Goal: Task Accomplishment & Management: Manage account settings

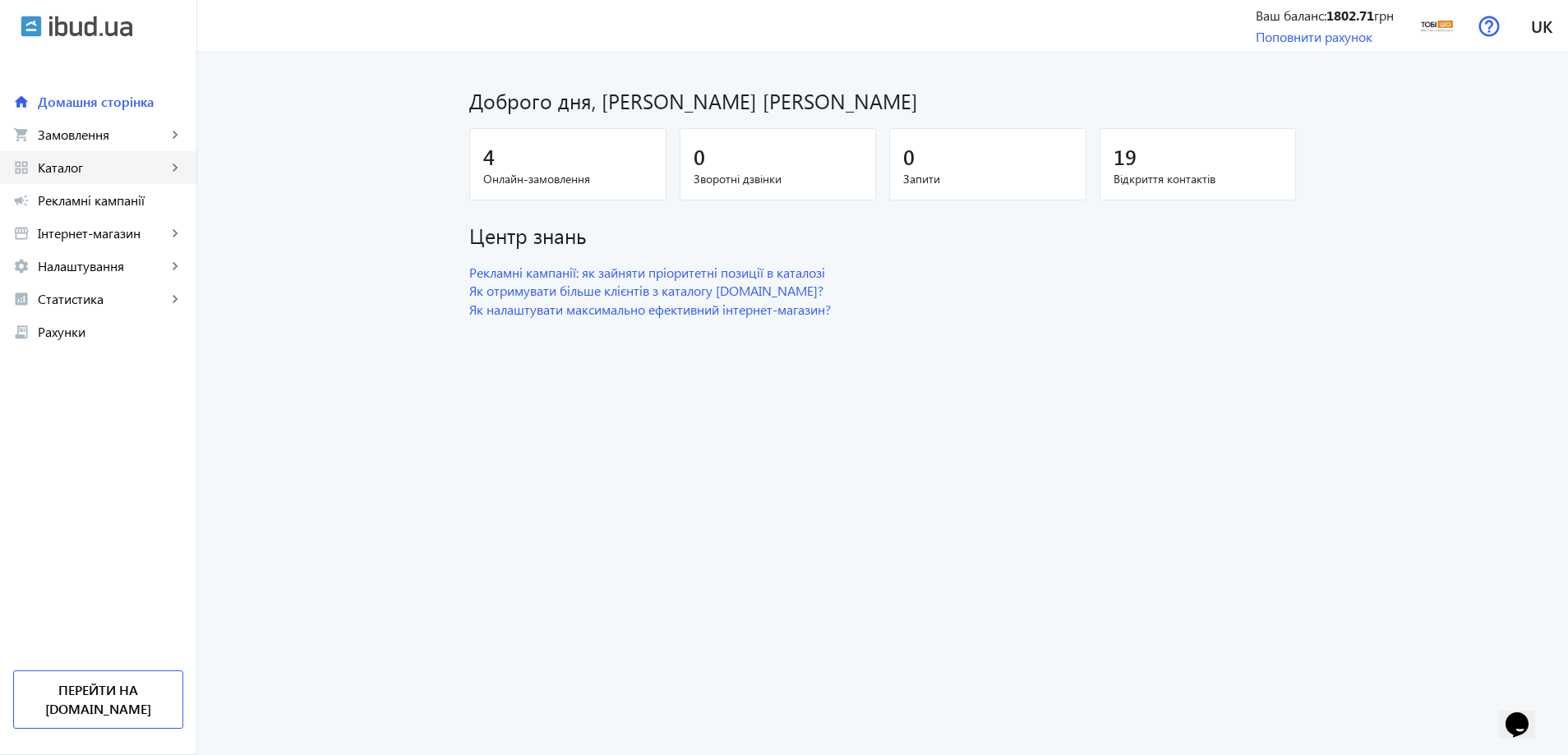
click at [128, 157] on link "grid_view Каталог keyboard_arrow_right" at bounding box center [98, 168] width 197 height 33
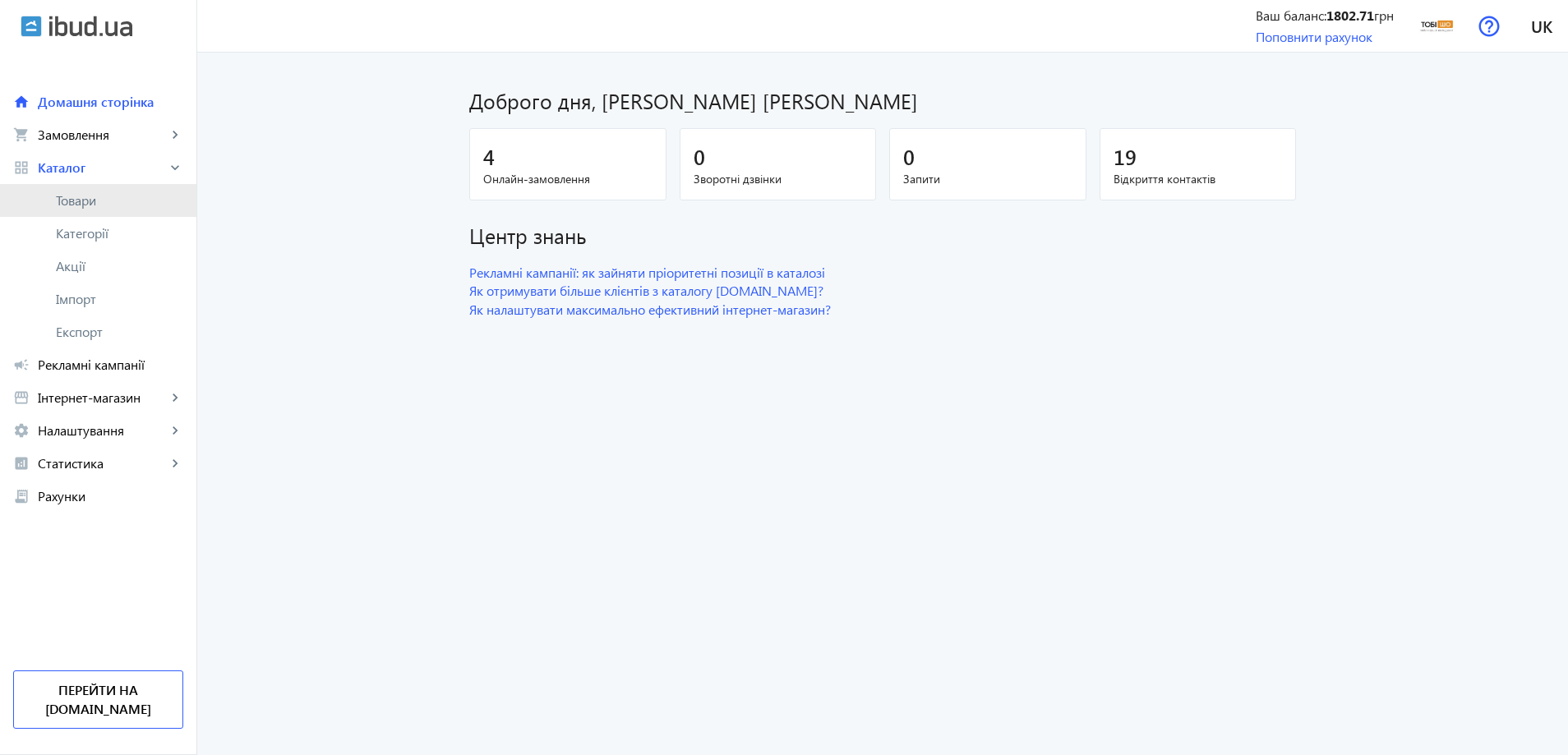
click at [111, 195] on span "Товари" at bounding box center [119, 200] width 127 height 16
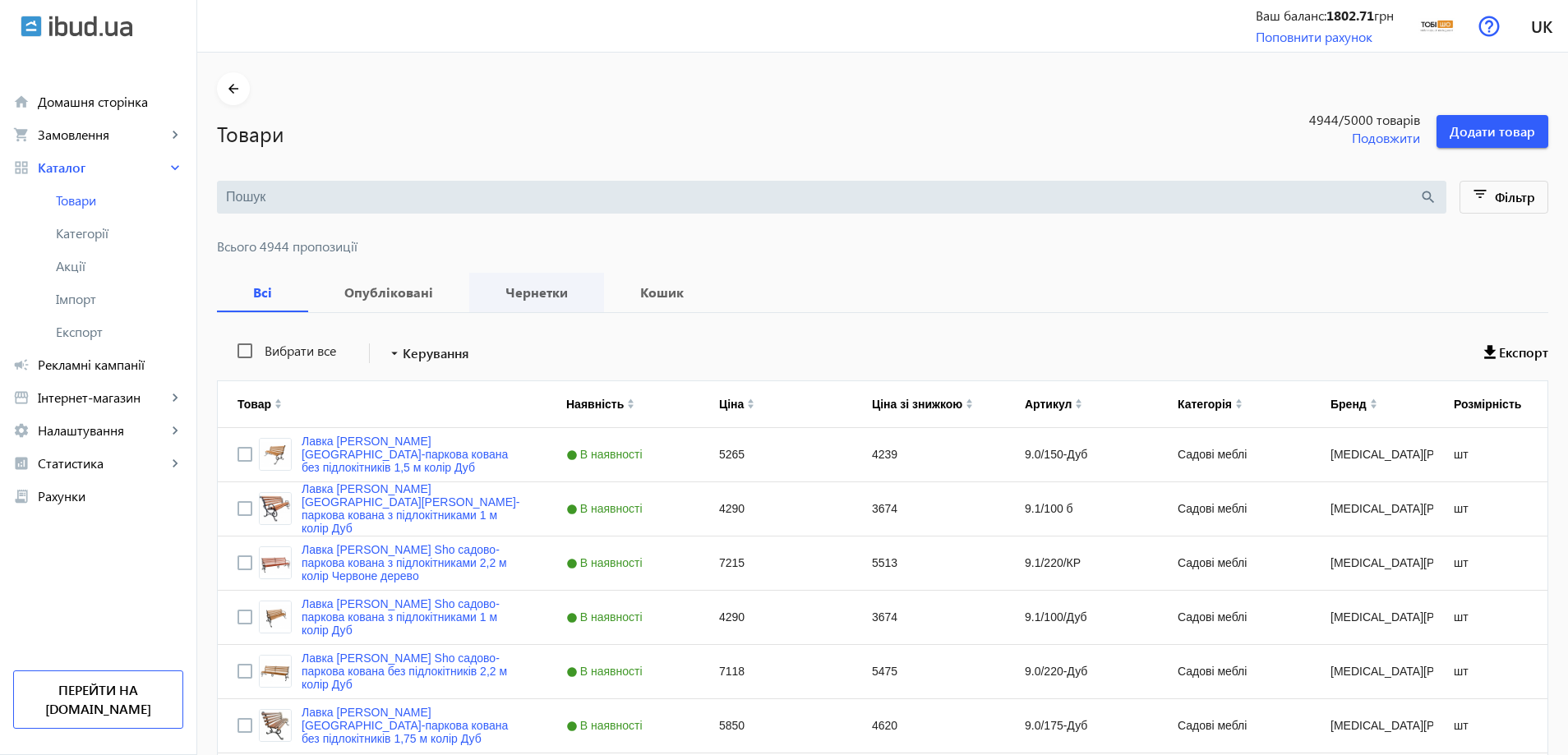
click at [521, 296] on b "Чернетки" at bounding box center [537, 292] width 95 height 13
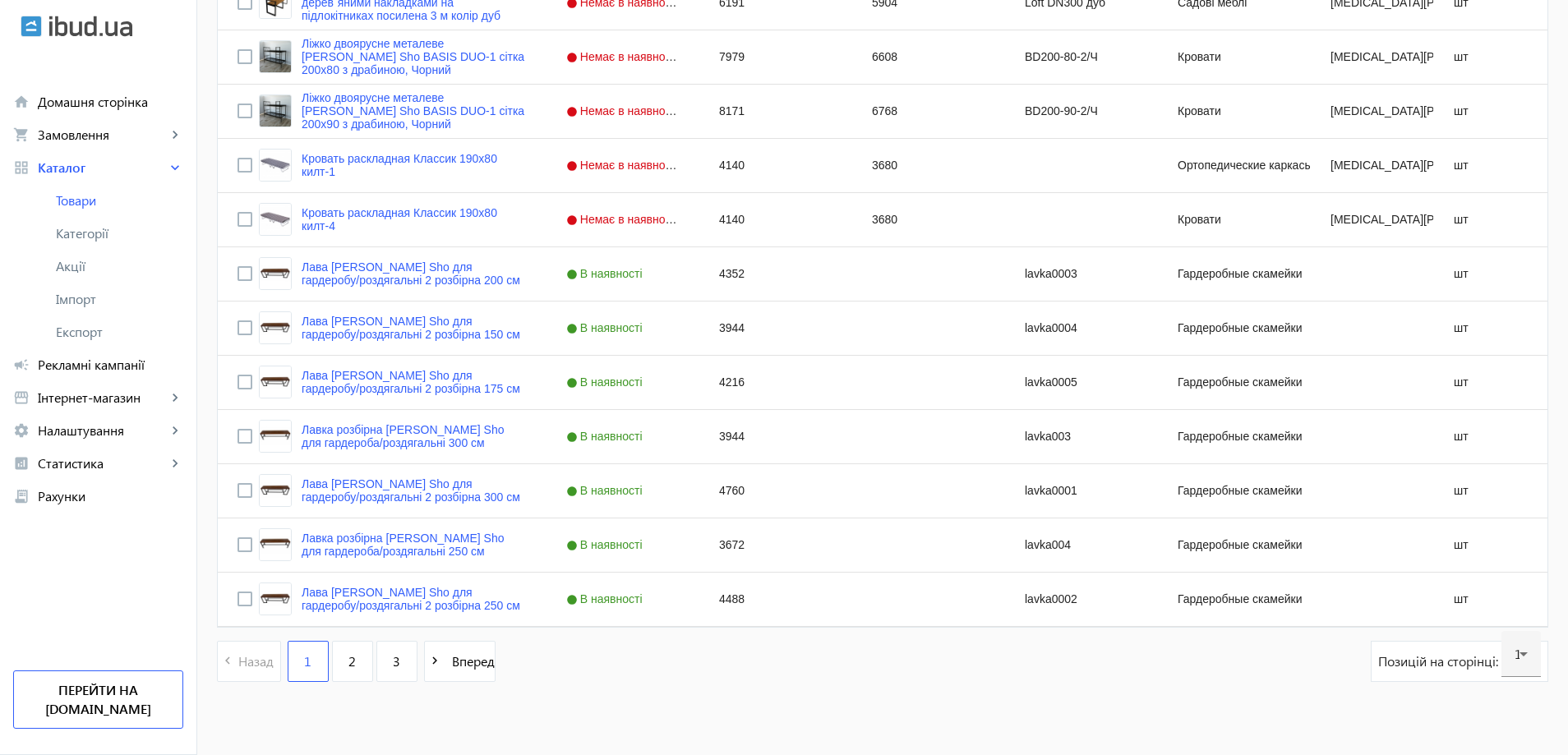
scroll to position [6327, 0]
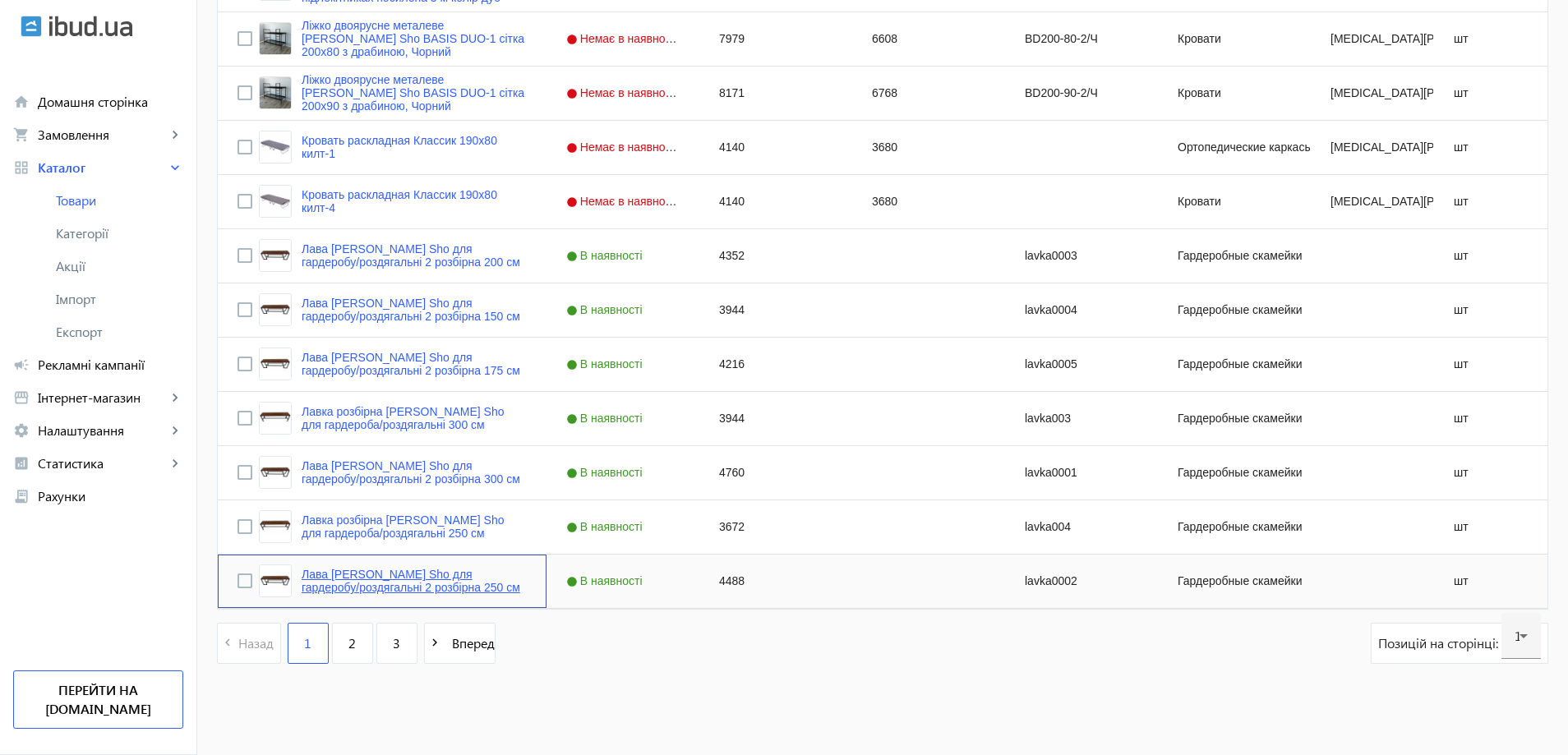
click at [325, 594] on link "Лава [PERSON_NAME] Sho для гардеробу/роздягальні 2 розбірна 250 см" at bounding box center [414, 581] width 225 height 26
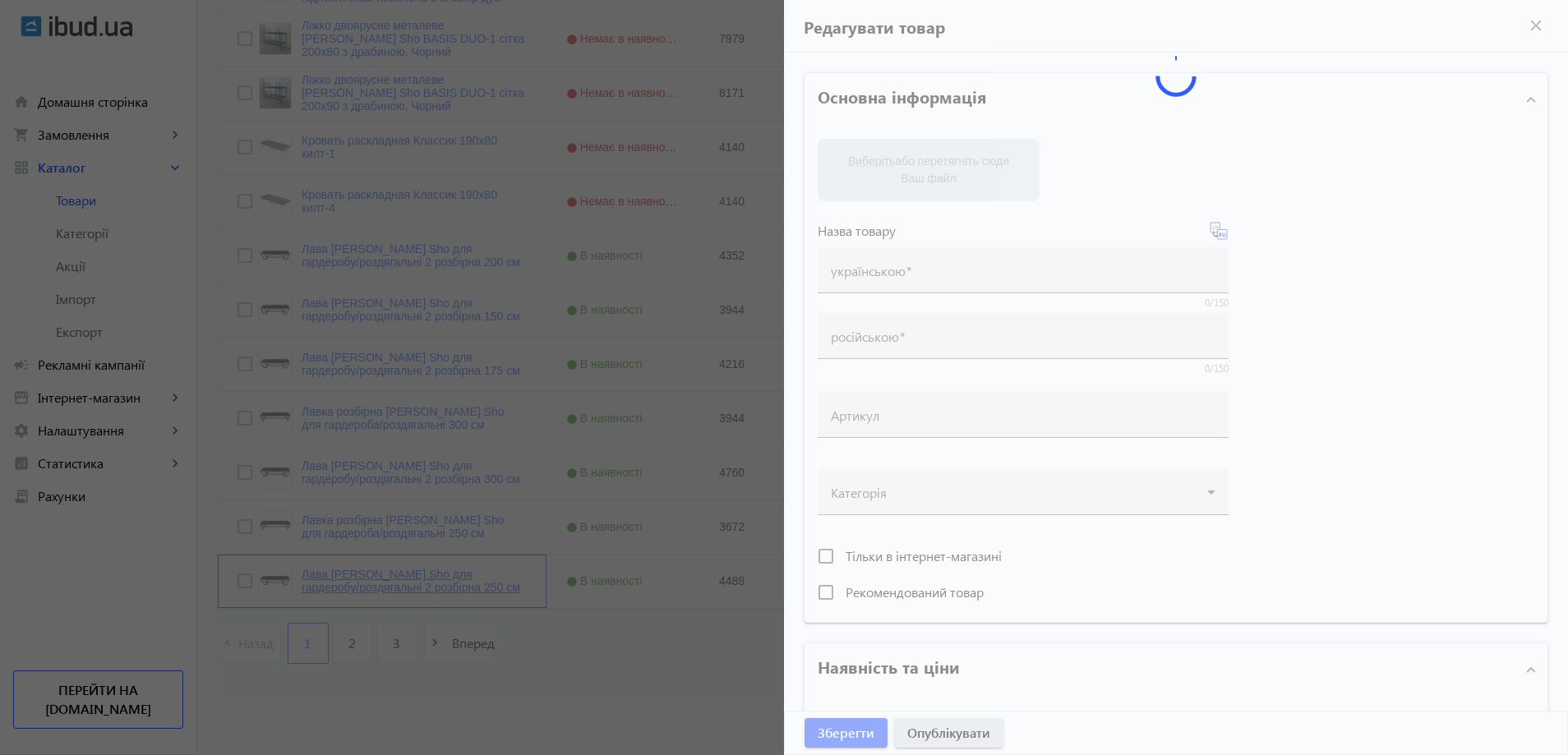
type input "Лава [PERSON_NAME] Sho для гардеробу/роздягальні 2 розбірна 250 см"
type input "Лавка [PERSON_NAME] Sho для гардероба/раздевалки 2 разборная 250 см"
type input "lavka0002"
type input "4488"
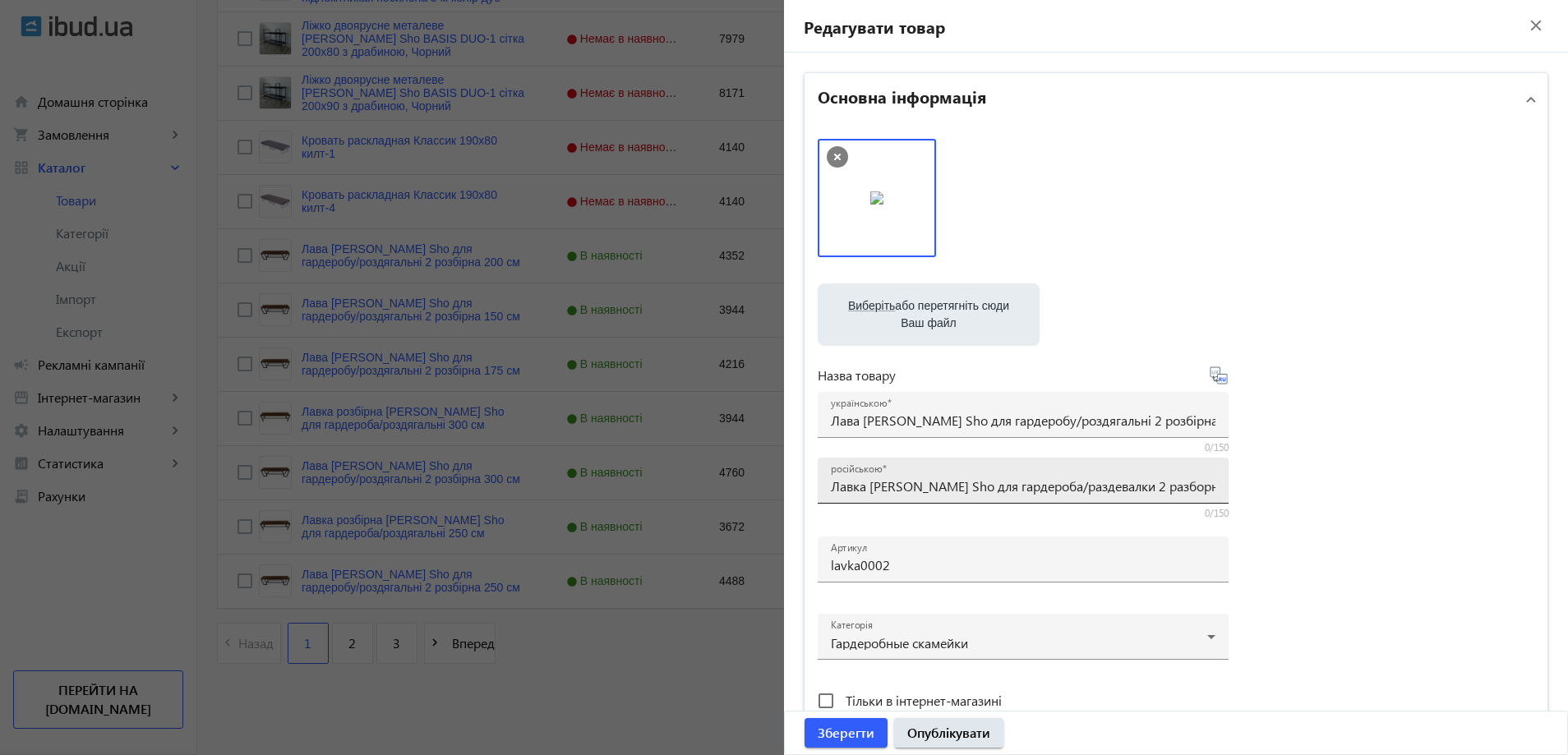
drag, startPoint x: 824, startPoint y: 480, endPoint x: 943, endPoint y: 485, distance: 119.1
click at [942, 484] on div "російською Лавка [PERSON_NAME] Sho для гардероба/раздевалки 2 разборная 250 см" at bounding box center [1023, 481] width 411 height 46
drag, startPoint x: 1078, startPoint y: 482, endPoint x: 817, endPoint y: 475, distance: 261.1
click at [817, 475] on div "російською Лавка [PERSON_NAME] Sho для гардероба/раздевалки 2 разборная 250 см" at bounding box center [1023, 481] width 411 height 46
click at [550, 330] on div at bounding box center [784, 378] width 1568 height 755
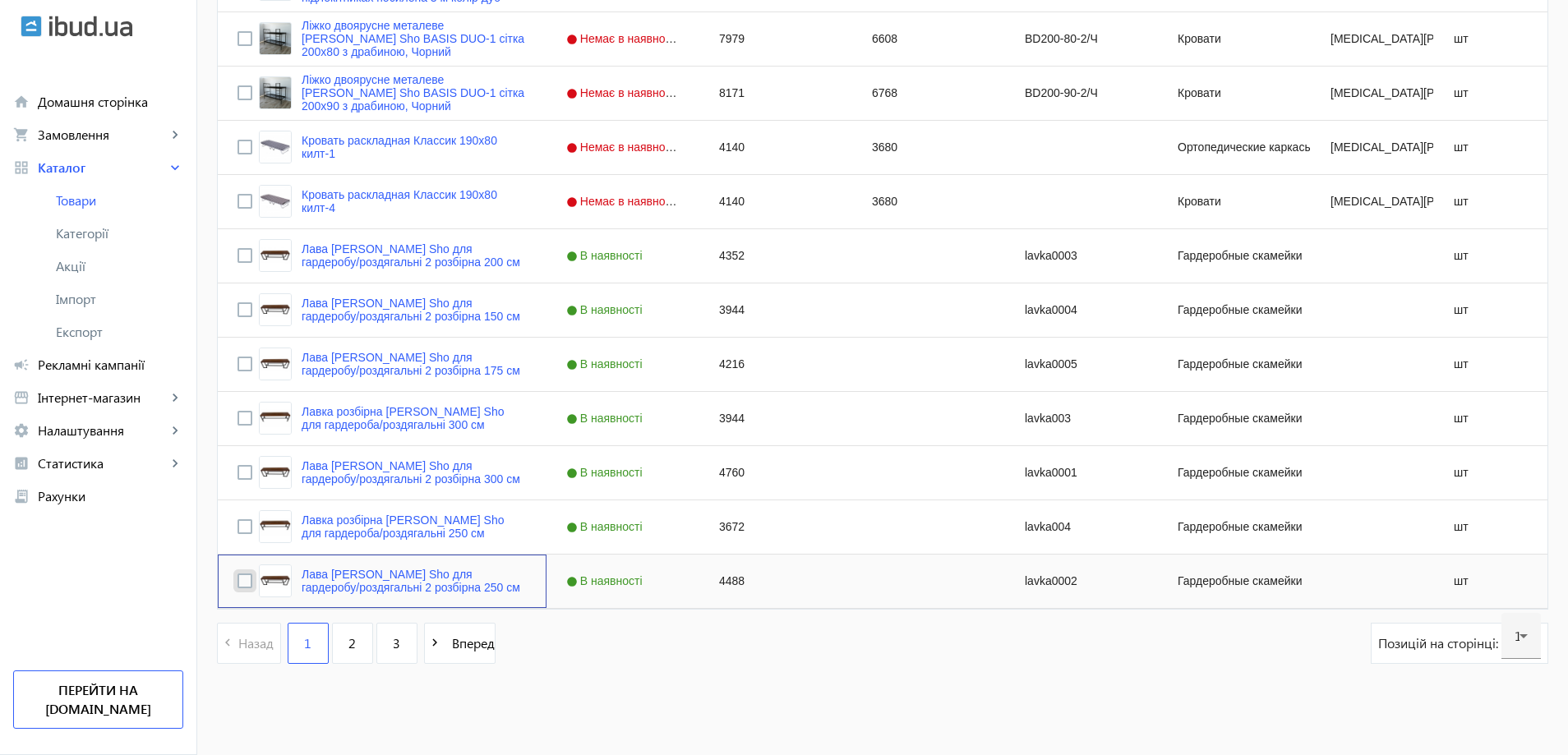
click at [237, 580] on input "Press Space to toggle row selection (unchecked)" at bounding box center [244, 580] width 15 height 15
checkbox input "true"
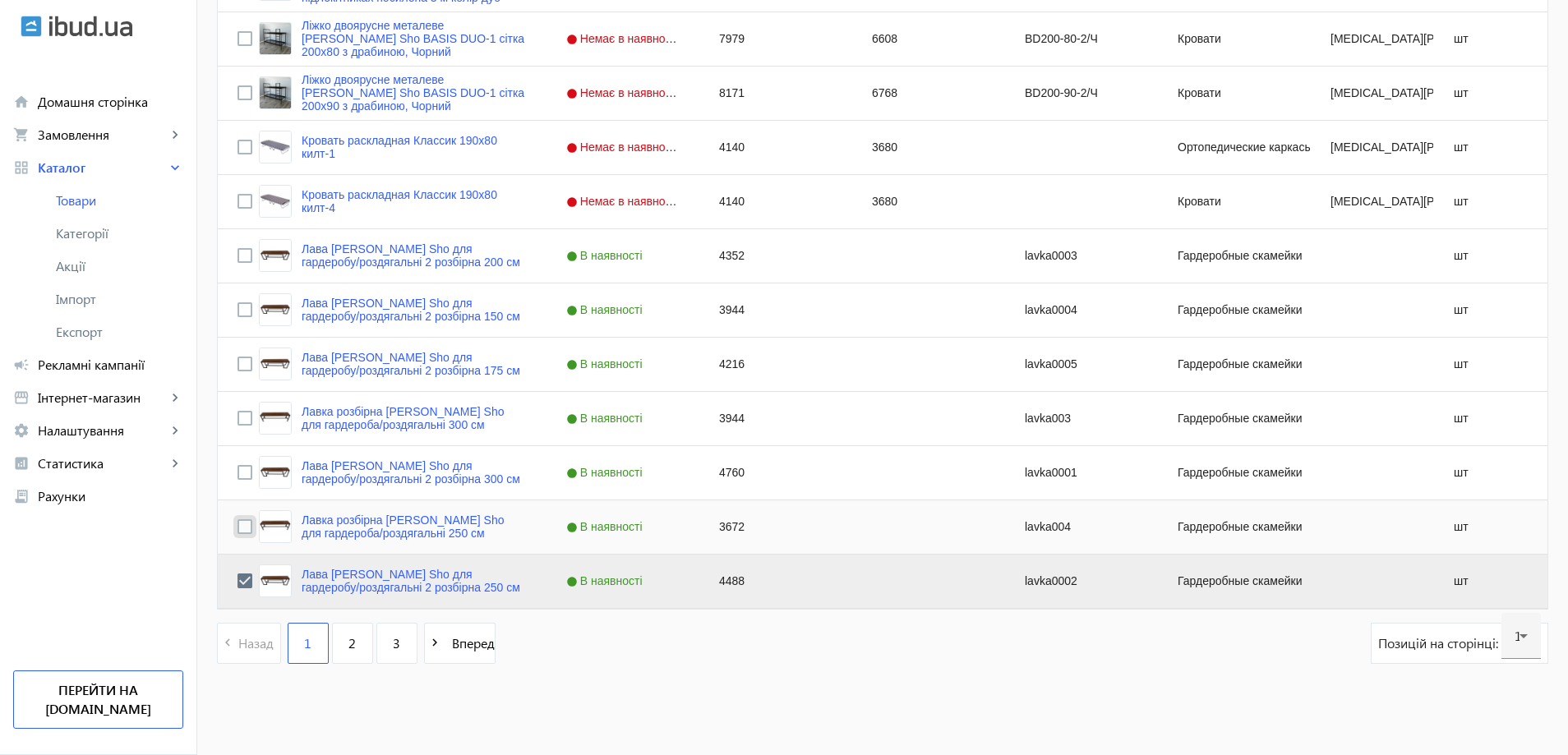
click at [237, 521] on input "Press Space to toggle row selection (unchecked)" at bounding box center [244, 526] width 15 height 15
checkbox input "true"
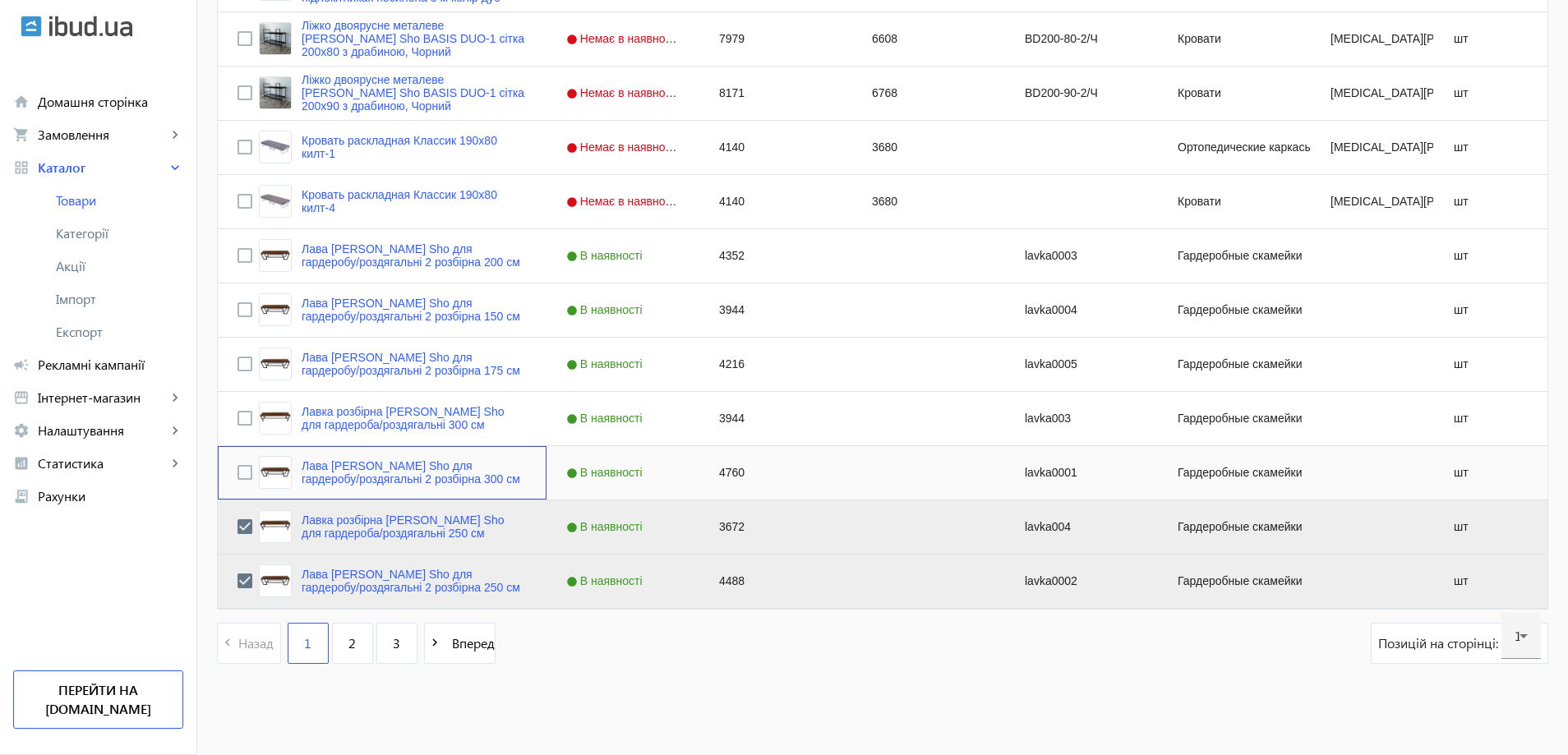
click at [237, 482] on div "Press SPACE to select this row." at bounding box center [244, 473] width 15 height 39
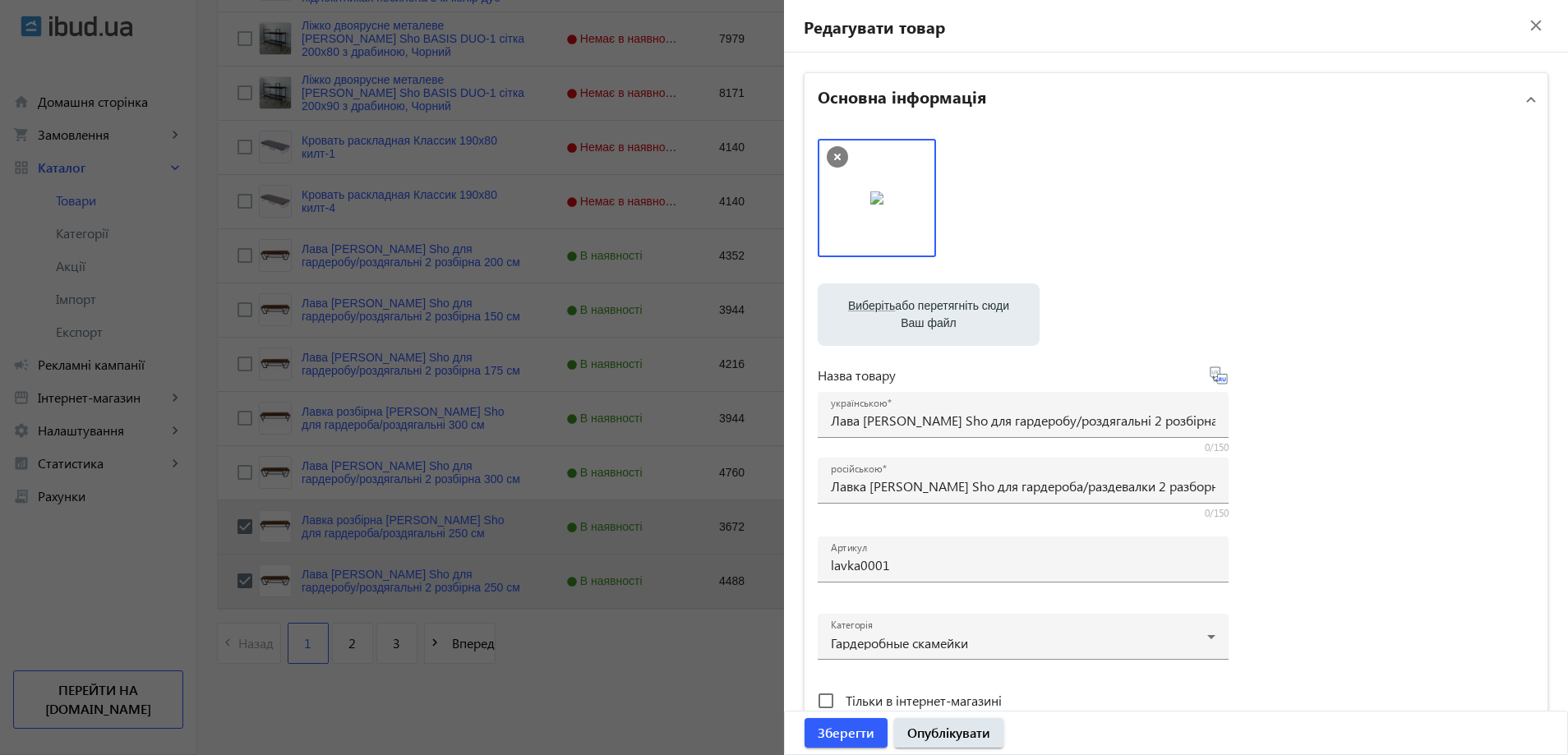
click at [234, 472] on div at bounding box center [784, 378] width 1568 height 755
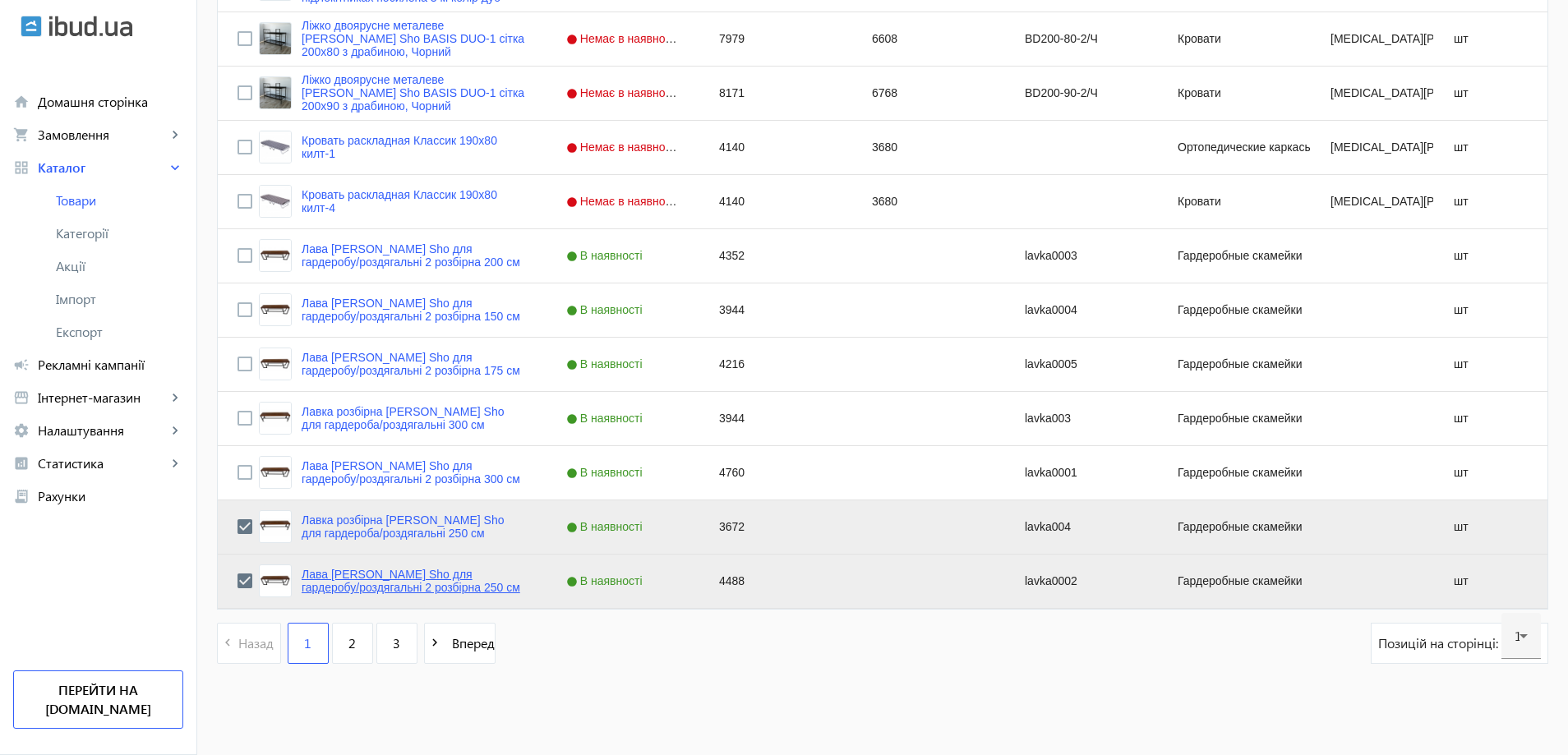
click at [344, 574] on link "Лава [PERSON_NAME] Sho для гардеробу/роздягальні 2 розбірна 250 см" at bounding box center [414, 581] width 225 height 26
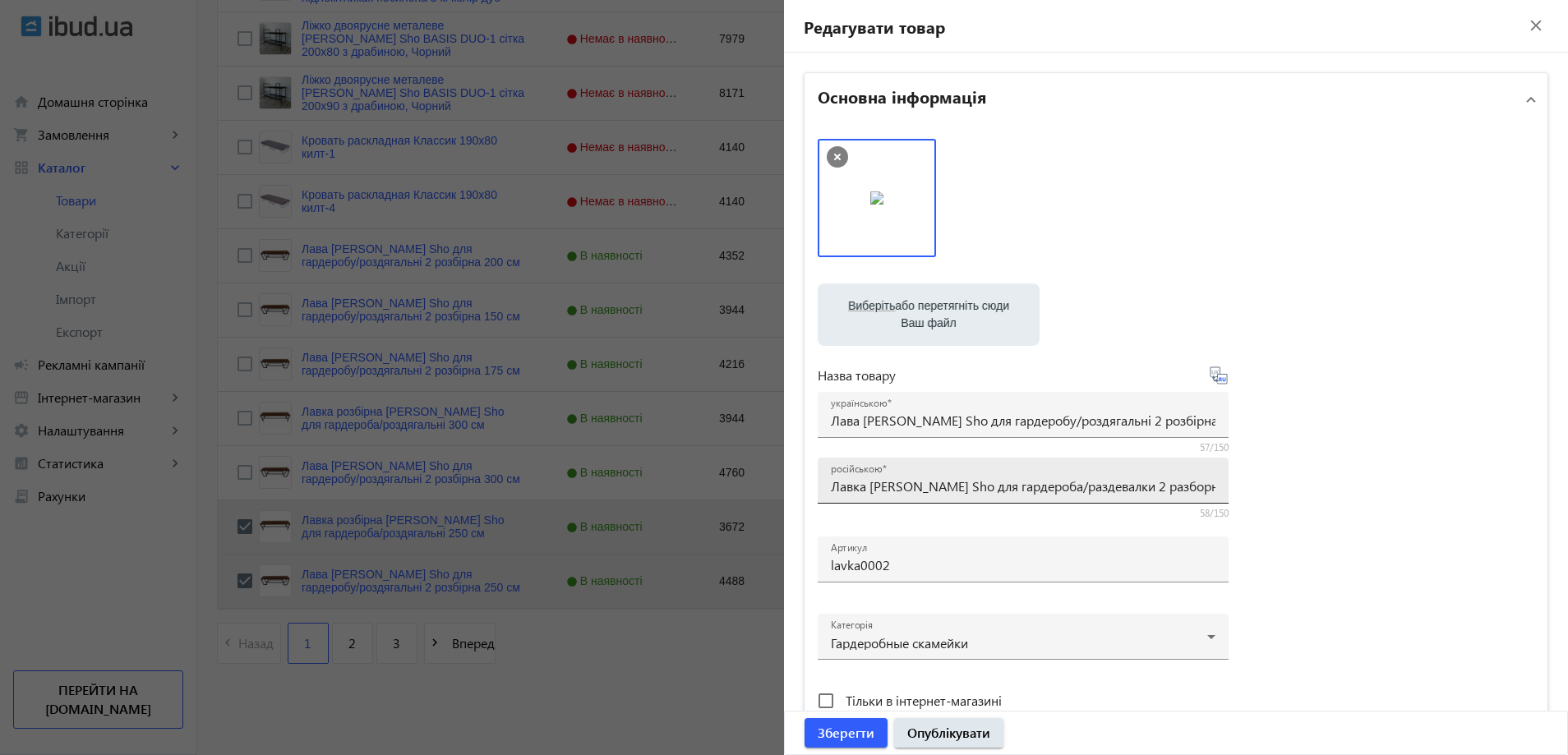
drag, startPoint x: 824, startPoint y: 490, endPoint x: 1055, endPoint y: 489, distance: 231.0
click at [1072, 489] on div "російською Лавка [PERSON_NAME] Sho для гардероба/раздевалки 2 разборная 250 см" at bounding box center [1023, 481] width 411 height 46
drag, startPoint x: 1080, startPoint y: 487, endPoint x: 781, endPoint y: 481, distance: 299.1
click at [784, 481] on div "Основна інформація Виберіть або перетягніть сюди Ваш файл 1777265c9d7598a9f7599…" at bounding box center [1175, 712] width 784 height 1319
click at [699, 461] on div at bounding box center [784, 378] width 1568 height 755
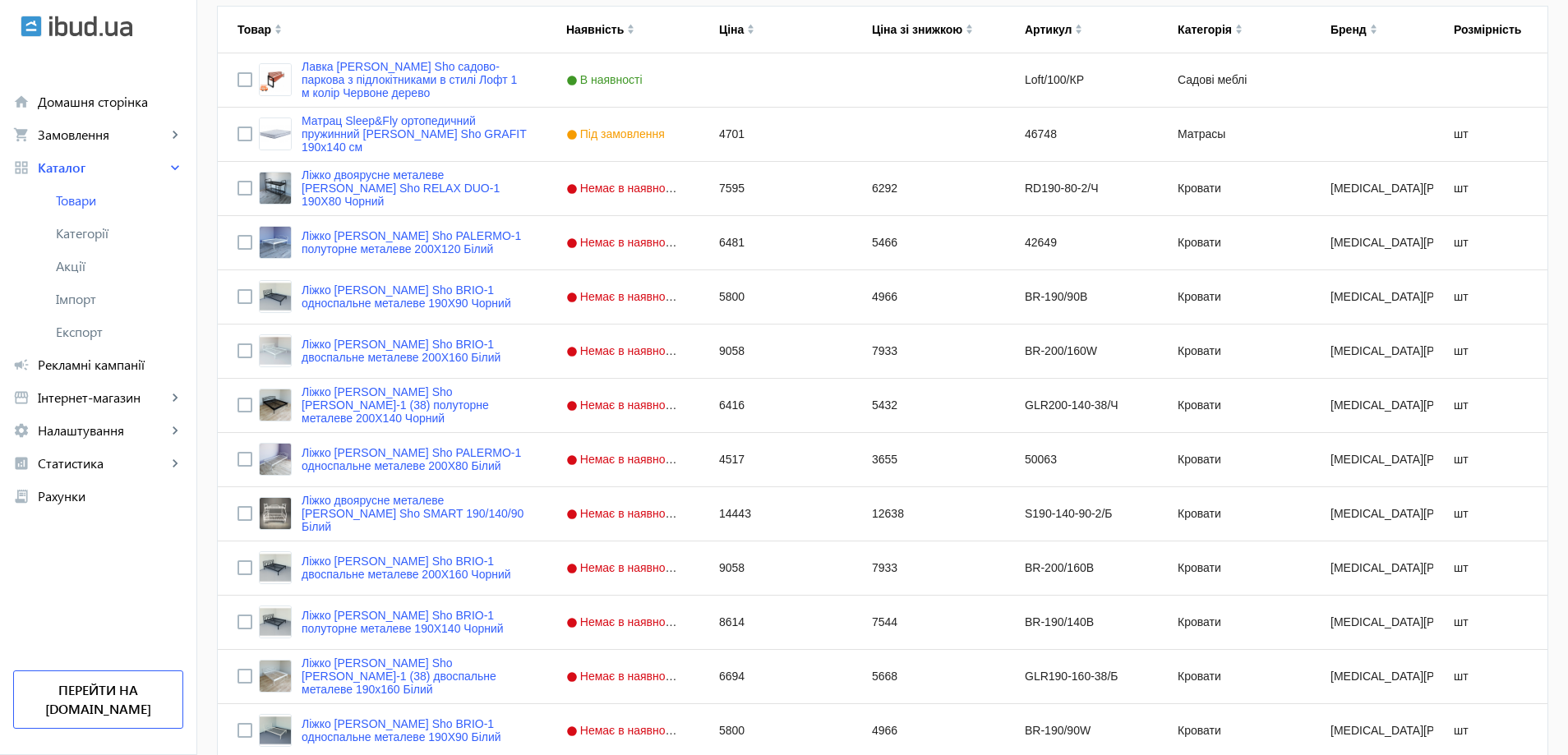
scroll to position [0, 0]
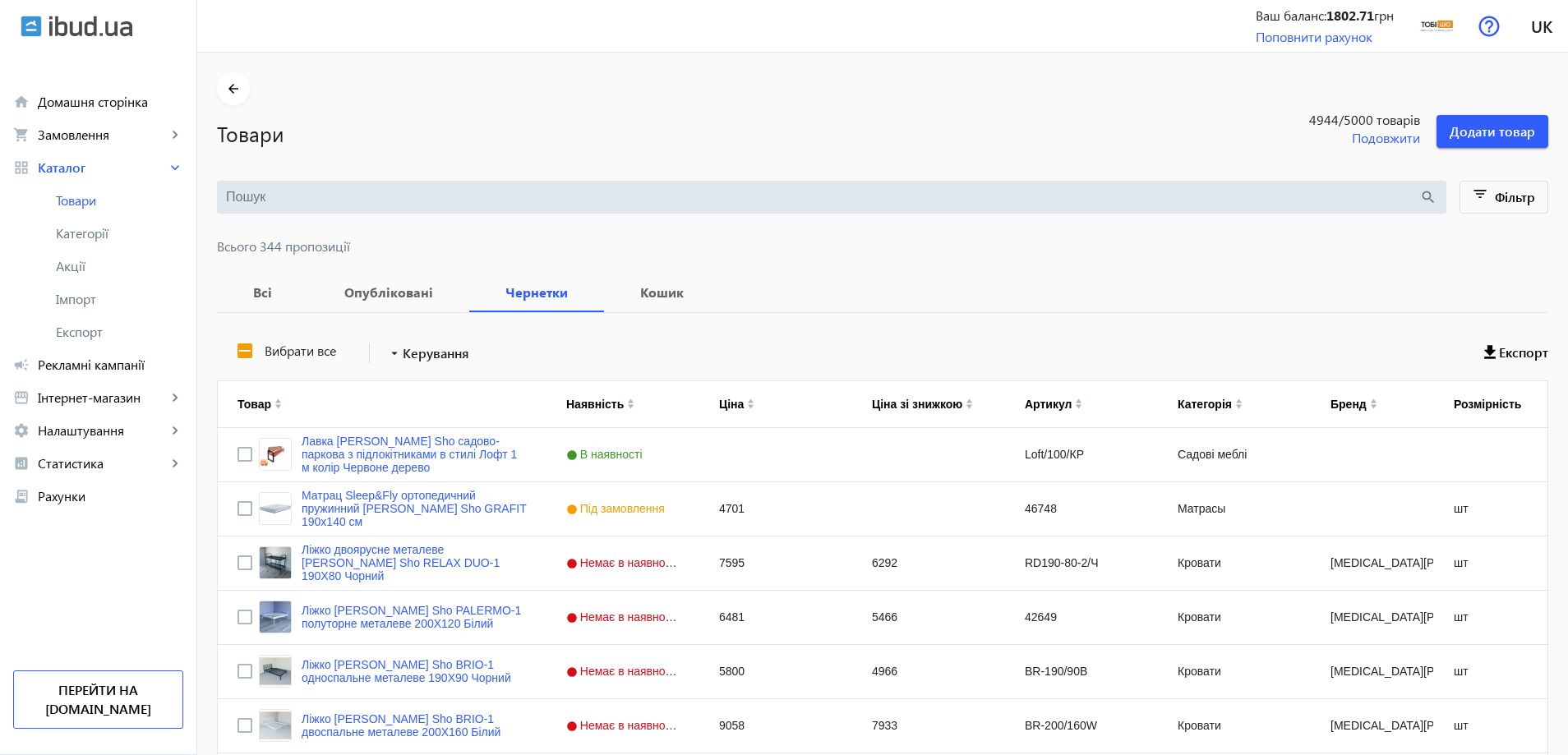
click at [286, 203] on input "search" at bounding box center [823, 197] width 1193 height 18
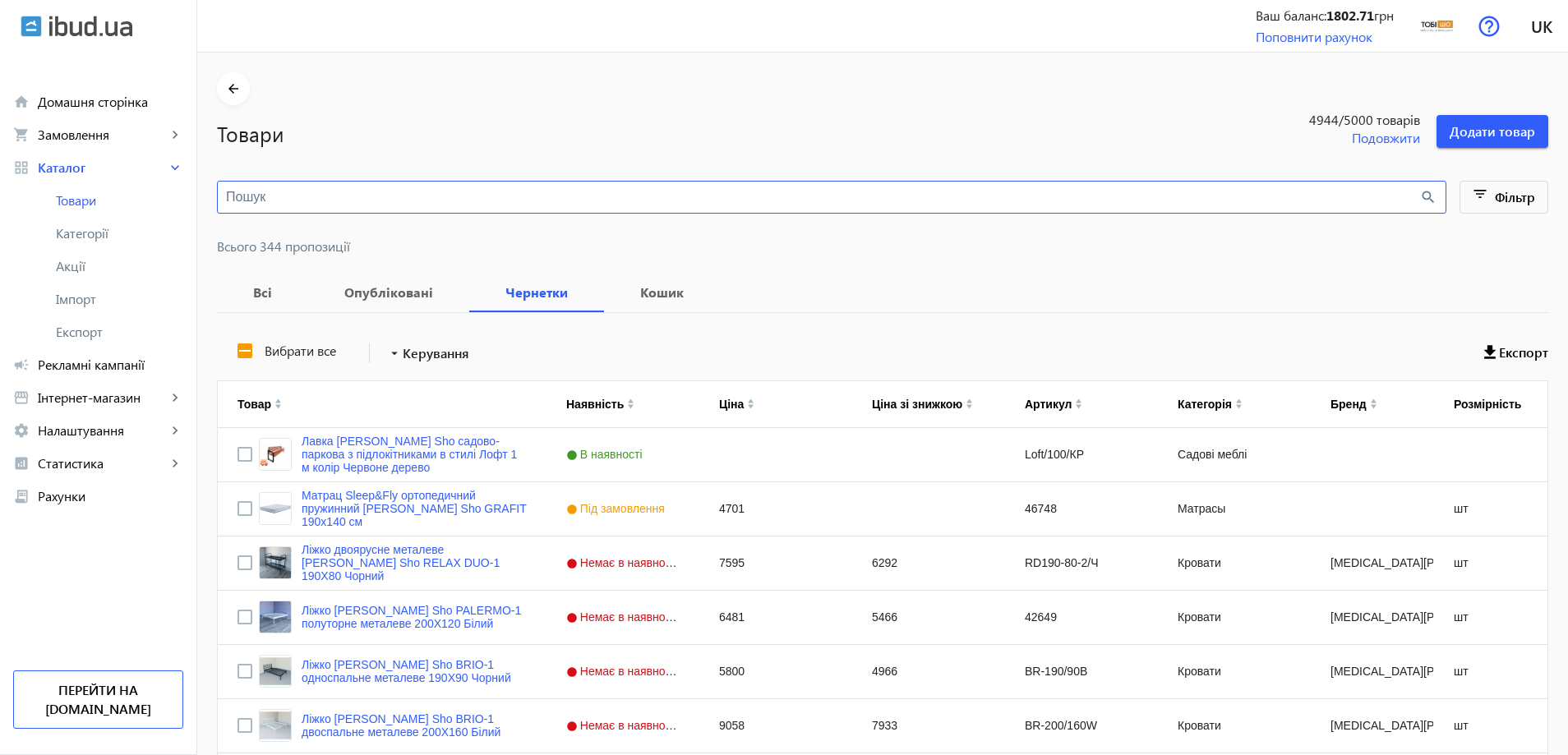
paste input "Лавка [PERSON_NAME] Sho для гардероба/раздевалки"
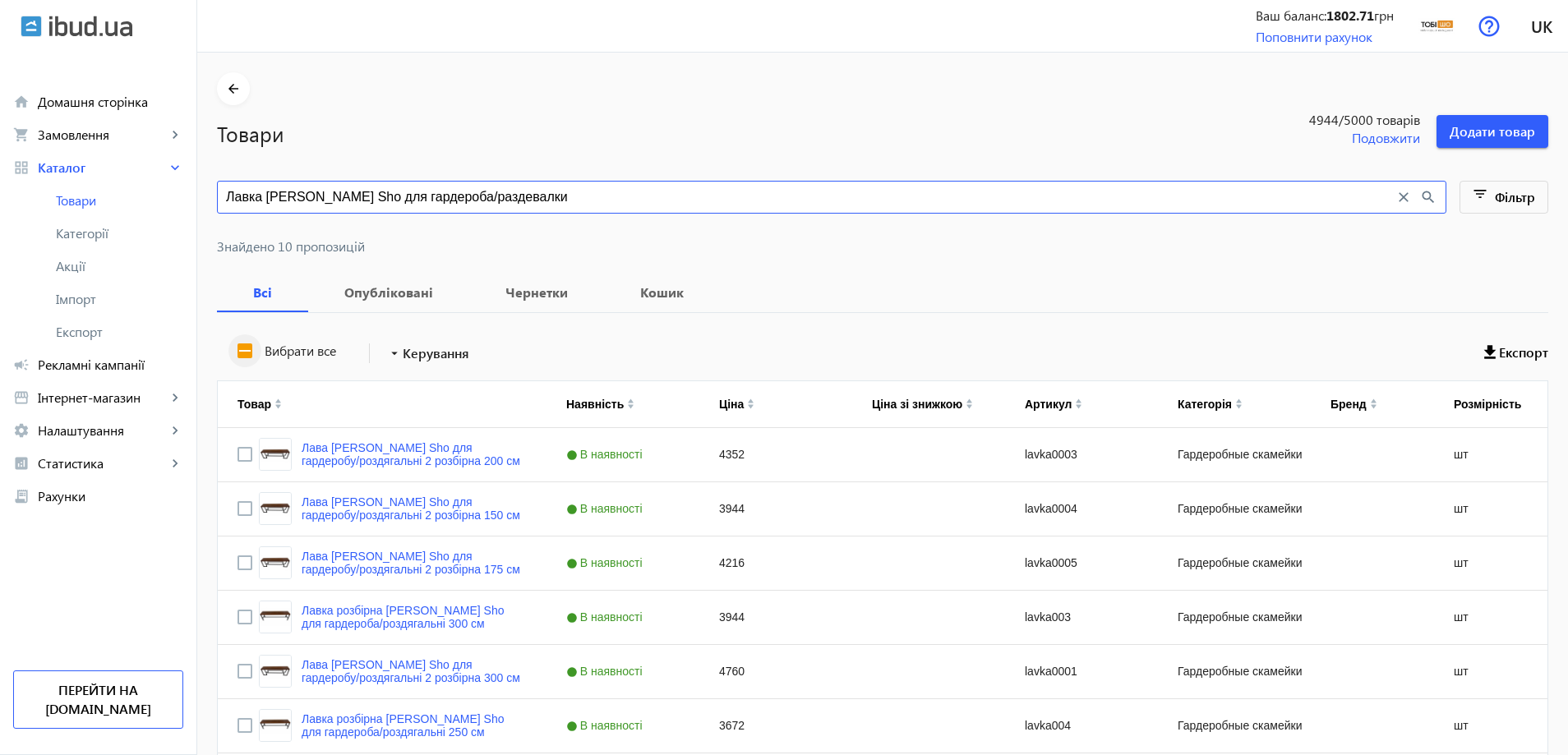
type input "Лавка [PERSON_NAME] Sho для гардероба/раздевалки"
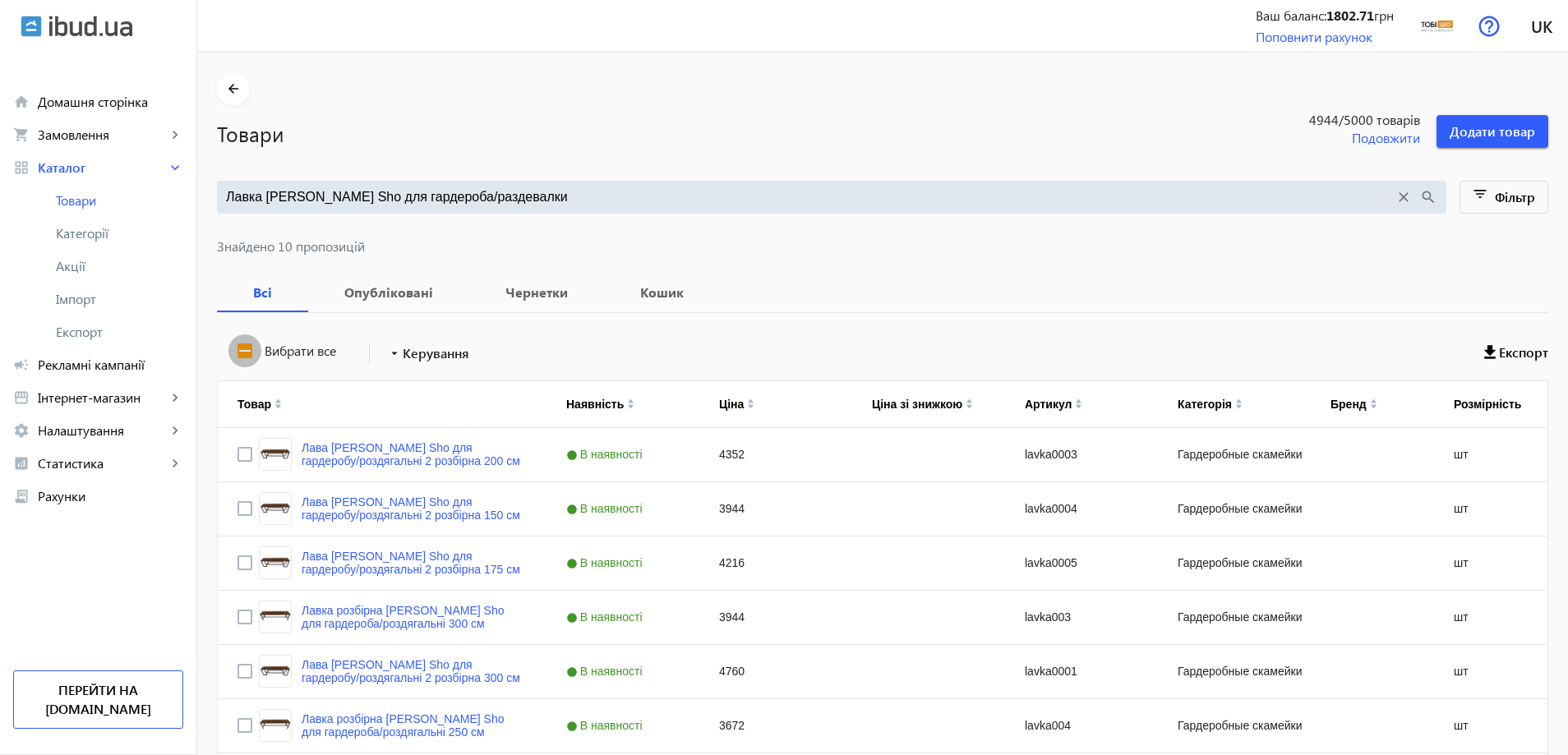
click at [235, 359] on input "Вибрати все" at bounding box center [245, 351] width 33 height 33
checkbox input "true"
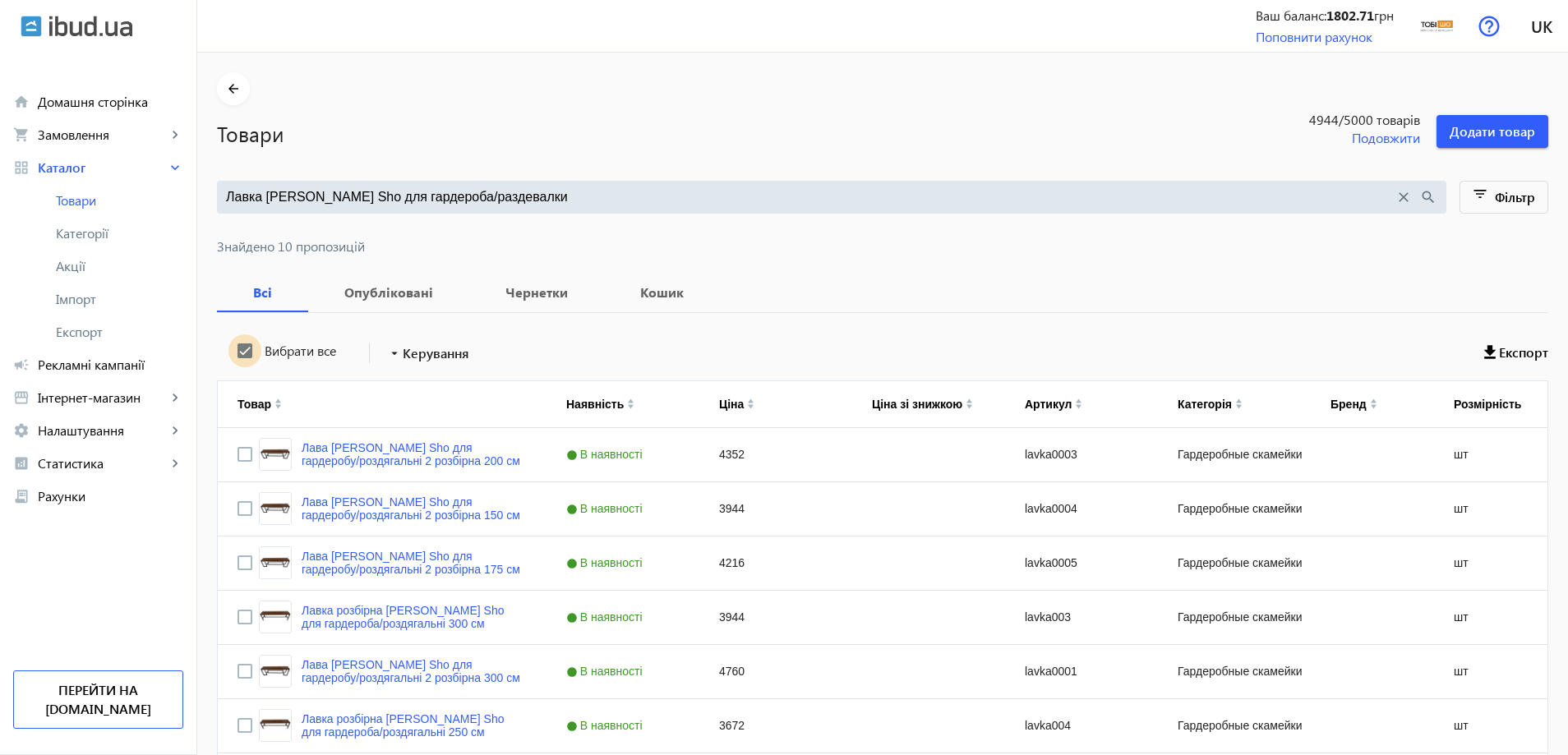
checkbox input "true"
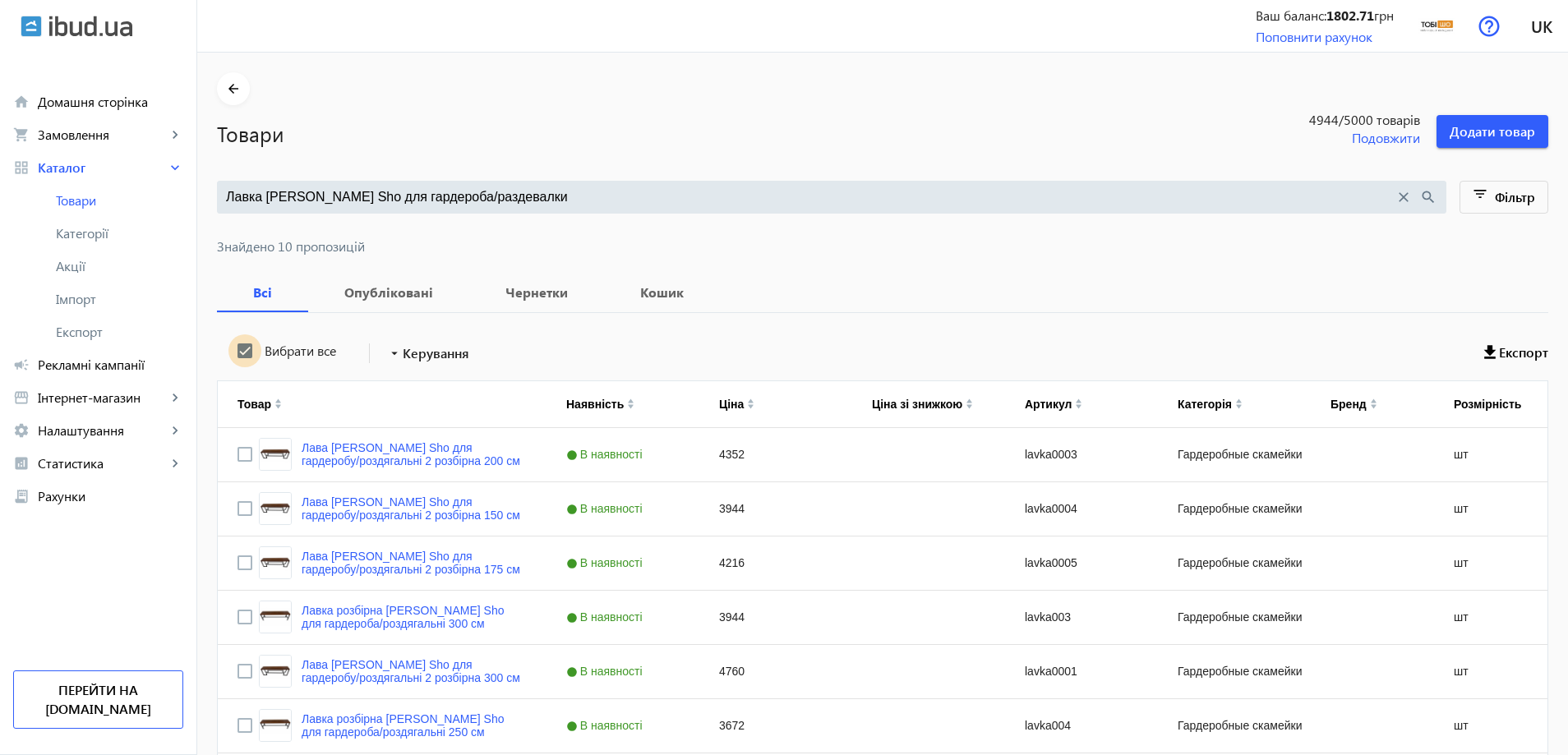
checkbox input "true"
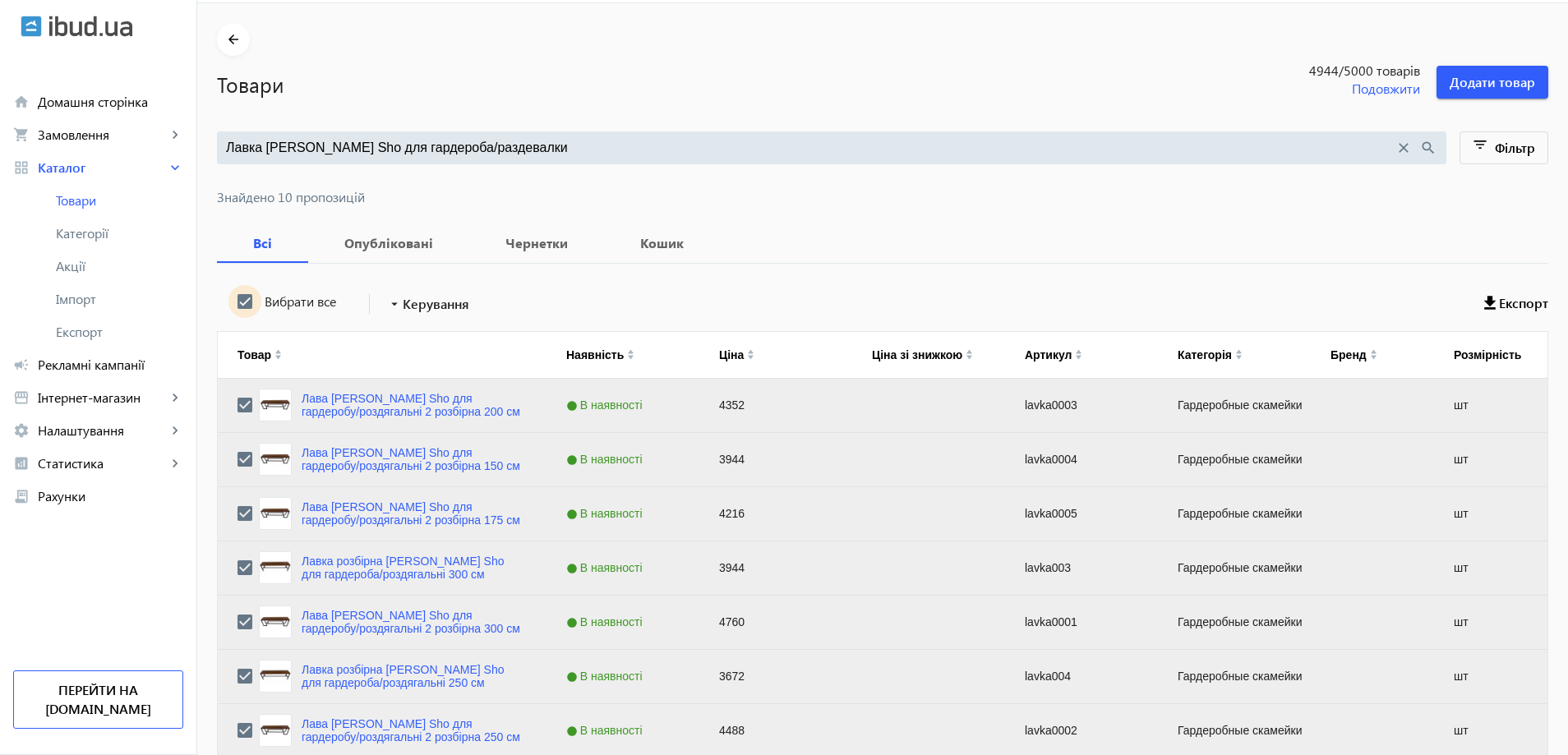
scroll to position [45, 0]
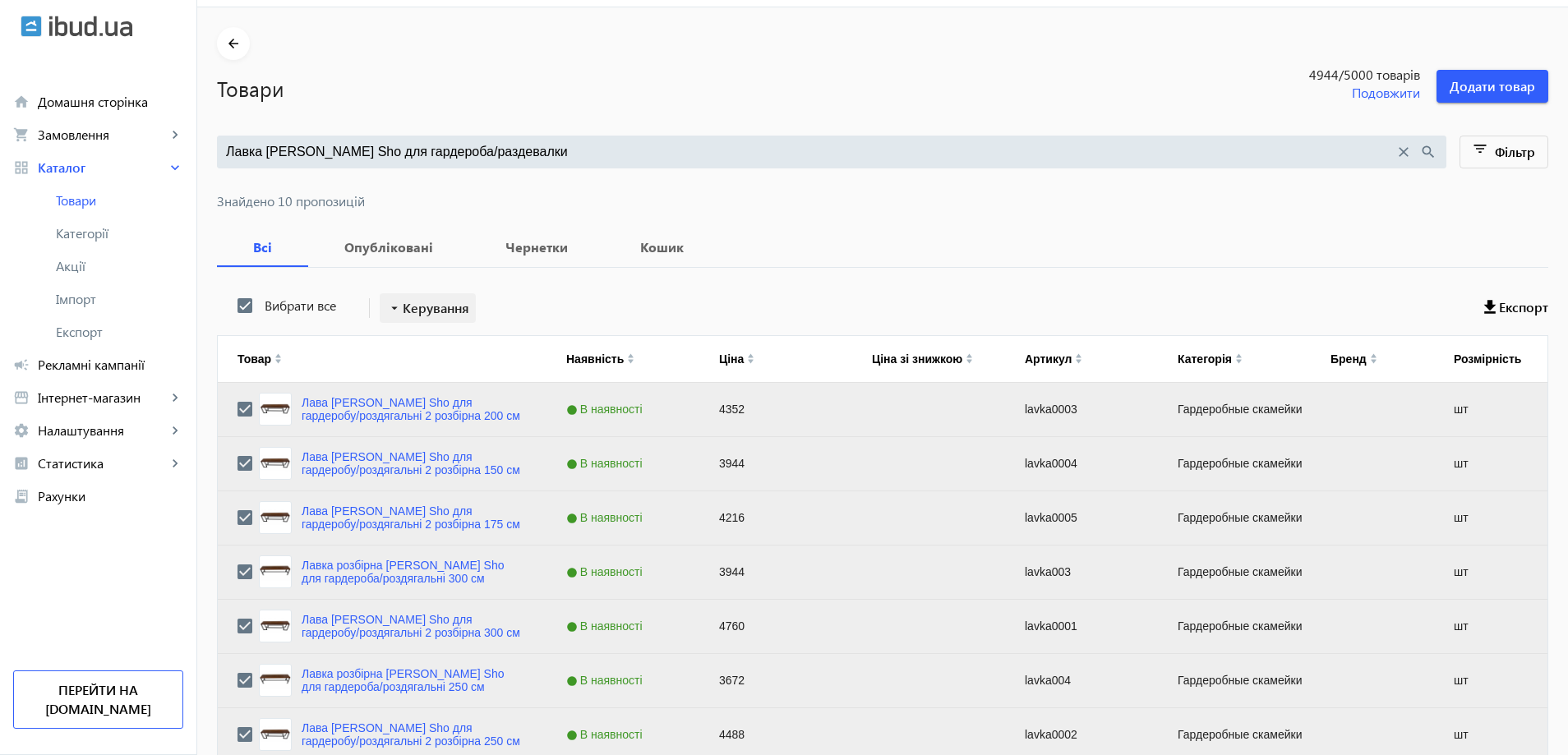
click at [429, 314] on span "Керування" at bounding box center [436, 308] width 67 height 20
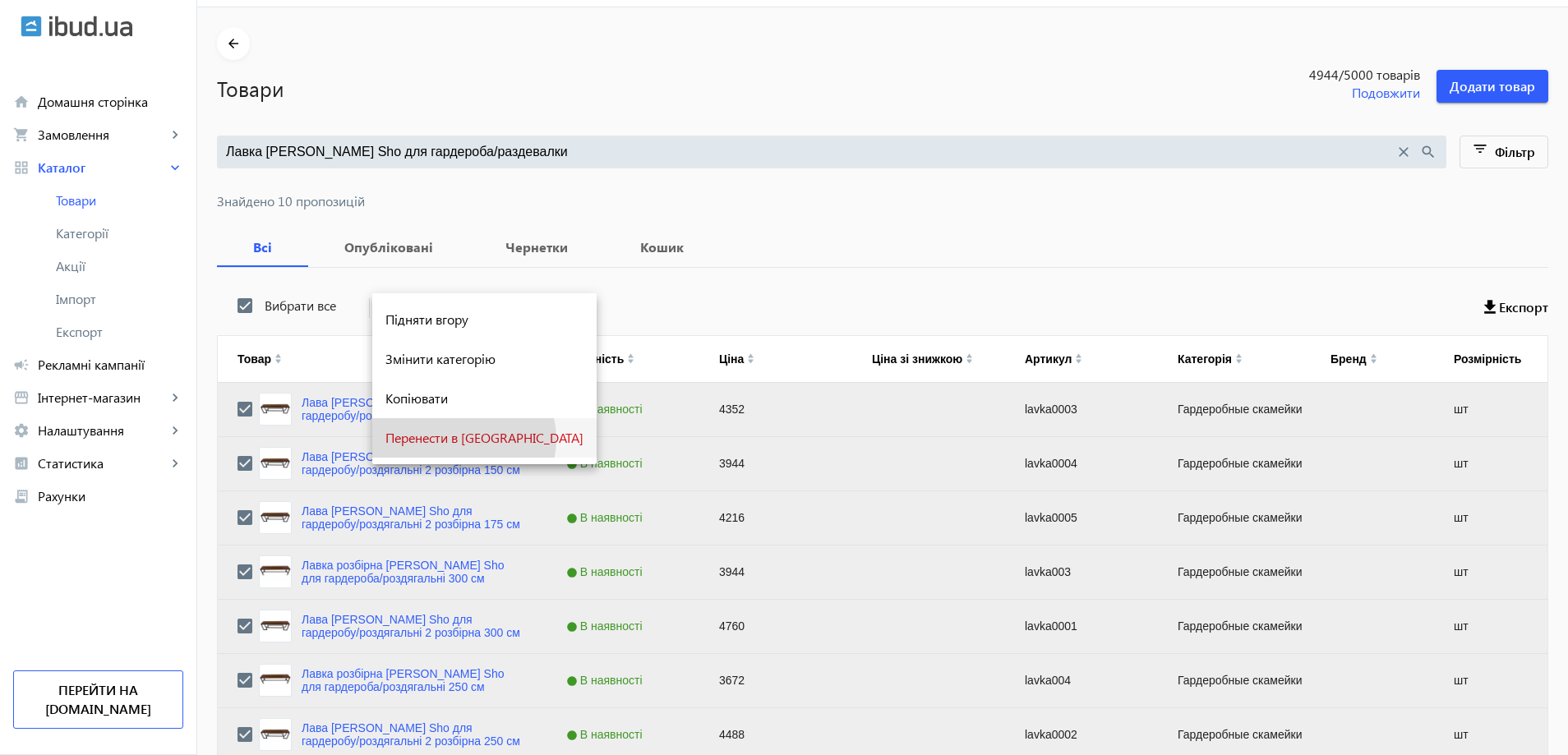
click at [462, 439] on span "Перенести в [GEOGRAPHIC_DATA]" at bounding box center [484, 437] width 198 height 13
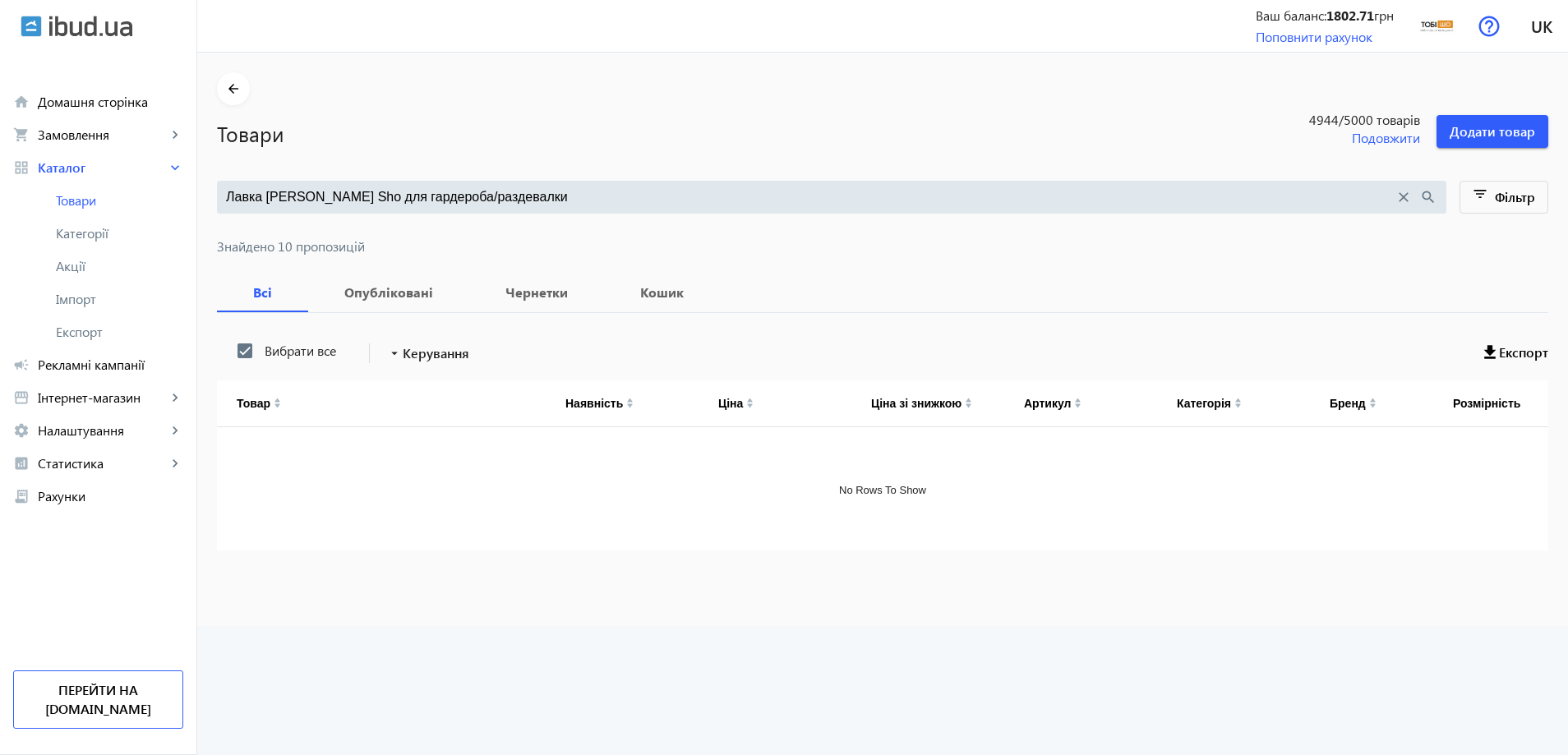
scroll to position [0, 0]
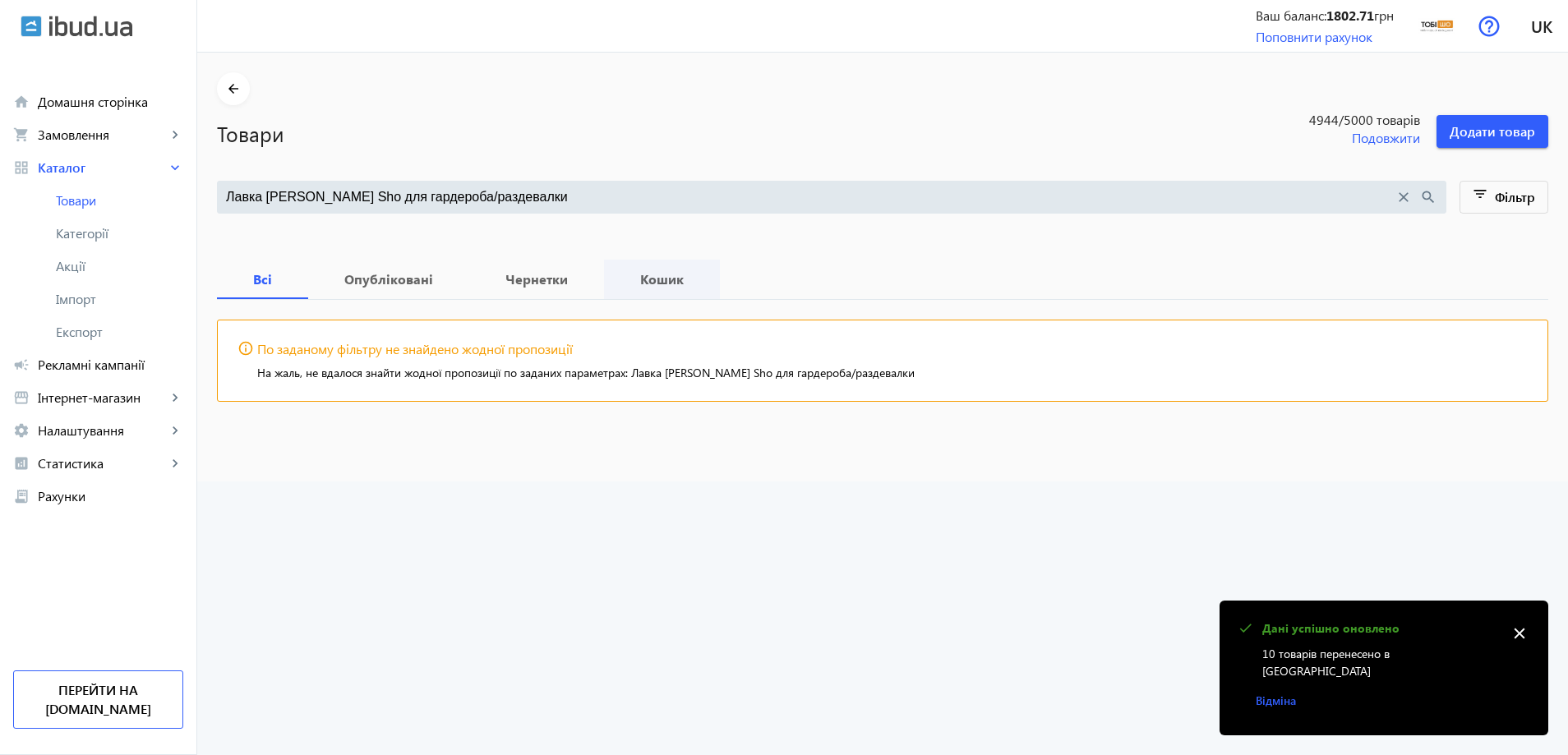
click at [639, 283] on b "Кошик" at bounding box center [661, 279] width 76 height 13
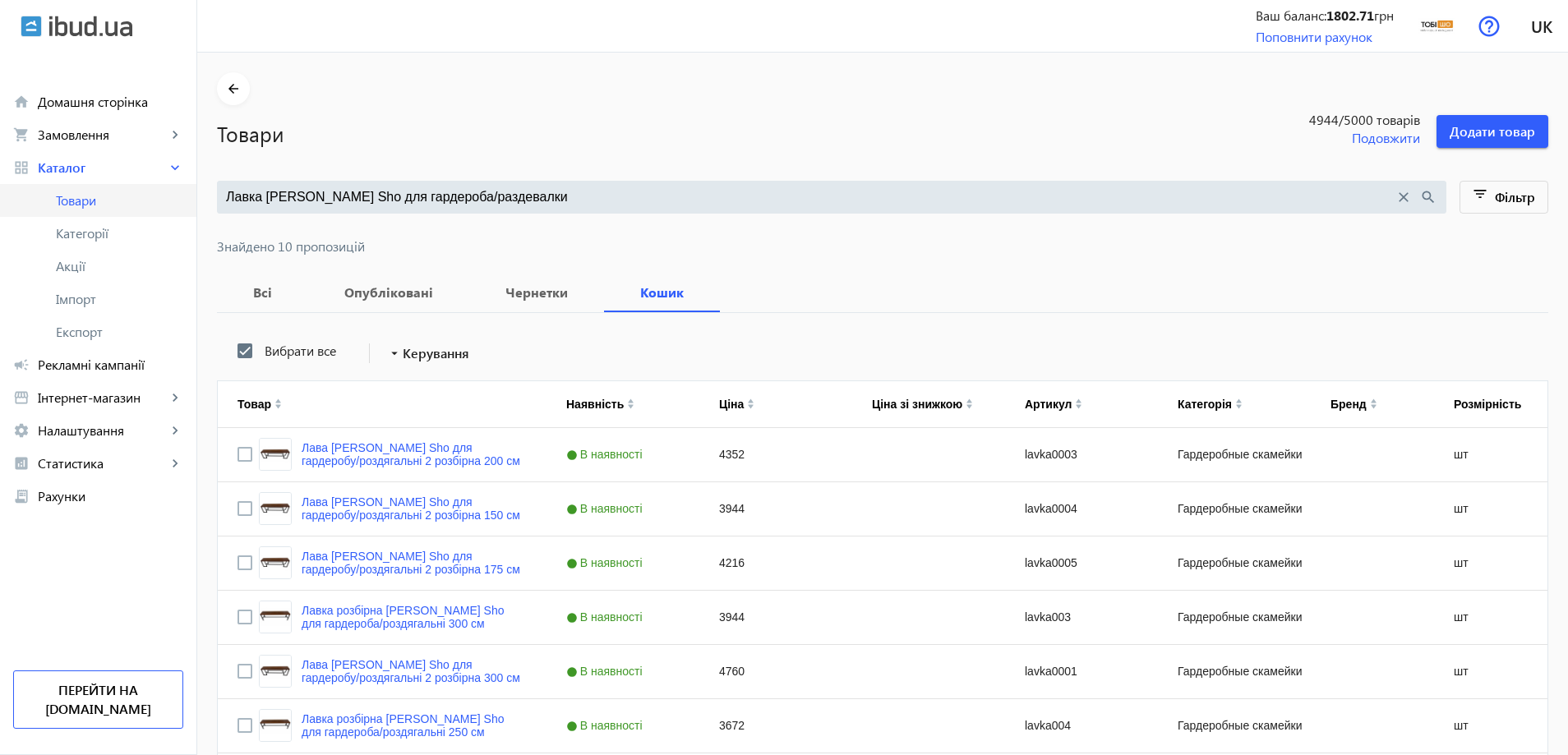
drag, startPoint x: 539, startPoint y: 204, endPoint x: 139, endPoint y: 208, distance: 400.0
click at [139, 208] on div "arrow_back home Домашня сторінка shopping_cart Замовлення keyboard_arrow_right …" at bounding box center [784, 523] width 1568 height 1047
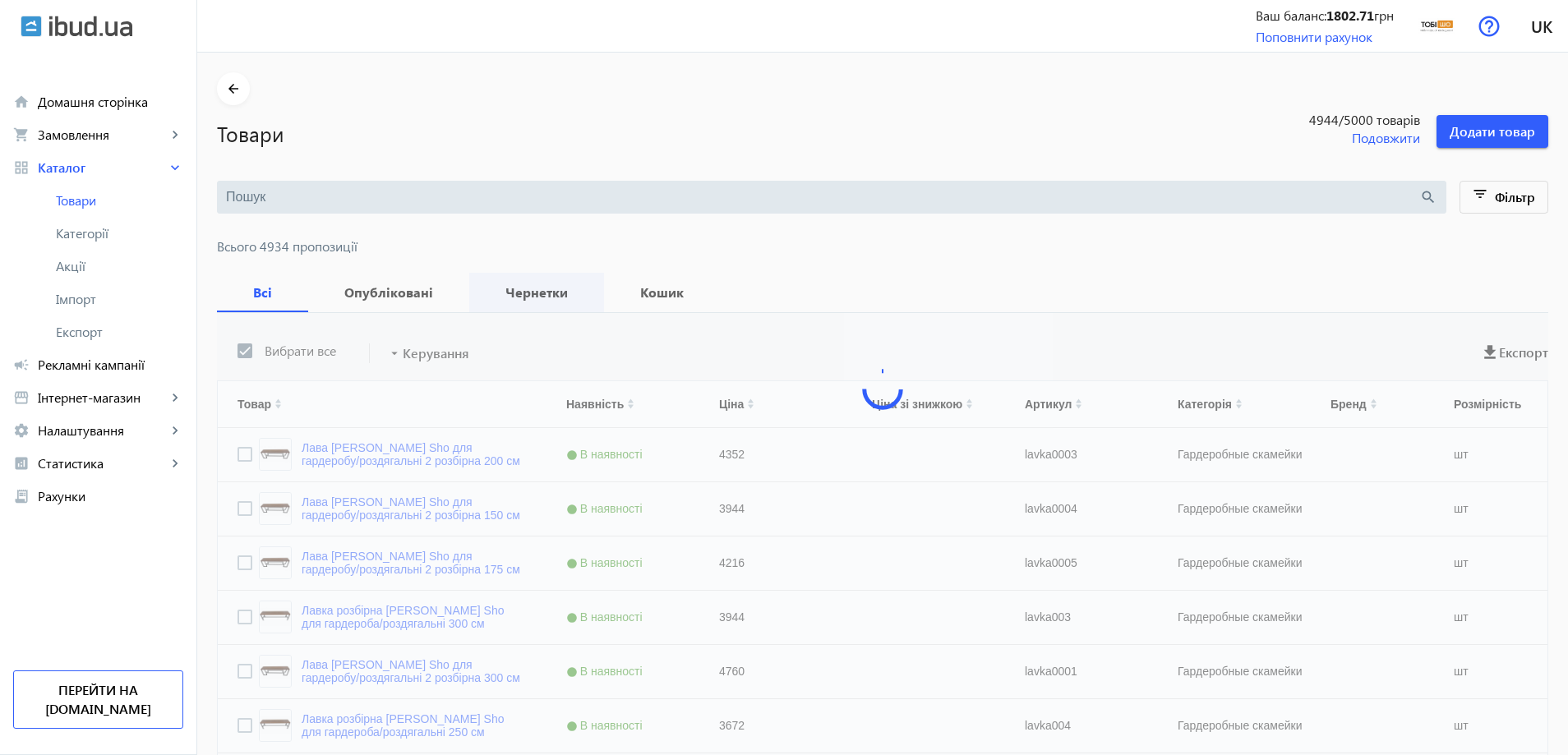
click at [534, 286] on b "Чернетки" at bounding box center [537, 292] width 95 height 13
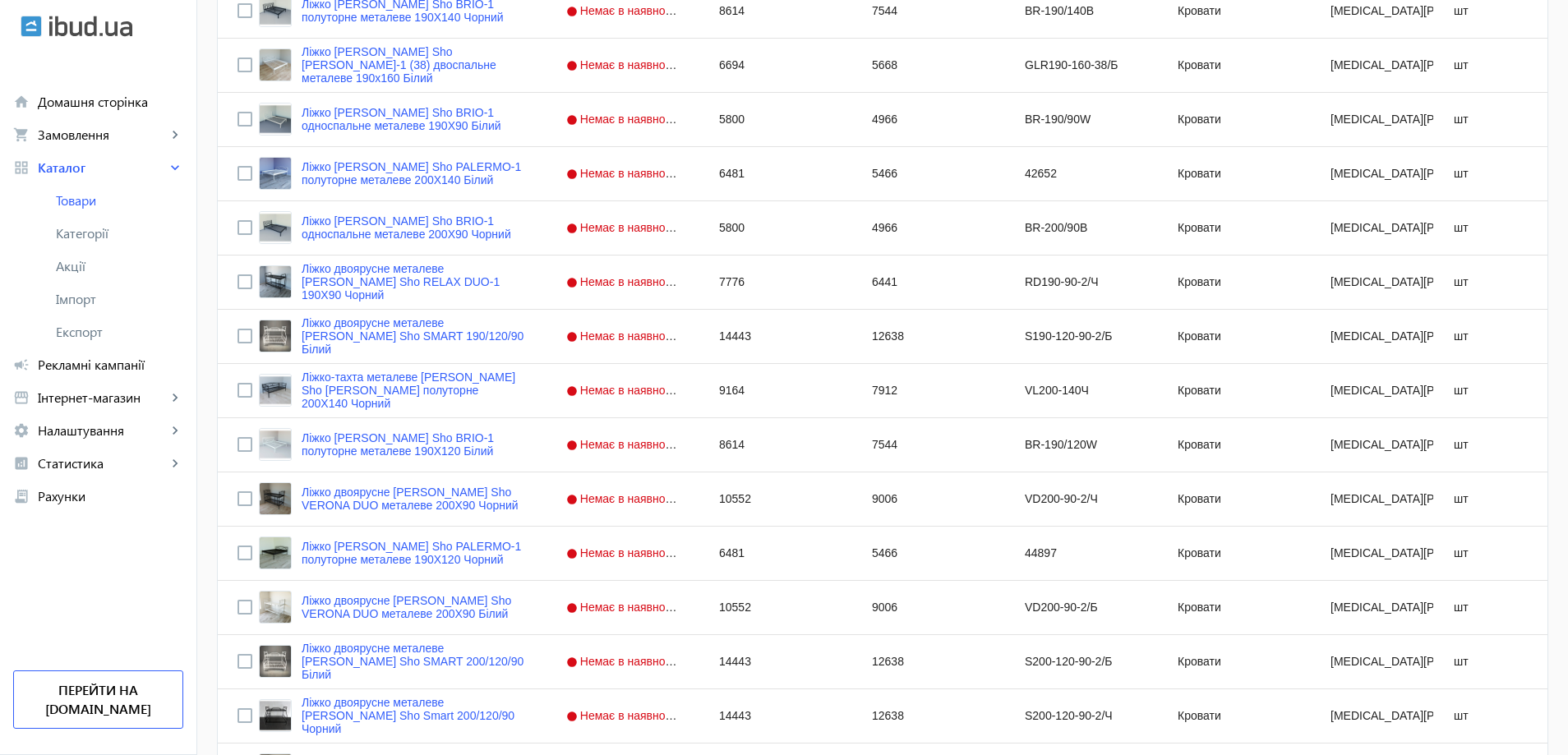
scroll to position [6328, 0]
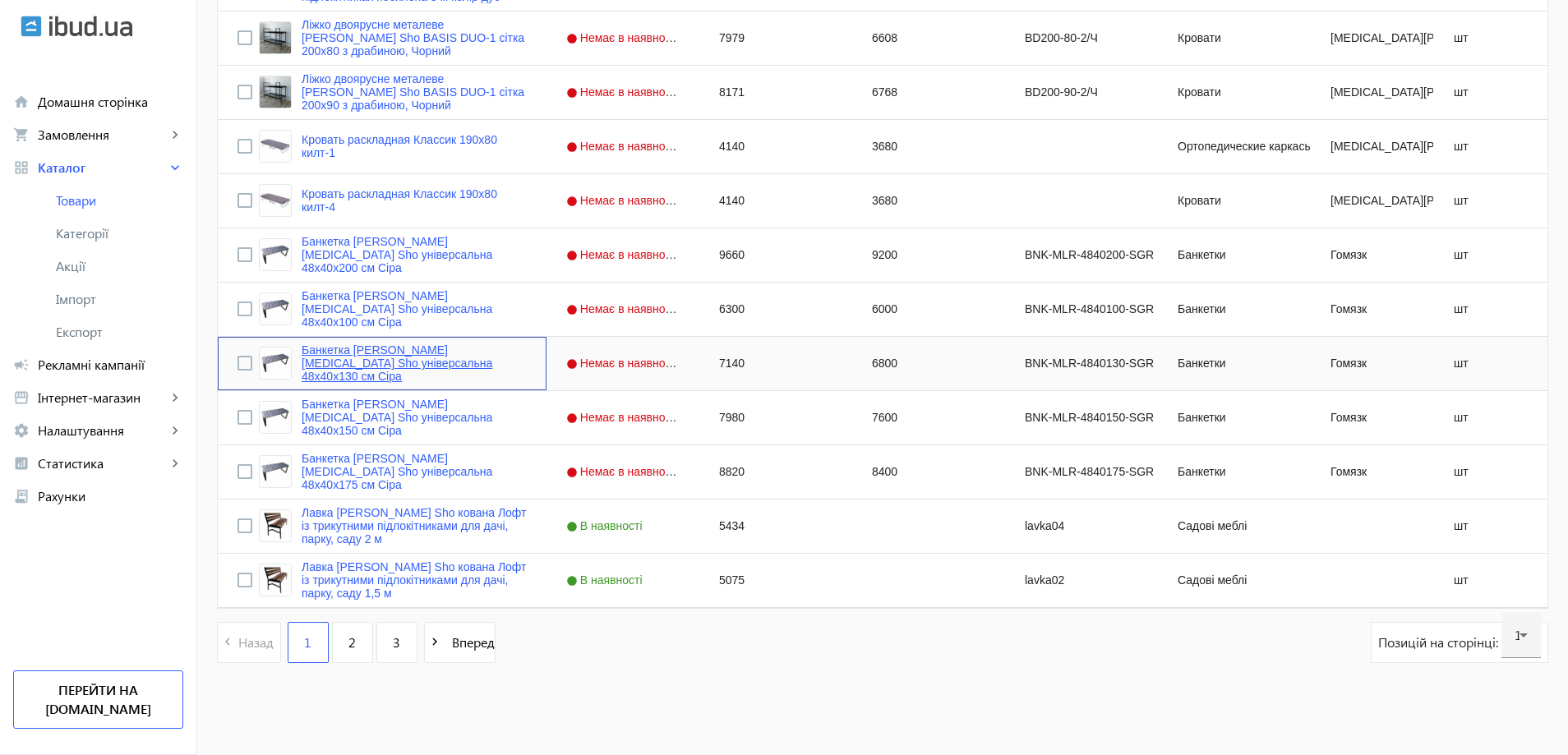
click at [371, 371] on link "Банкетка [PERSON_NAME][MEDICAL_DATA] Sho універсальна 48х40х130 см Сіра" at bounding box center [414, 364] width 225 height 40
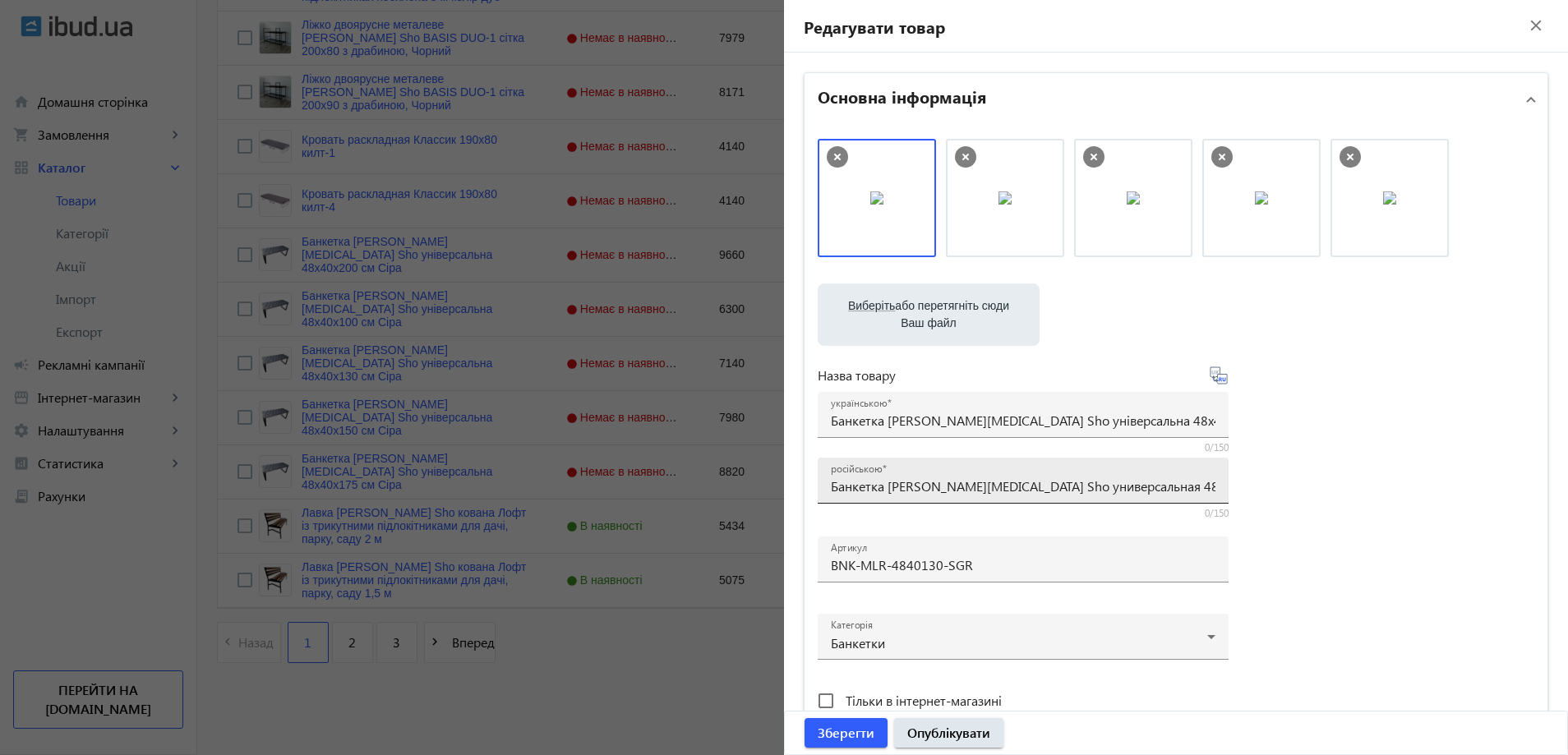
drag, startPoint x: 835, startPoint y: 485, endPoint x: 928, endPoint y: 482, distance: 93.0
click at [928, 482] on div "російською Банкетка [PERSON_NAME][MEDICAL_DATA] Sho универсальная 48х40х130 см …" at bounding box center [1023, 481] width 411 height 46
drag, startPoint x: 940, startPoint y: 487, endPoint x: 814, endPoint y: 485, distance: 126.0
click at [817, 485] on div "російською Банкетка [PERSON_NAME][MEDICAL_DATA] Sho универсальная 48х40х130 см …" at bounding box center [1023, 481] width 411 height 46
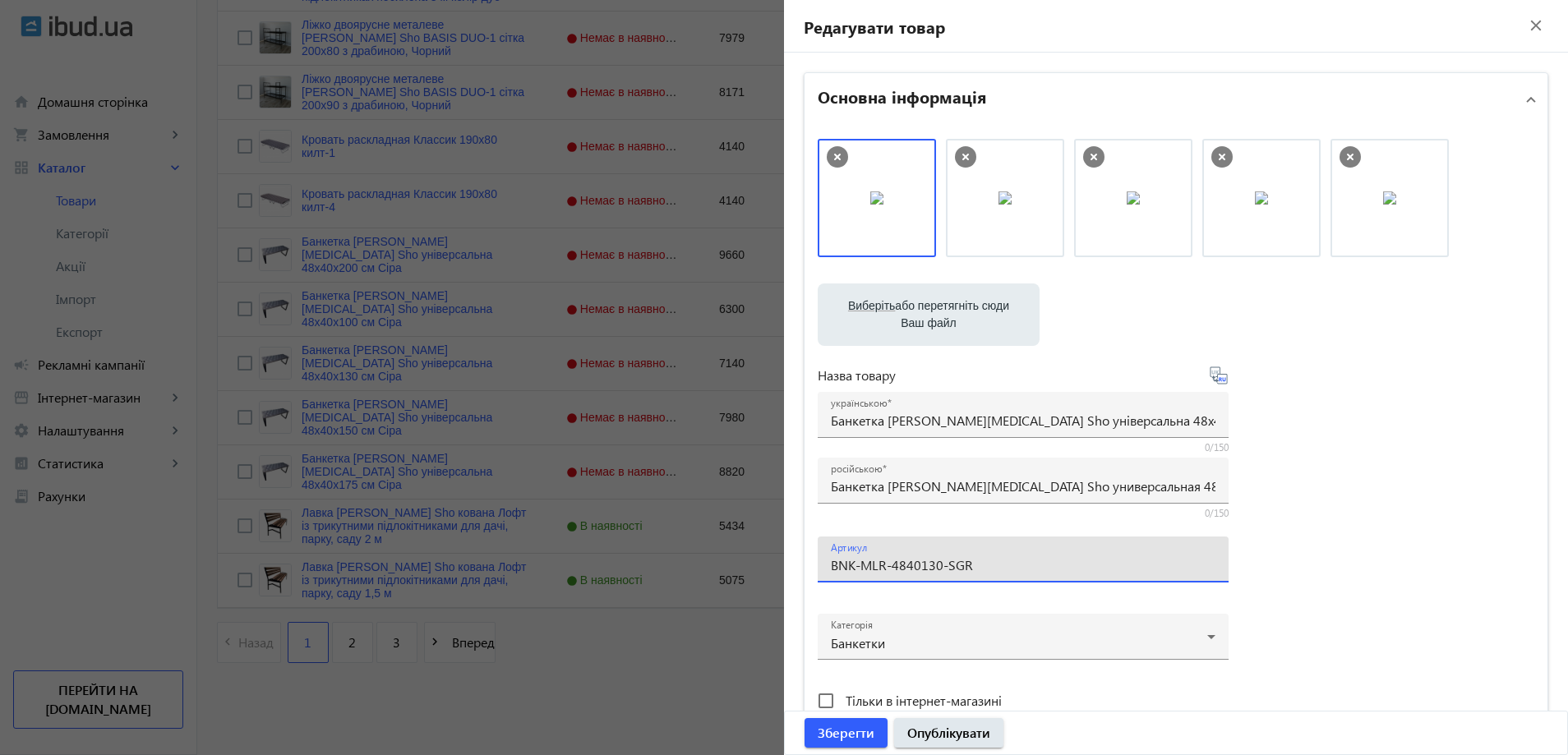
click at [939, 568] on input "BNK-MLR-4840130-SGR" at bounding box center [1023, 565] width 384 height 17
click at [394, 443] on div at bounding box center [784, 378] width 1568 height 755
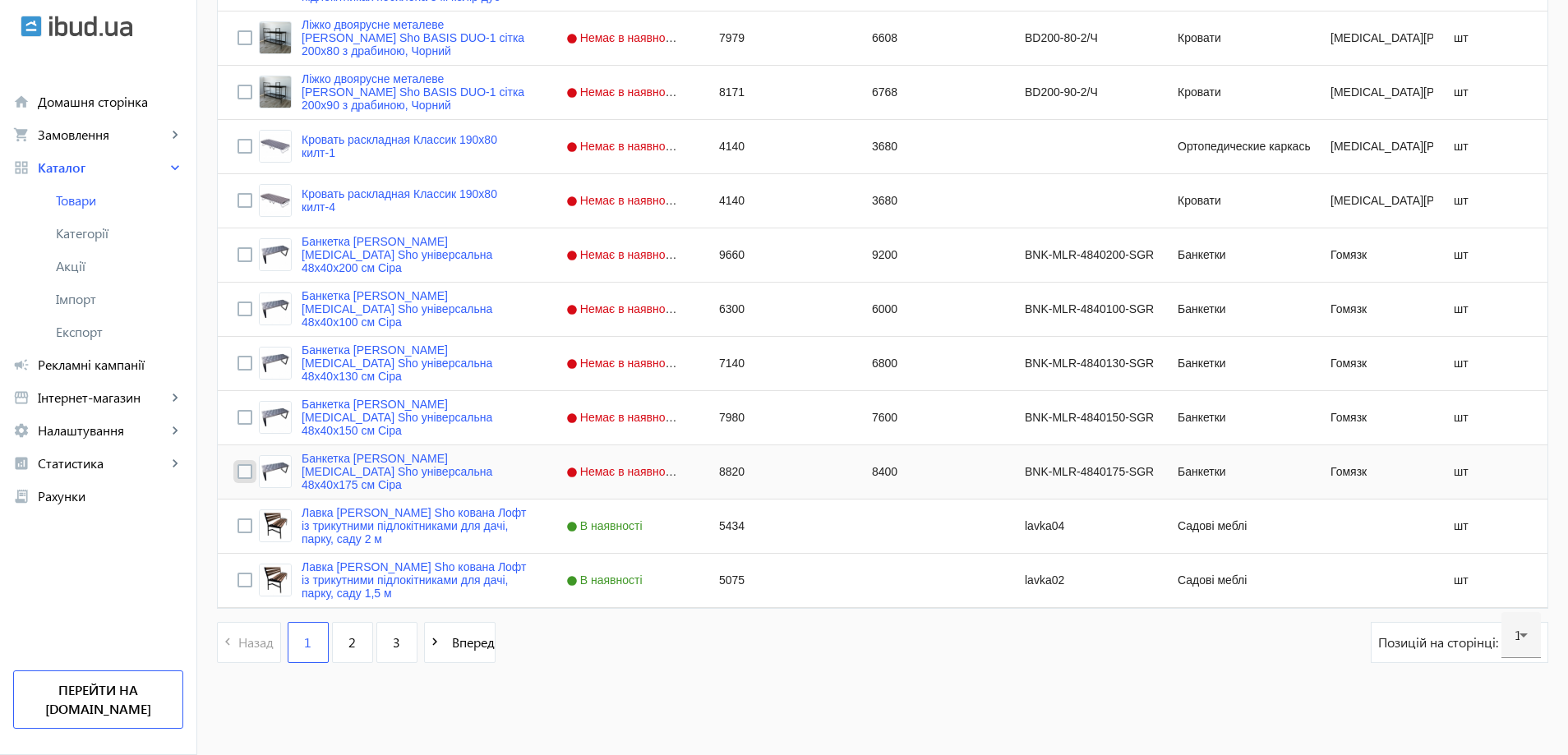
click at [237, 469] on input "Press Space to toggle row selection (unchecked)" at bounding box center [244, 471] width 15 height 15
checkbox input "true"
checkbox input "false"
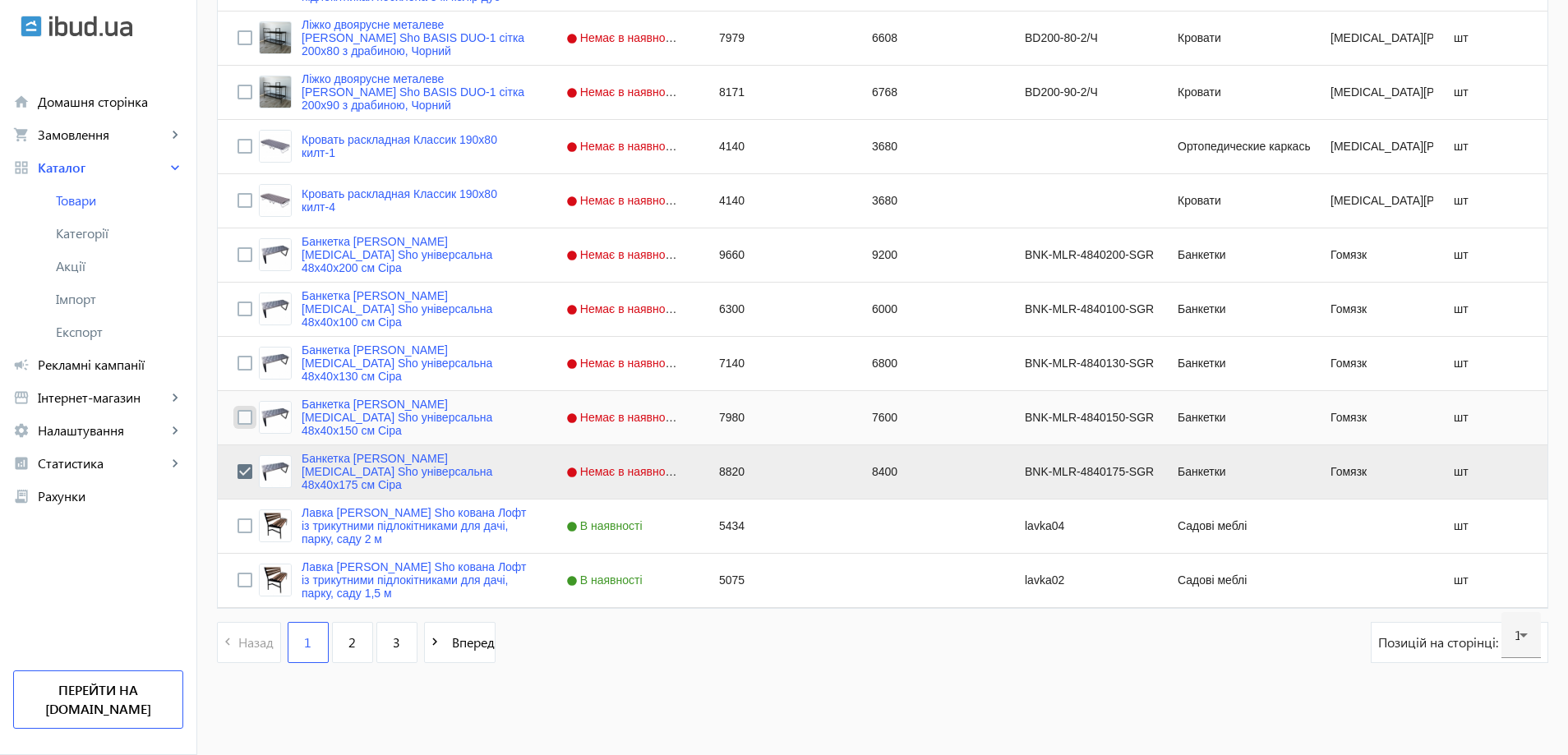
click at [237, 418] on input "Press Space to toggle row selection (unchecked)" at bounding box center [244, 417] width 15 height 15
checkbox input "true"
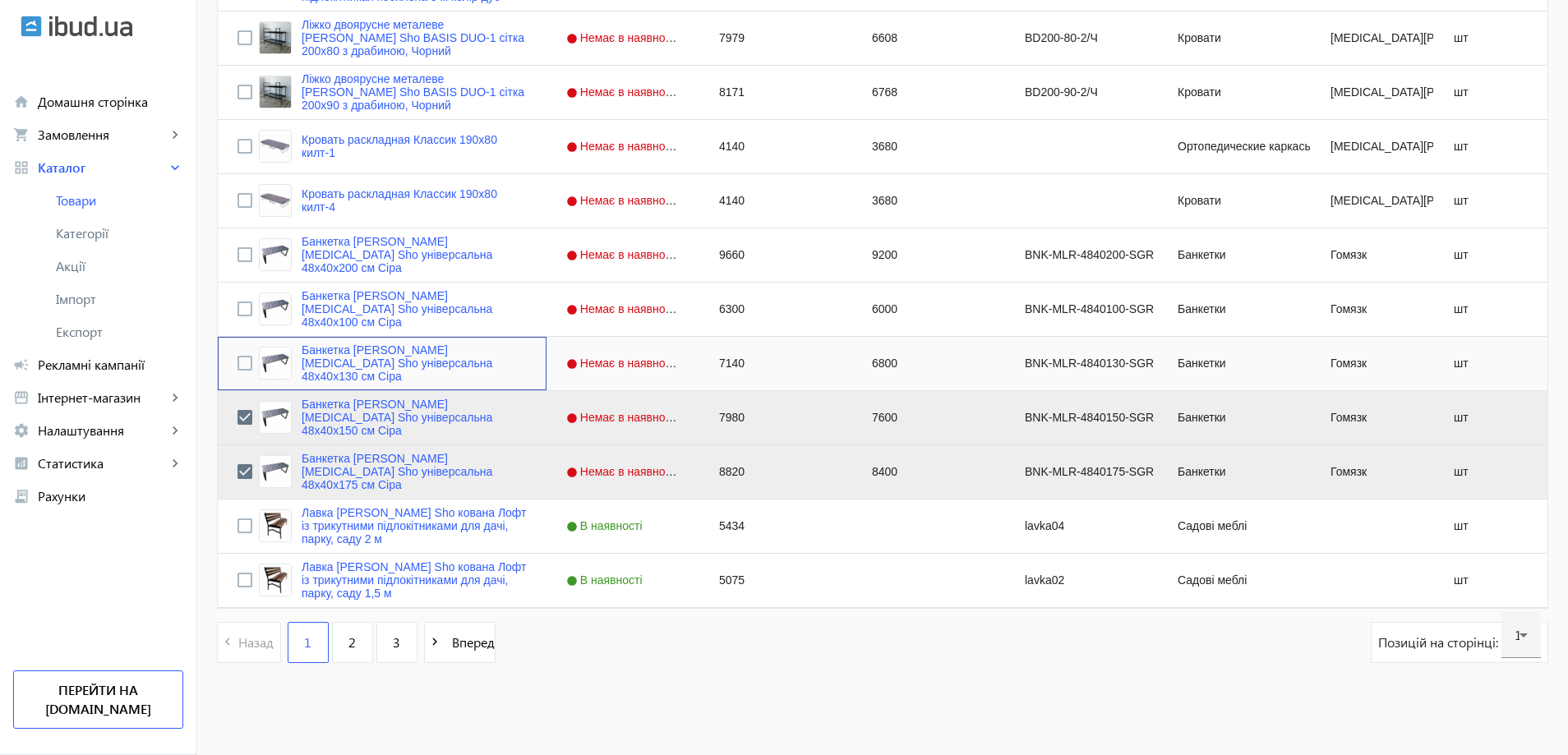
click at [237, 371] on div "Press SPACE to select this row." at bounding box center [244, 364] width 15 height 39
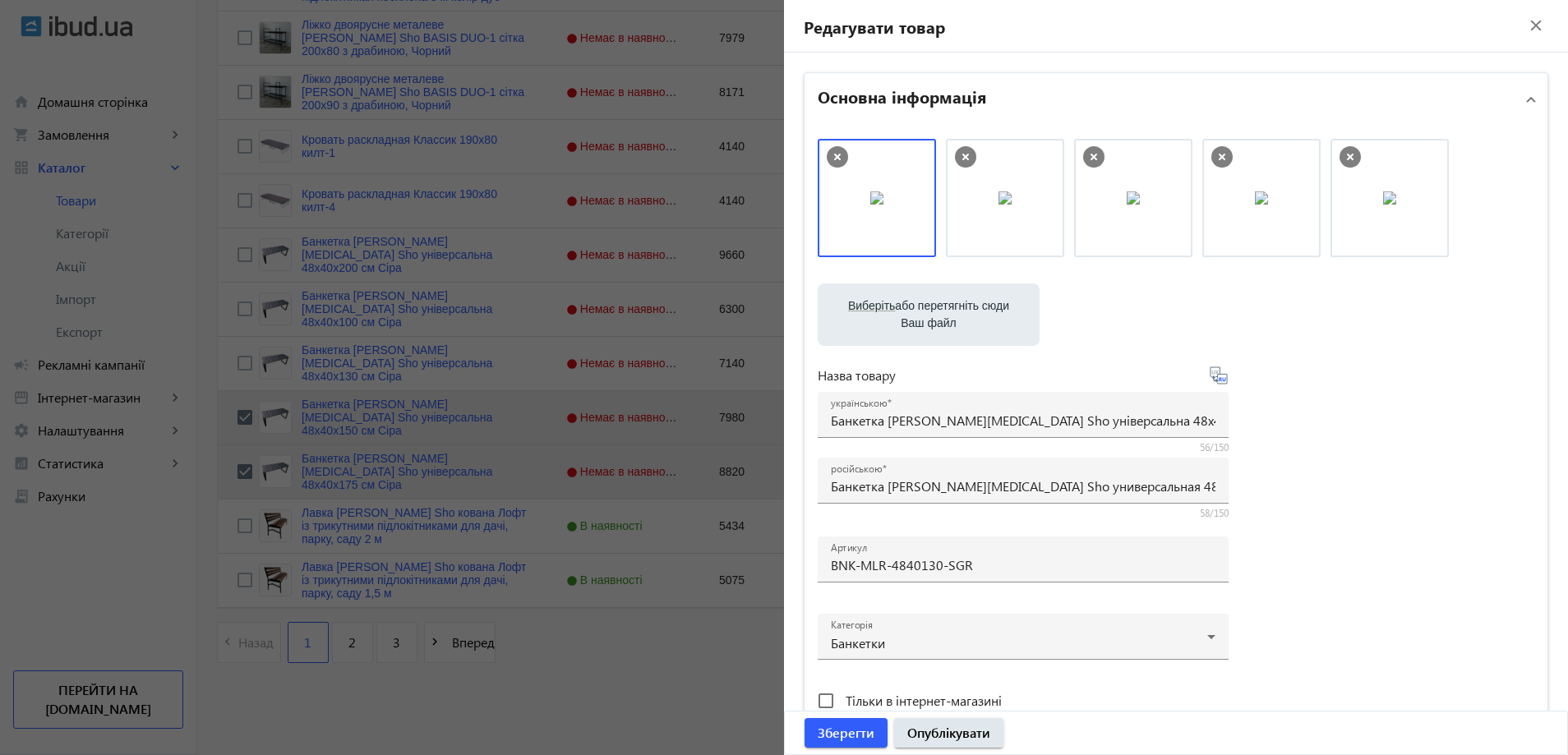
click at [229, 321] on div at bounding box center [784, 378] width 1568 height 755
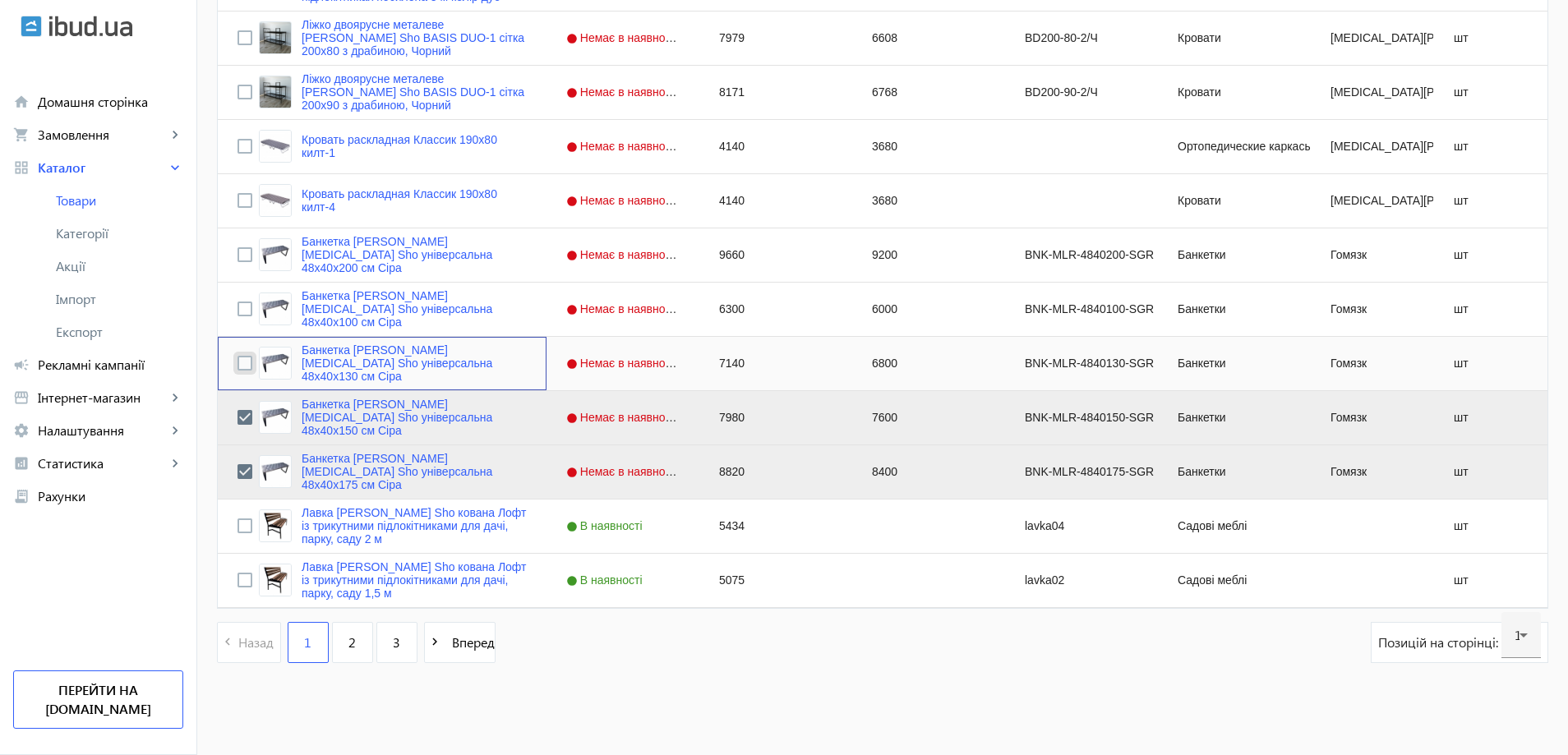
click at [237, 364] on input "Press Space to toggle row selection (unchecked)" at bounding box center [244, 363] width 15 height 15
checkbox input "true"
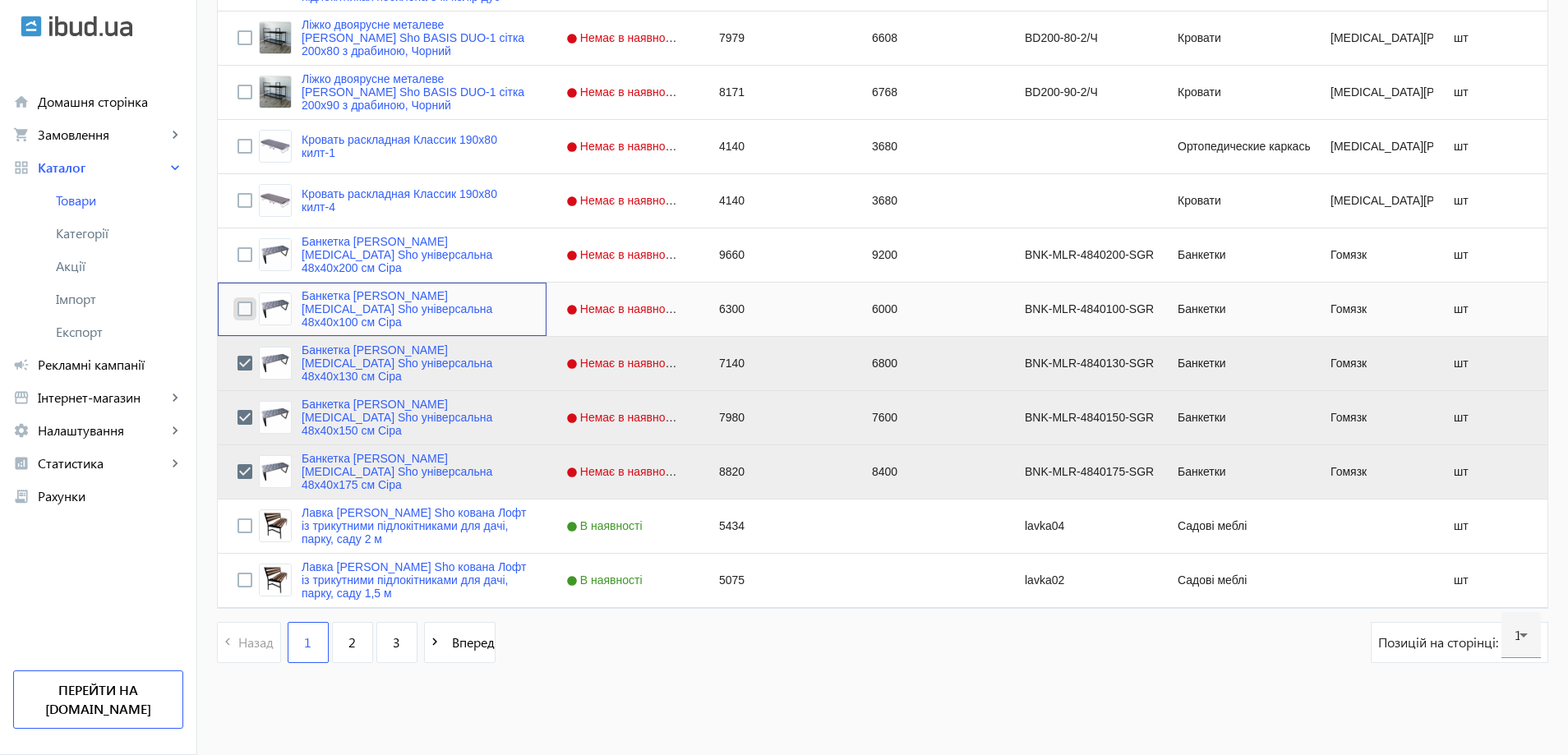
click at [237, 313] on input "Press Space to toggle row selection (unchecked)" at bounding box center [244, 308] width 15 height 15
checkbox input "true"
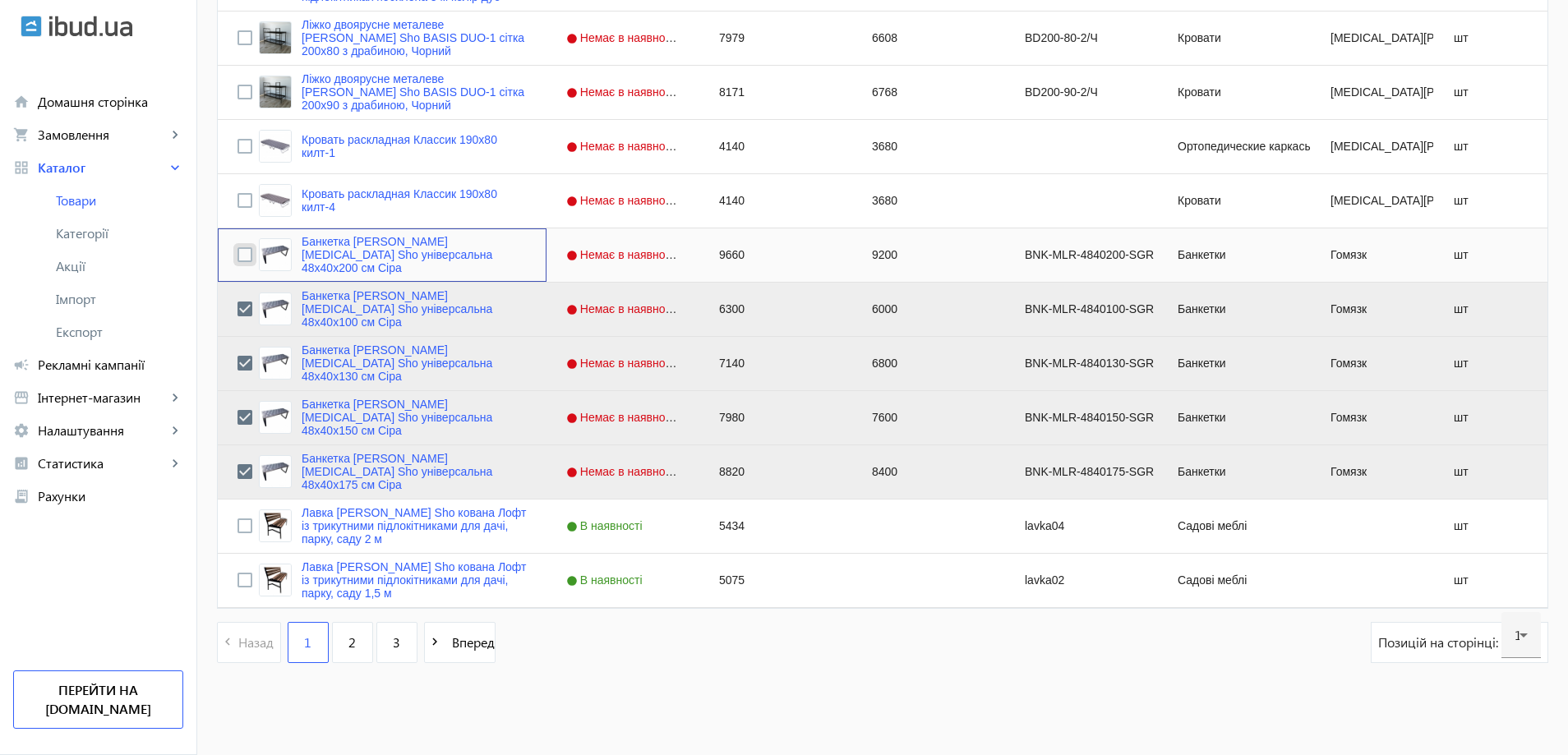
click at [237, 255] on input "Press Space to toggle row selection (unchecked)" at bounding box center [244, 255] width 15 height 15
checkbox input "true"
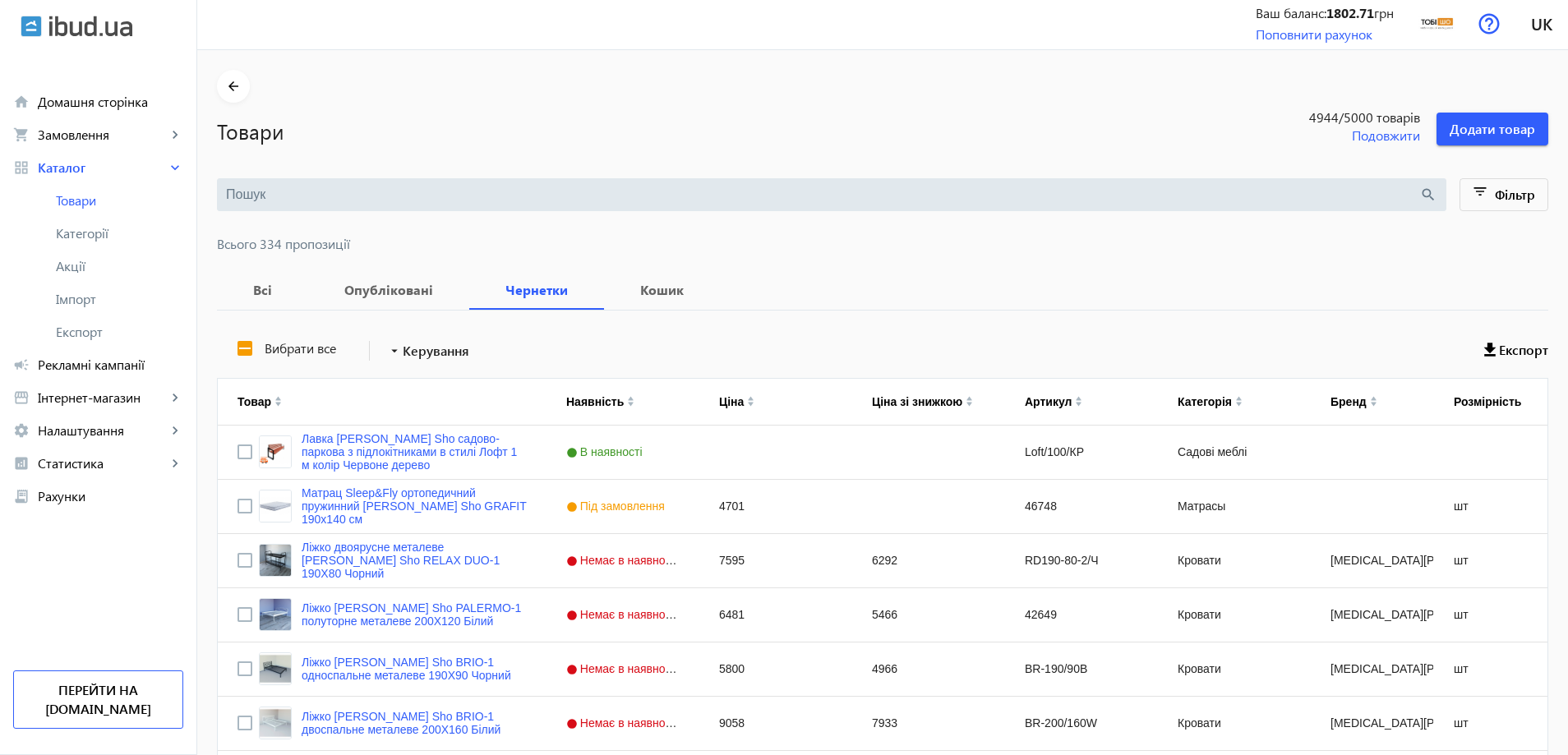
scroll to position [0, 0]
click at [456, 356] on span "Керування" at bounding box center [436, 353] width 67 height 20
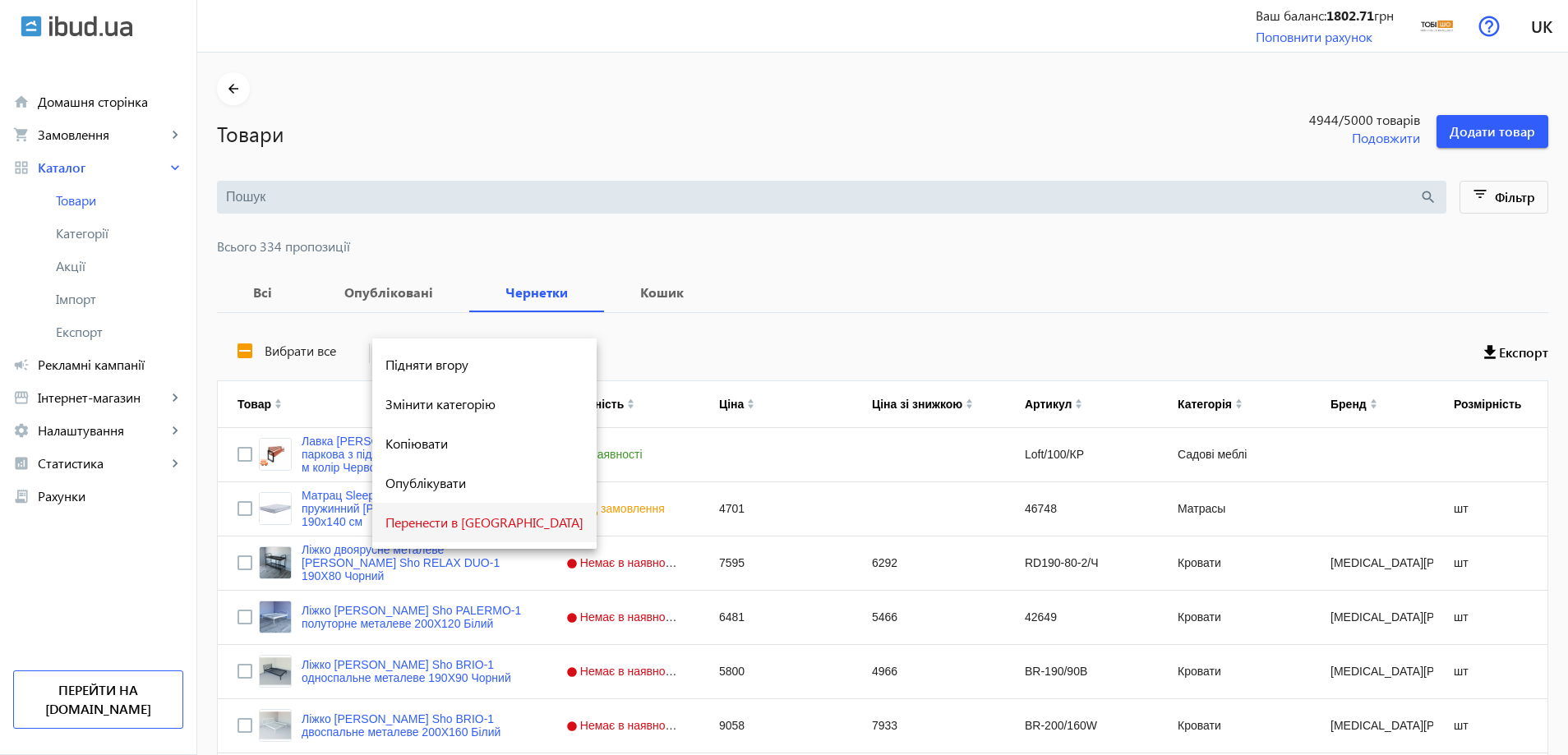
click at [487, 521] on span "Перенести в [GEOGRAPHIC_DATA]" at bounding box center [484, 522] width 198 height 13
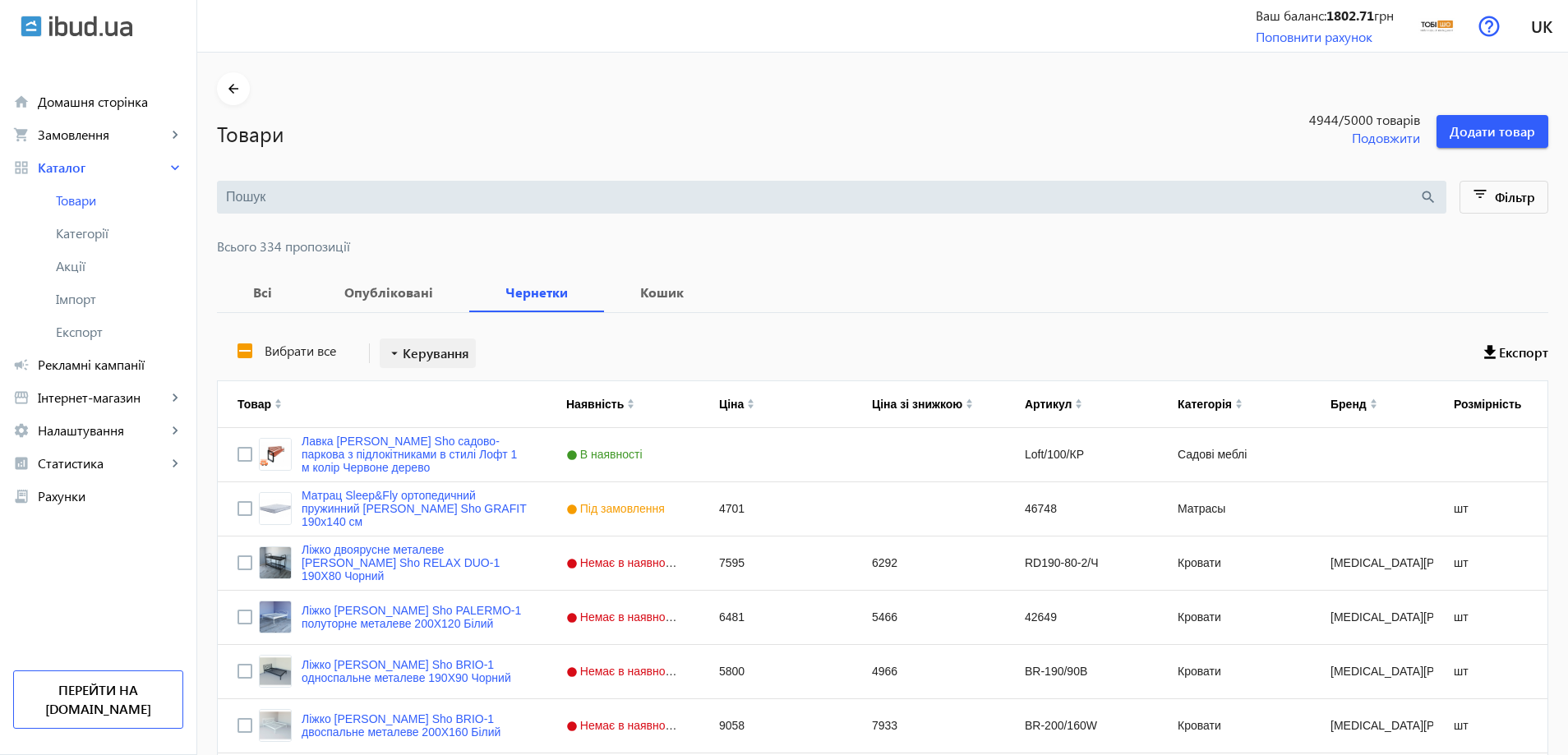
click at [415, 353] on span "Керування" at bounding box center [436, 353] width 67 height 20
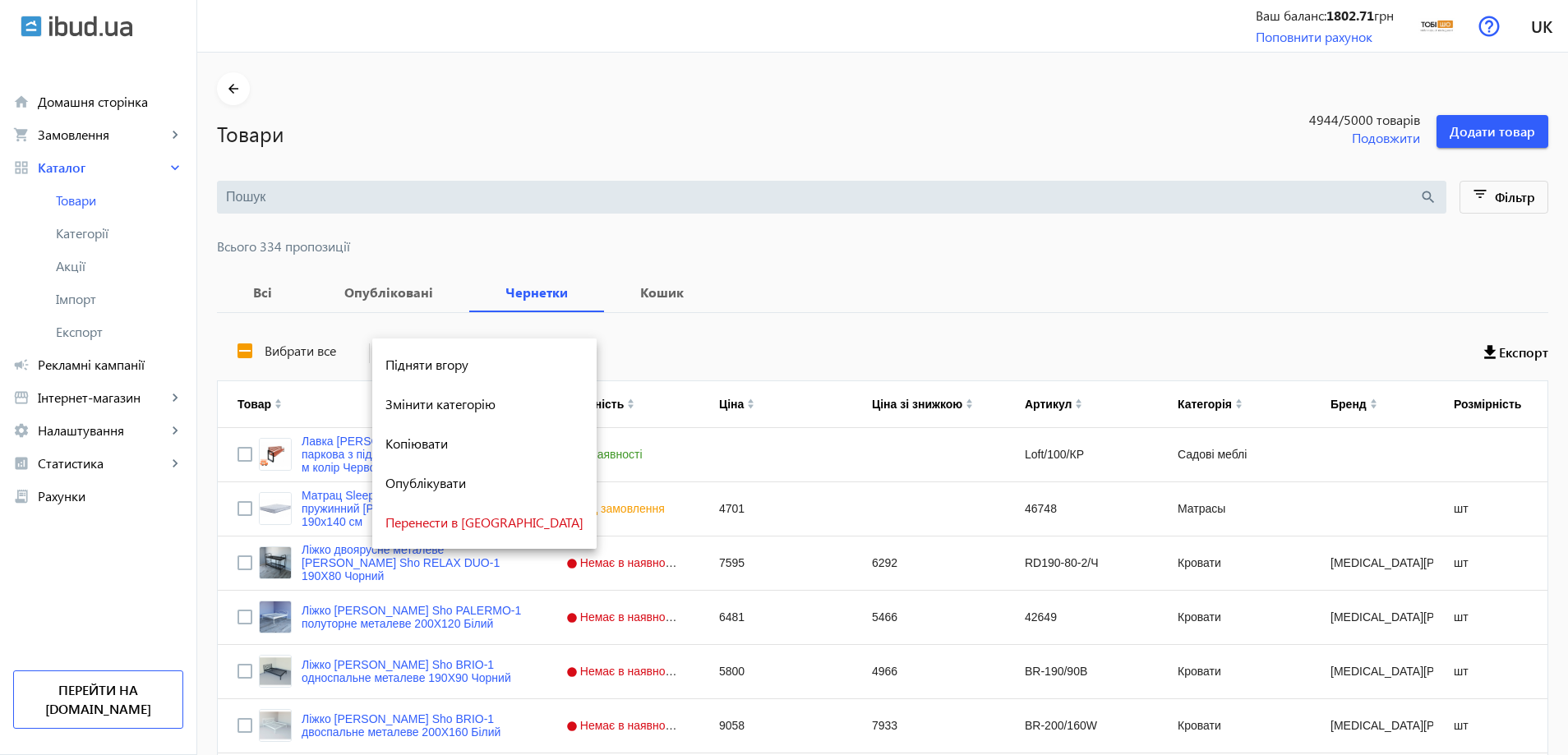
click at [434, 516] on span "Перенести в [GEOGRAPHIC_DATA]" at bounding box center [484, 522] width 198 height 13
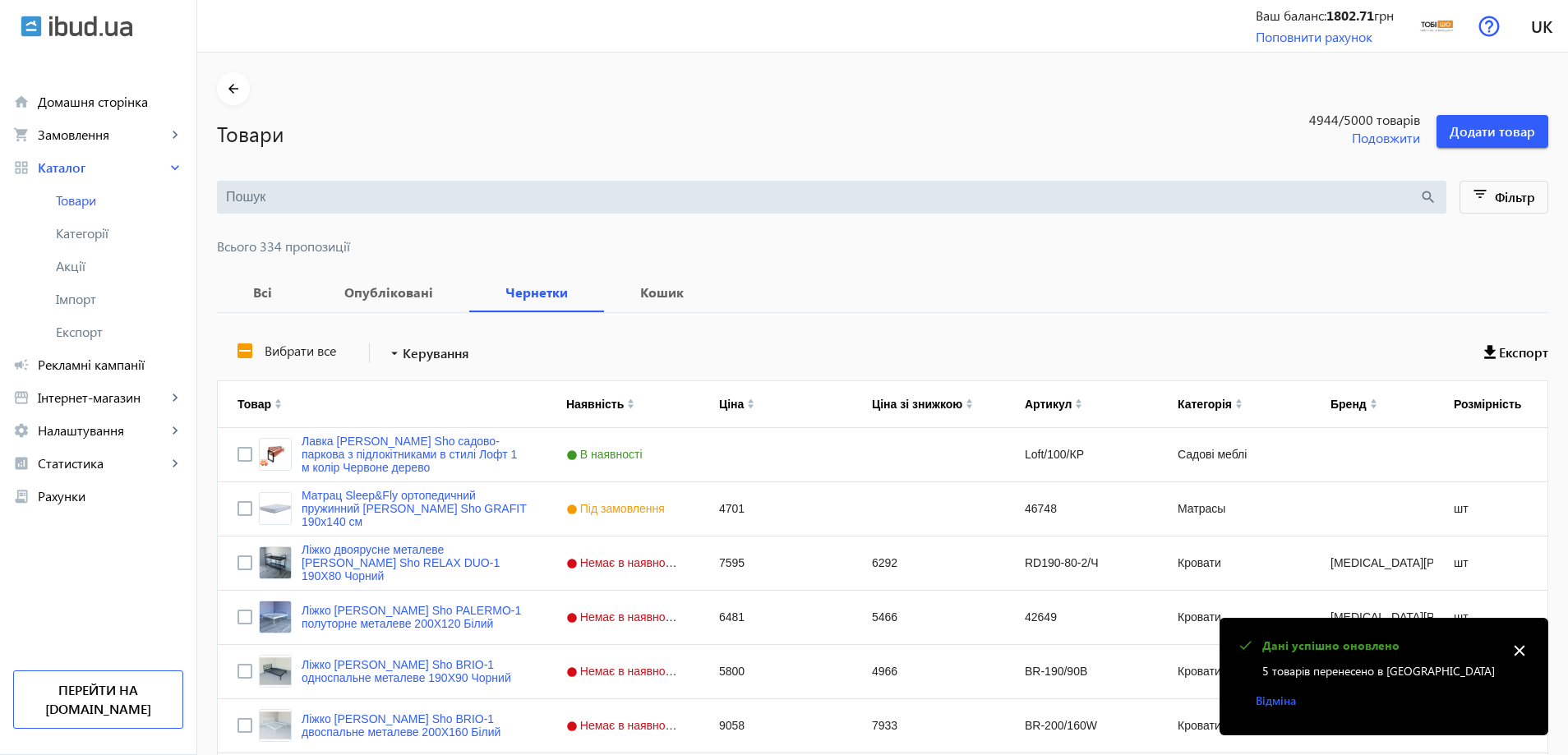
scroll to position [6328, 0]
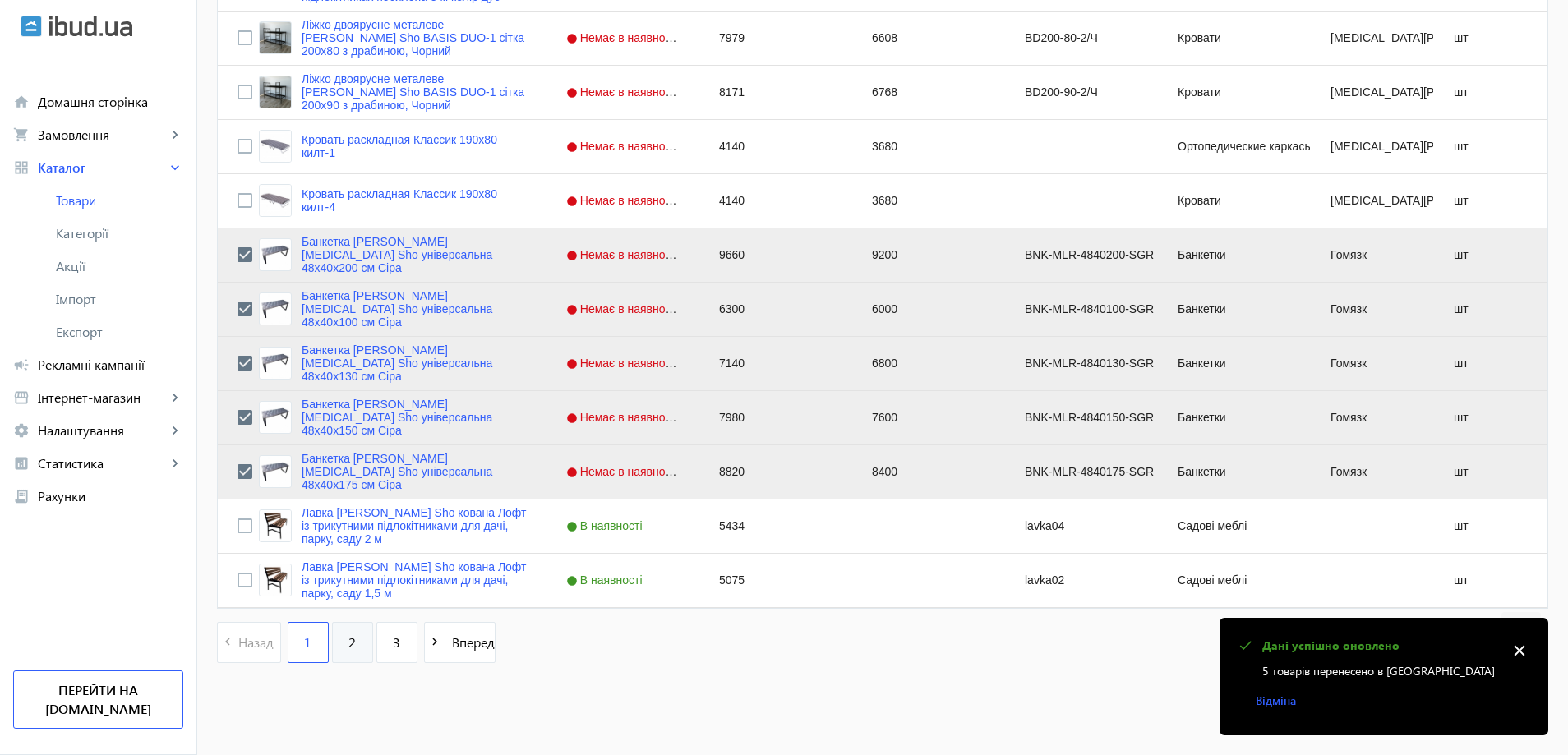
click at [347, 634] on link "2" at bounding box center [352, 642] width 41 height 41
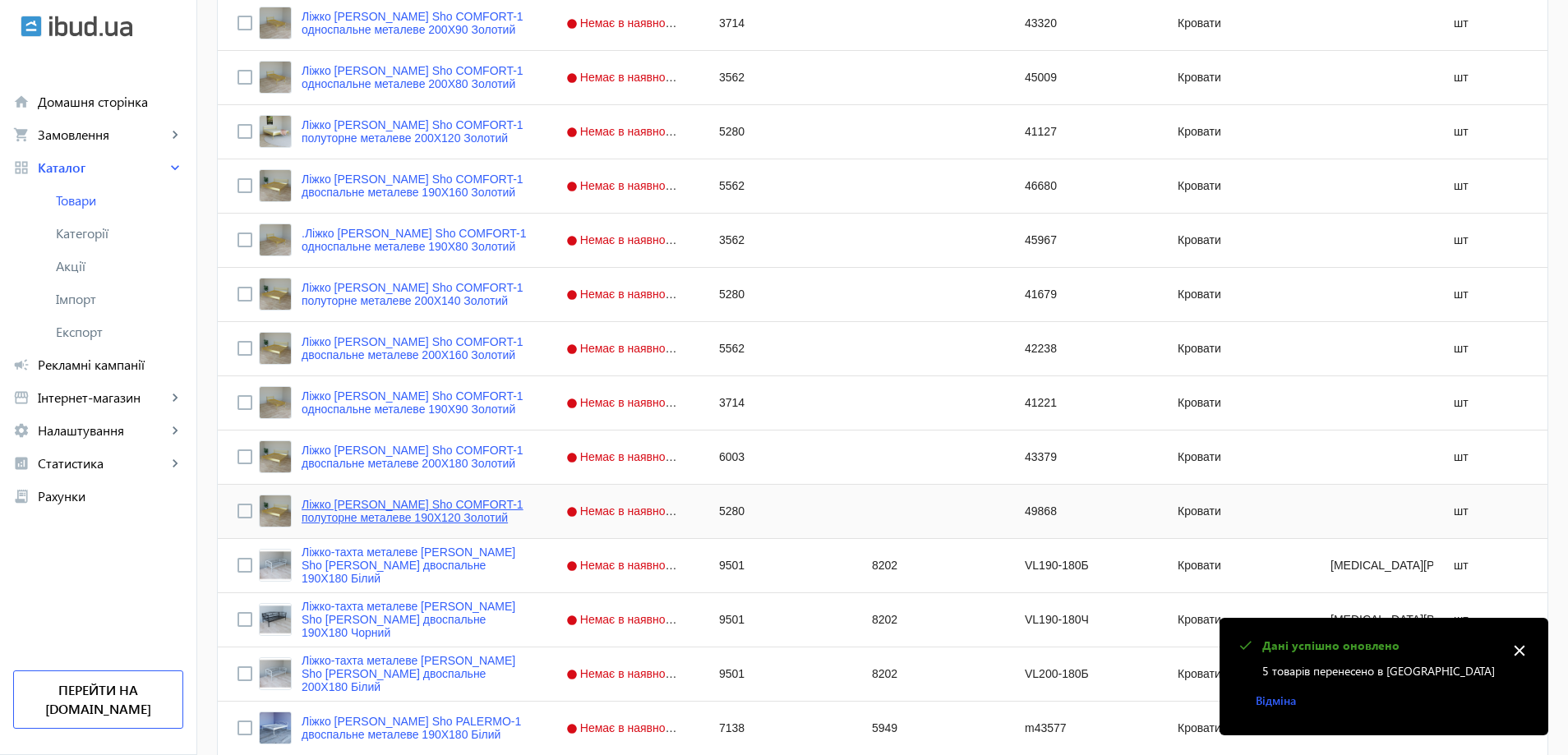
scroll to position [2055, 0]
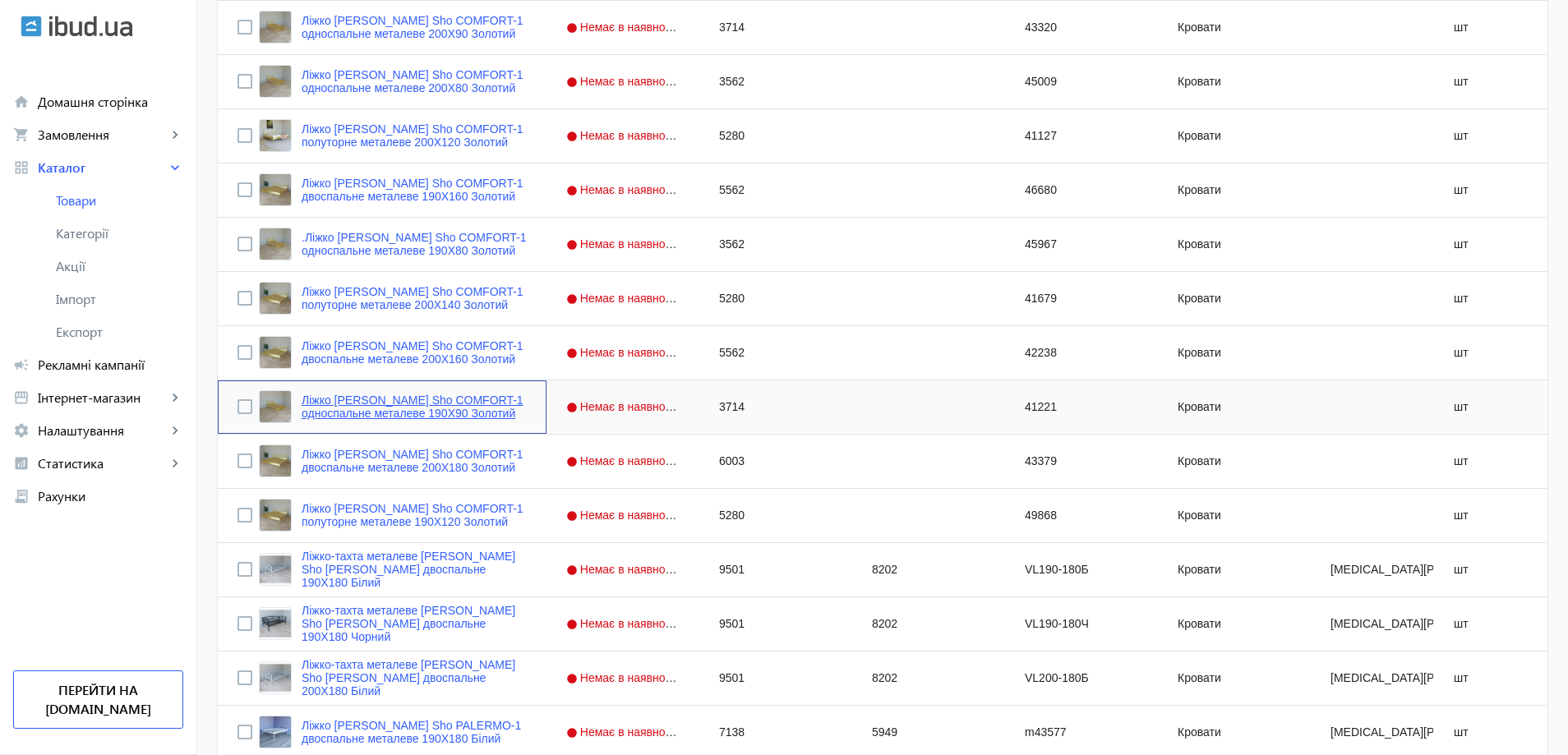
click at [416, 417] on link "Ліжко [PERSON_NAME] Sho COMFORT-1 односпальне металеве 190X90 Золотий" at bounding box center [414, 407] width 225 height 26
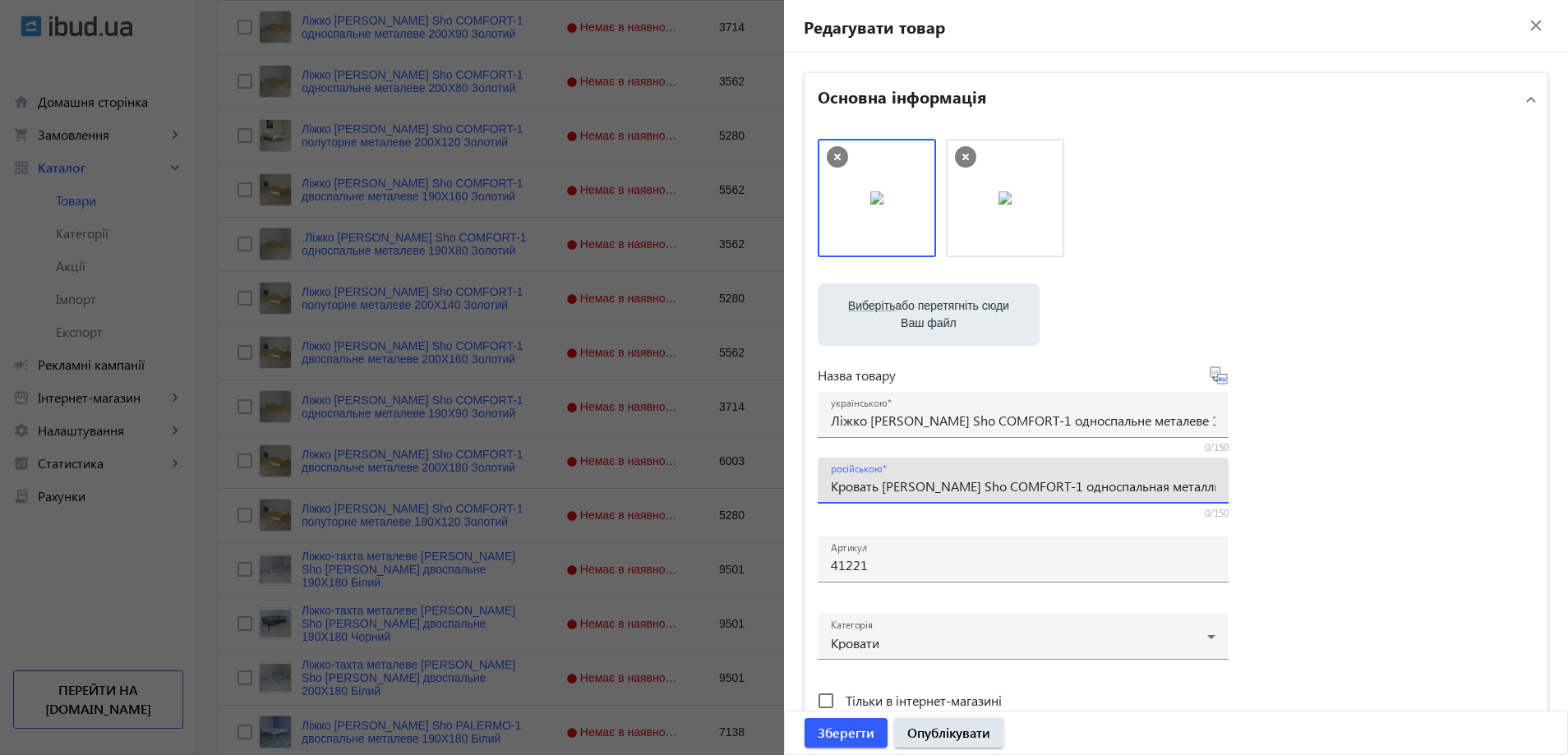
scroll to position [0, 76]
drag, startPoint x: 1040, startPoint y: 487, endPoint x: 1238, endPoint y: 492, distance: 198.1
click at [1238, 492] on div "Виберіть або перетягніть сюди Ваш файл 220196687460a461a44470079635249-1e67540a…" at bounding box center [1176, 446] width 717 height 615
click at [1138, 489] on input "Кровать [PERSON_NAME] Sho COMFORT-1 односпальная металлическая 190X90 Золотой" at bounding box center [1023, 486] width 384 height 17
drag, startPoint x: 1165, startPoint y: 487, endPoint x: 1184, endPoint y: 490, distance: 19.2
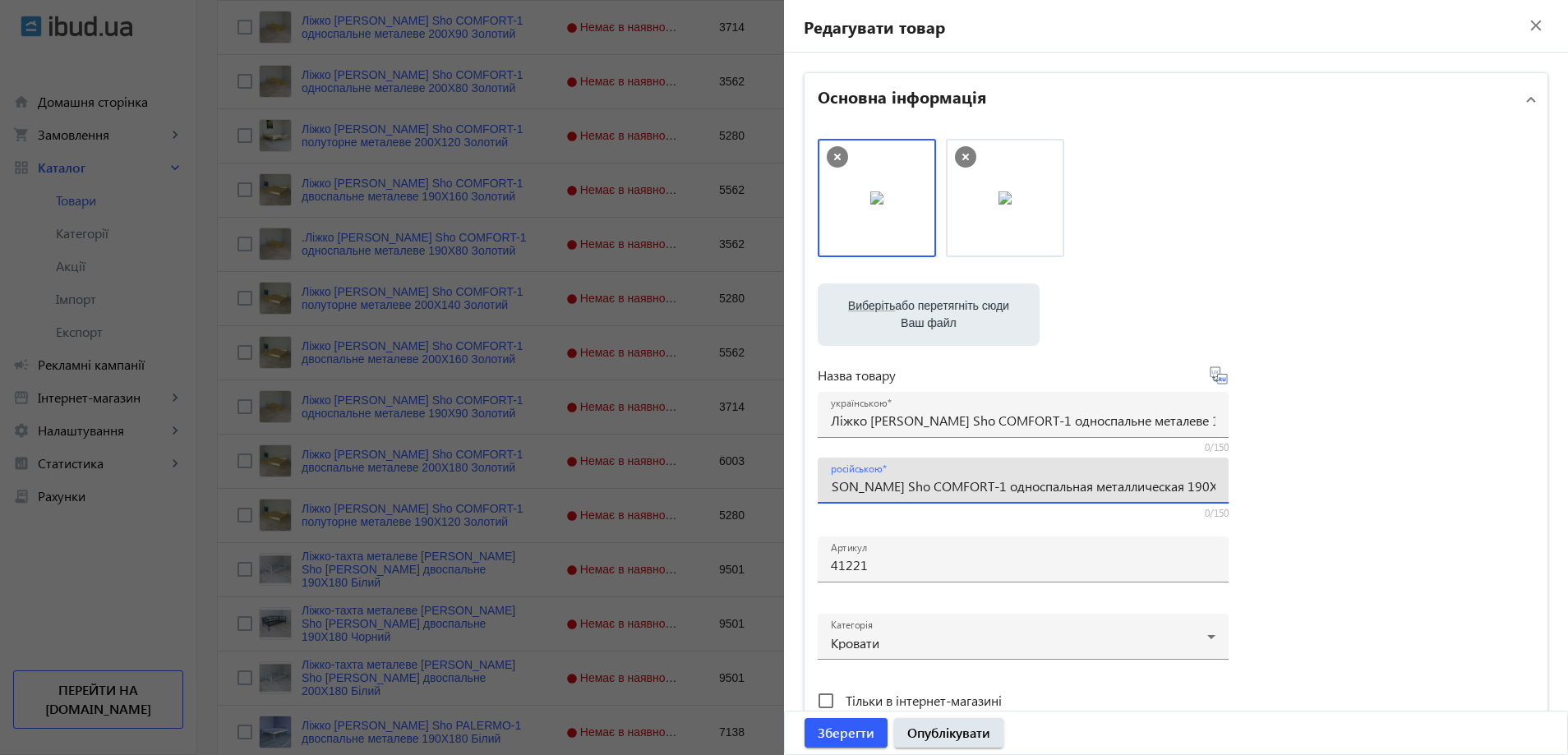
click at [1185, 489] on input "Кровать [PERSON_NAME] Sho COMFORT-1 односпальная металлическая 190X90 Золотой" at bounding box center [1023, 486] width 384 height 17
drag, startPoint x: 1162, startPoint y: 491, endPoint x: 1206, endPoint y: 491, distance: 44.0
click at [1206, 491] on input "Кровать [PERSON_NAME] Sho COMFORT-1 односпальная металлическая 190X90 Золотой" at bounding box center [1023, 486] width 384 height 17
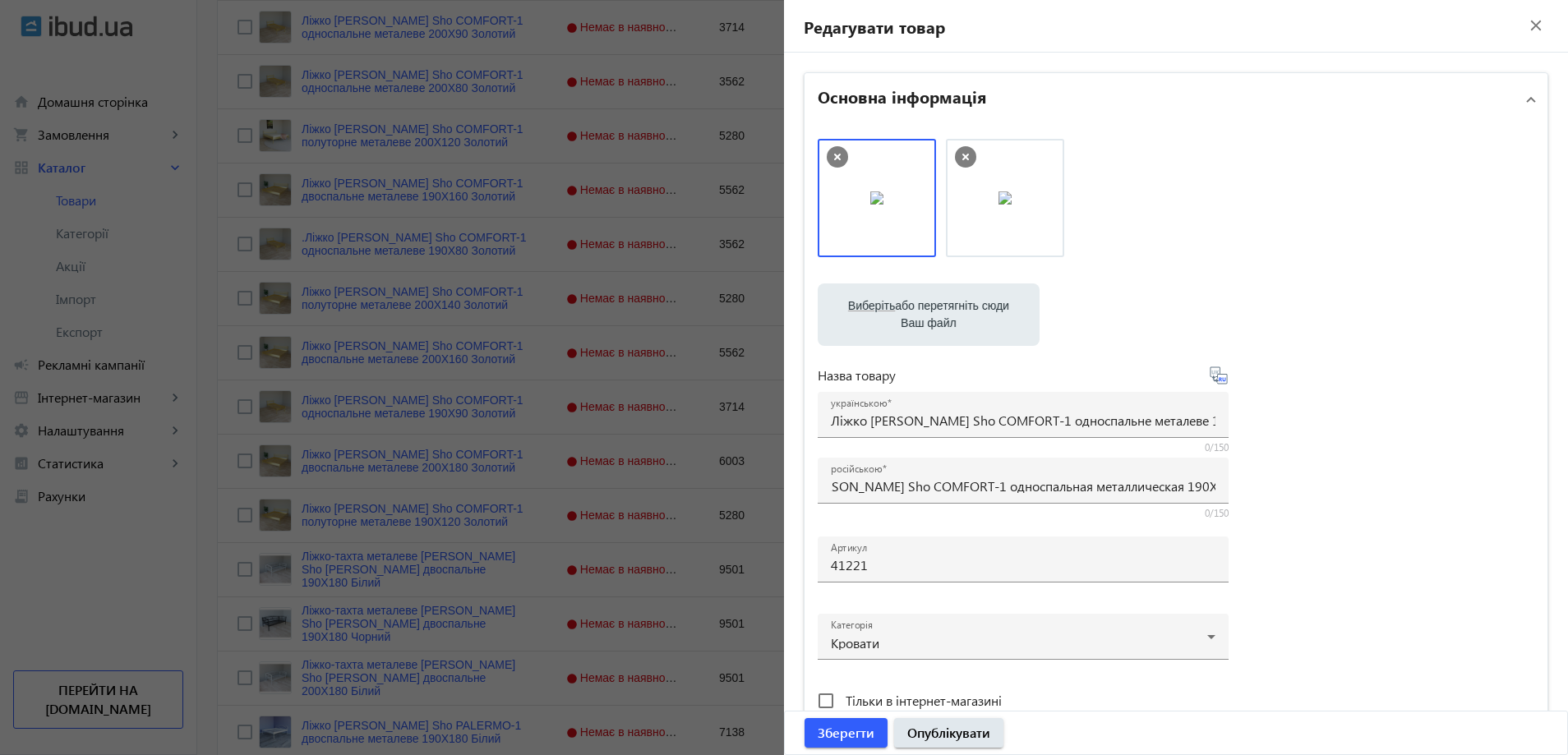
scroll to position [0, 0]
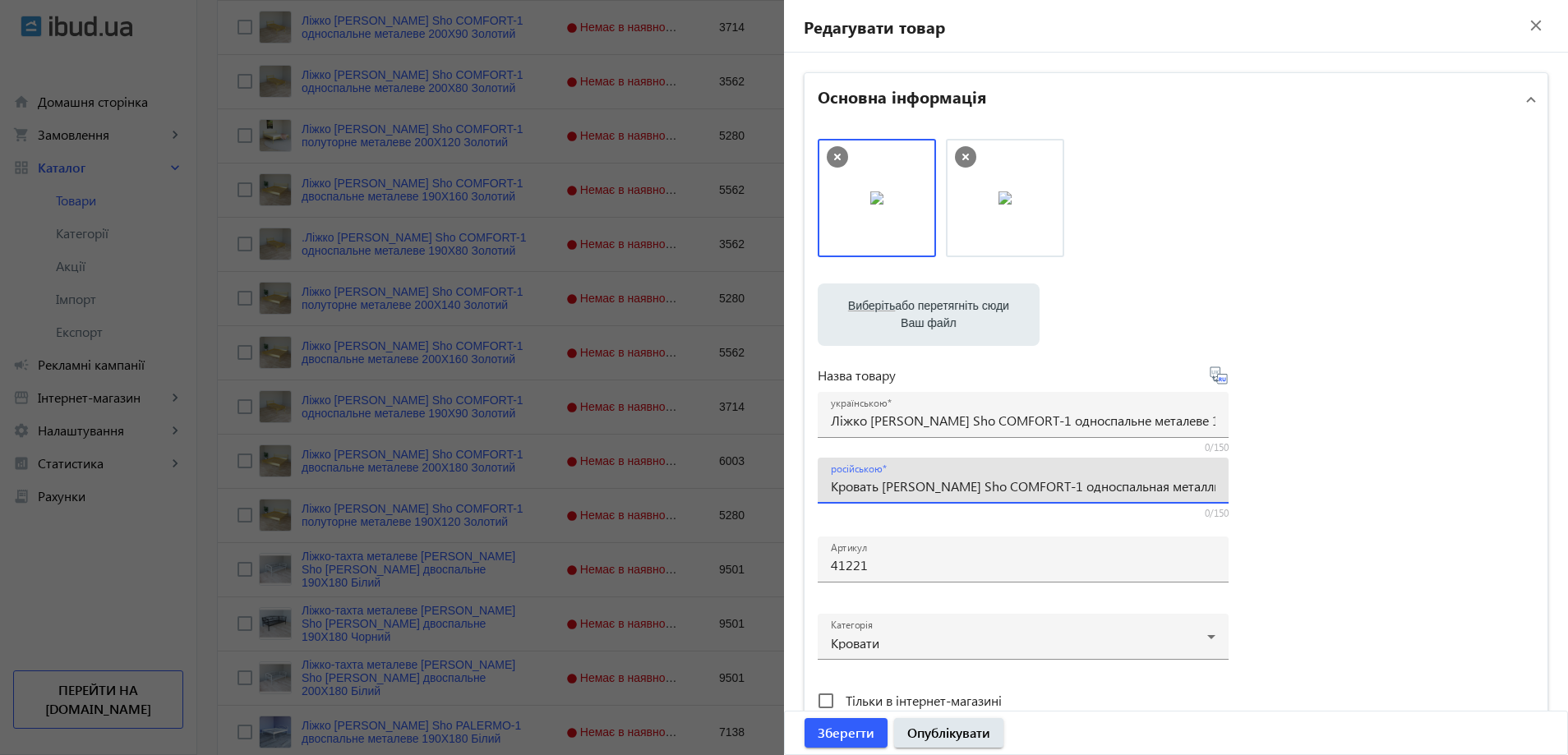
click at [573, 340] on div at bounding box center [784, 378] width 1568 height 755
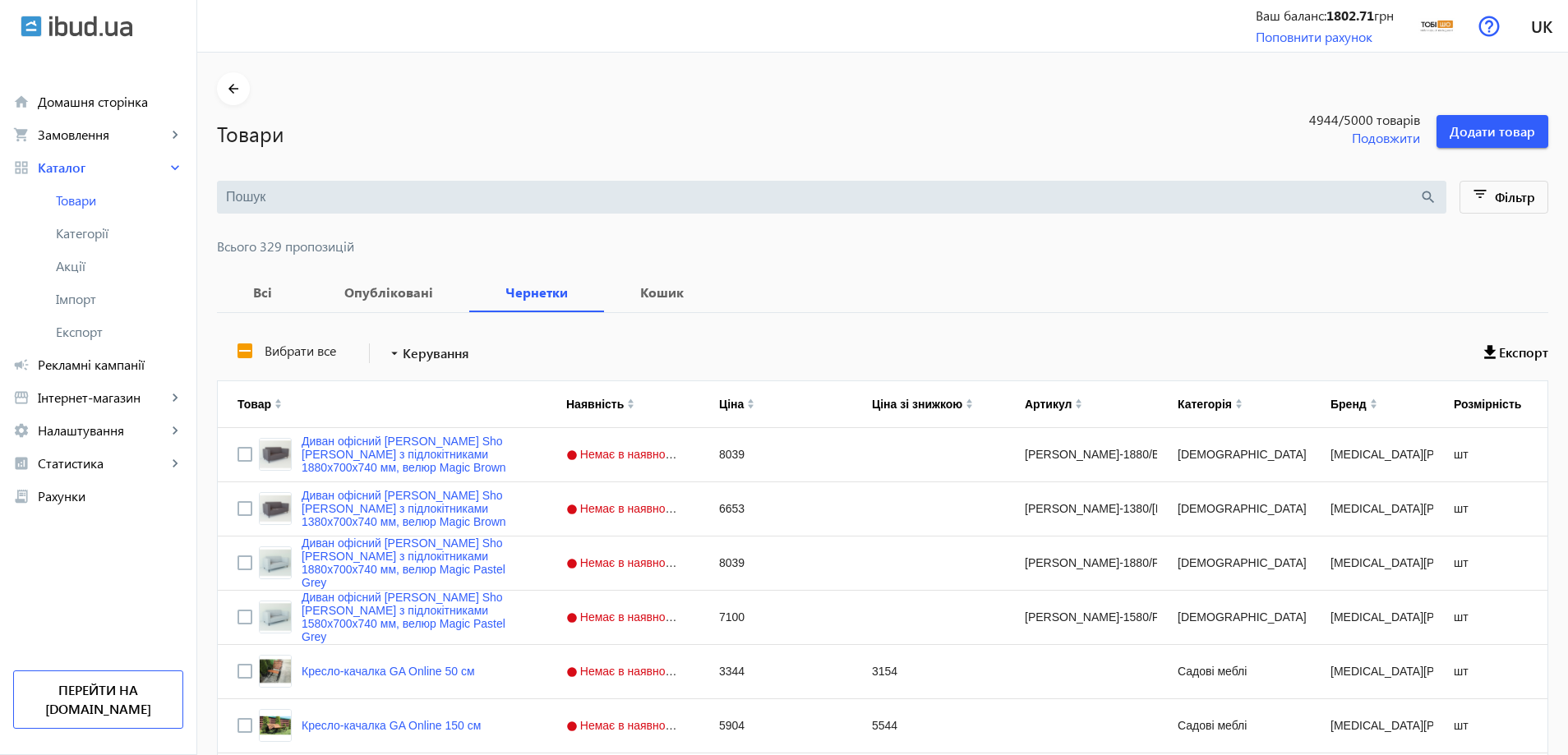
click at [488, 189] on input "search" at bounding box center [823, 197] width 1193 height 18
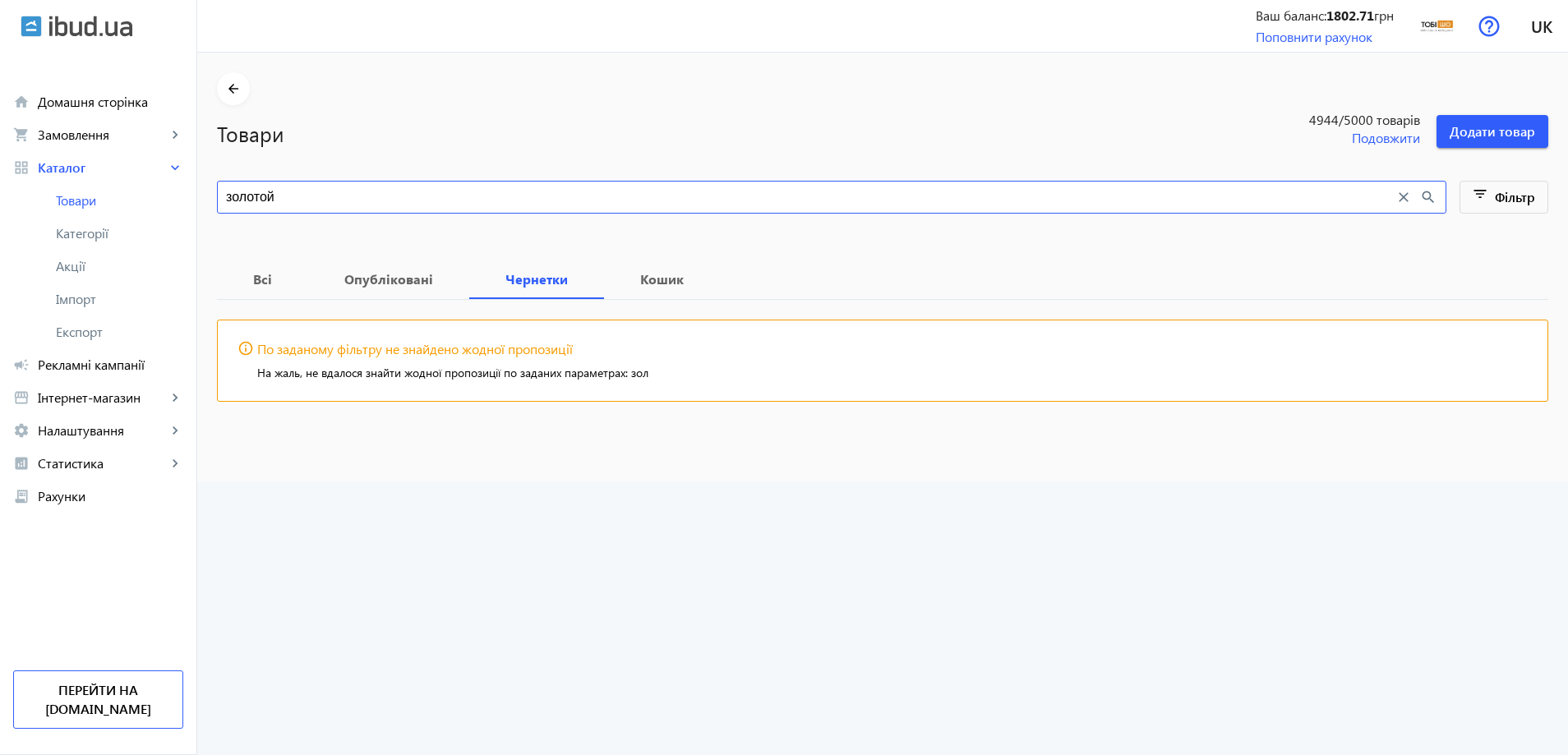
type input "золотой"
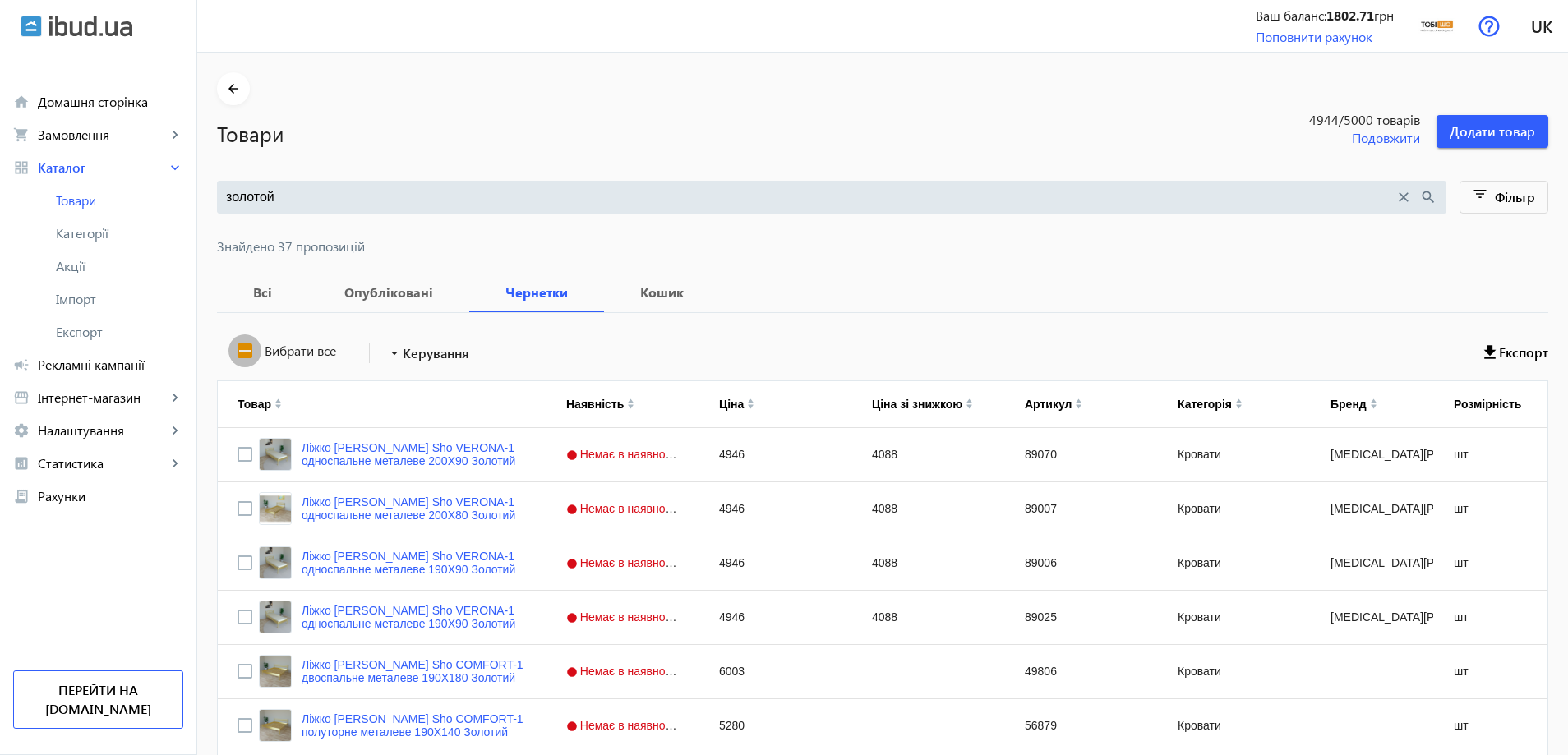
click at [231, 339] on input "Вибрати все" at bounding box center [245, 351] width 33 height 33
checkbox input "true"
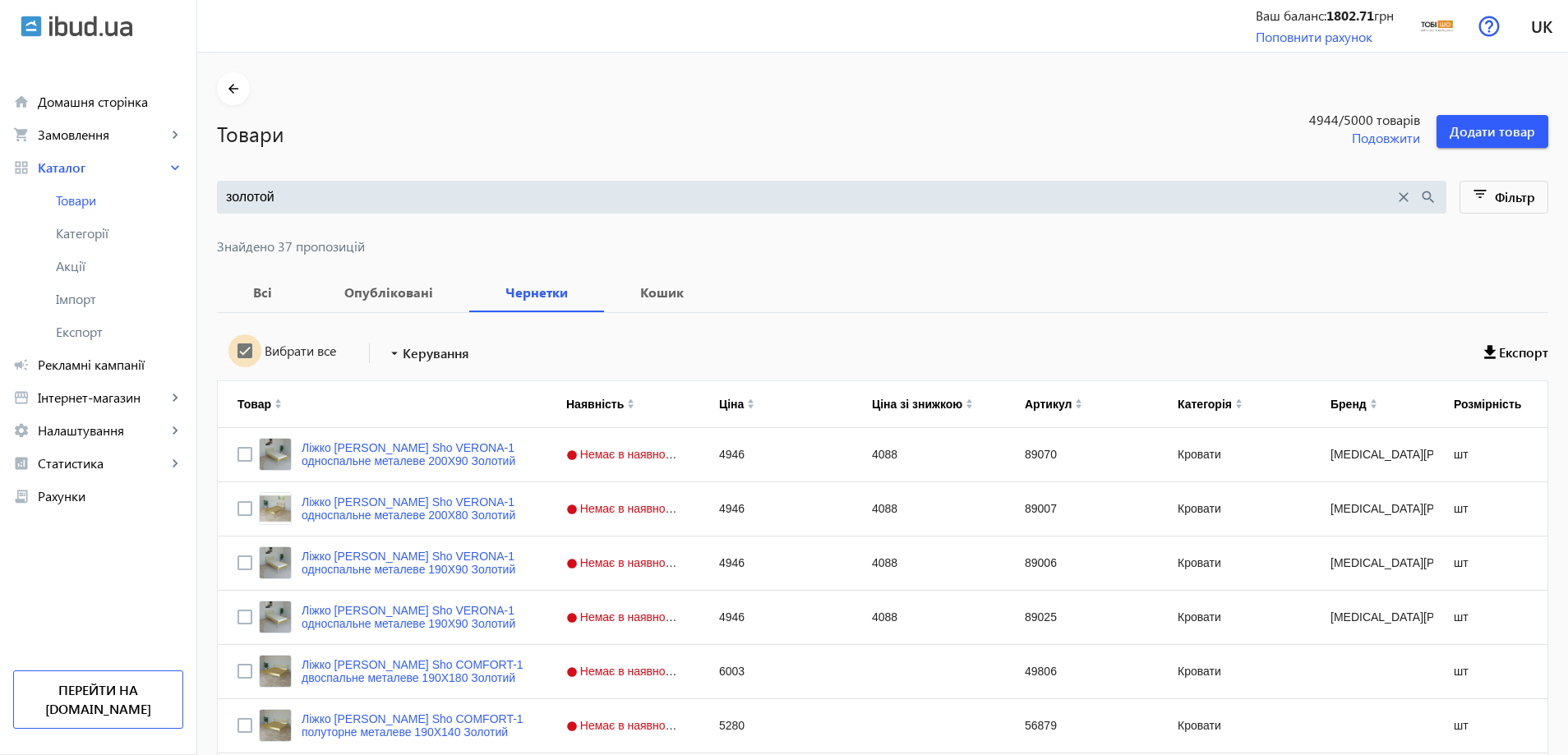
checkbox input "true"
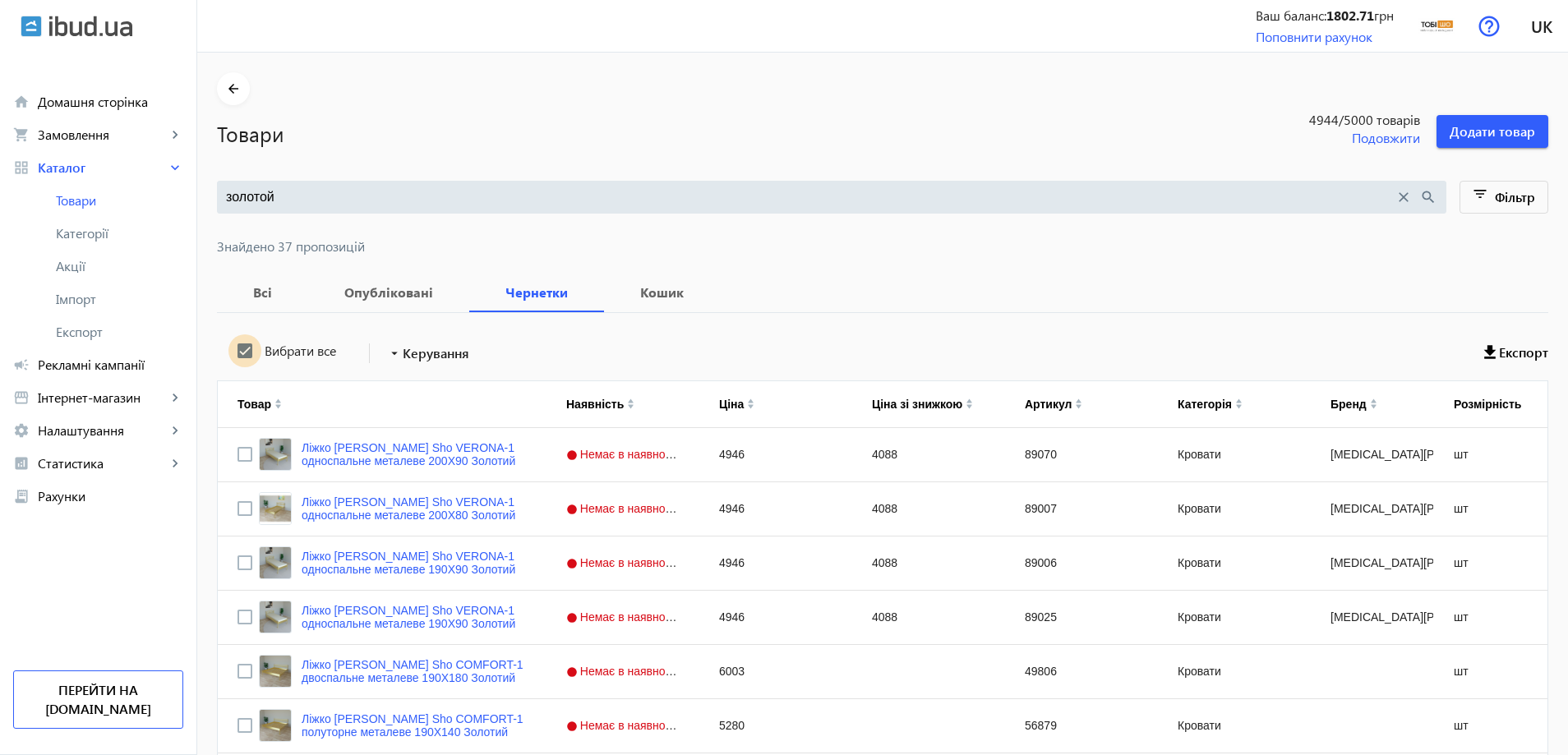
checkbox input "true"
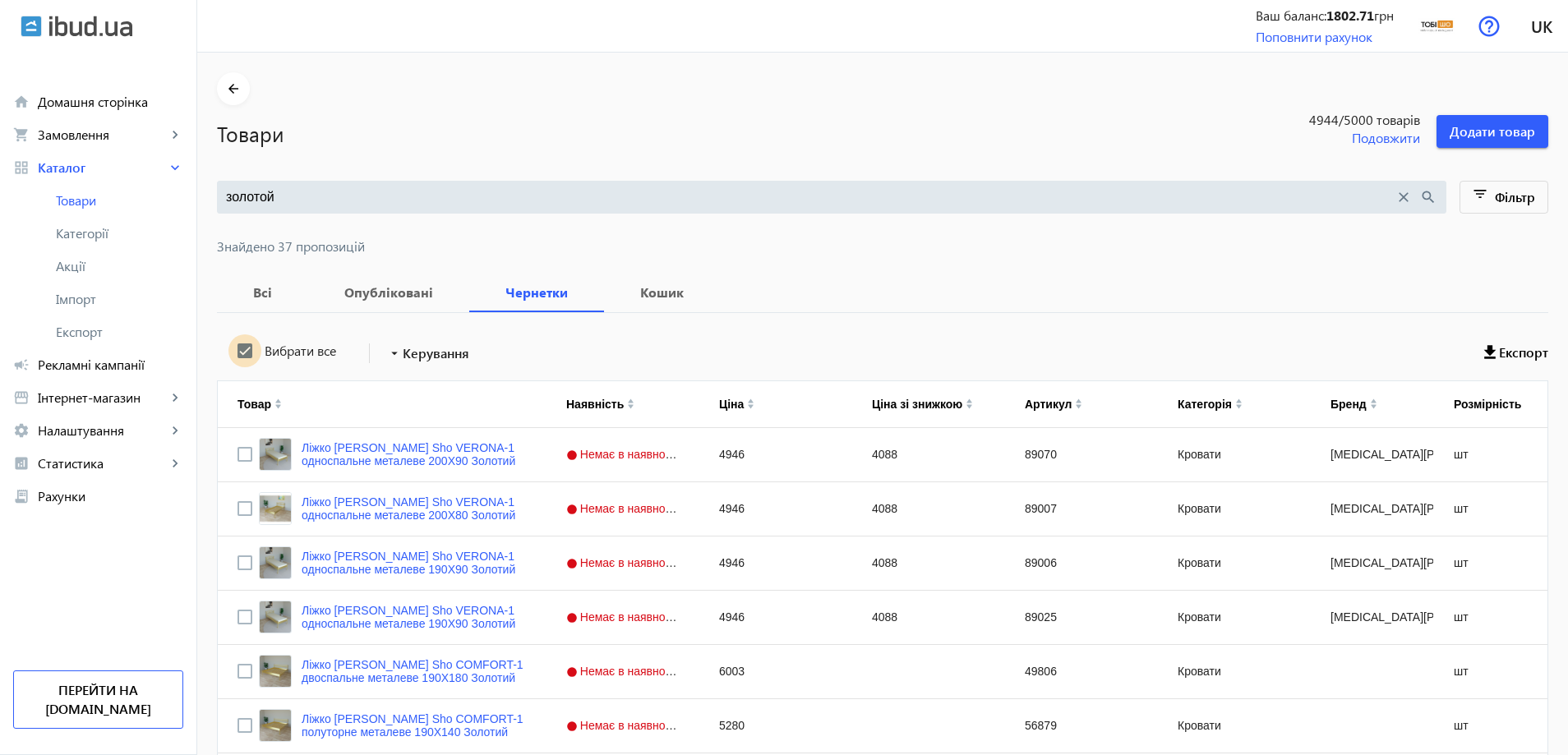
checkbox input "true"
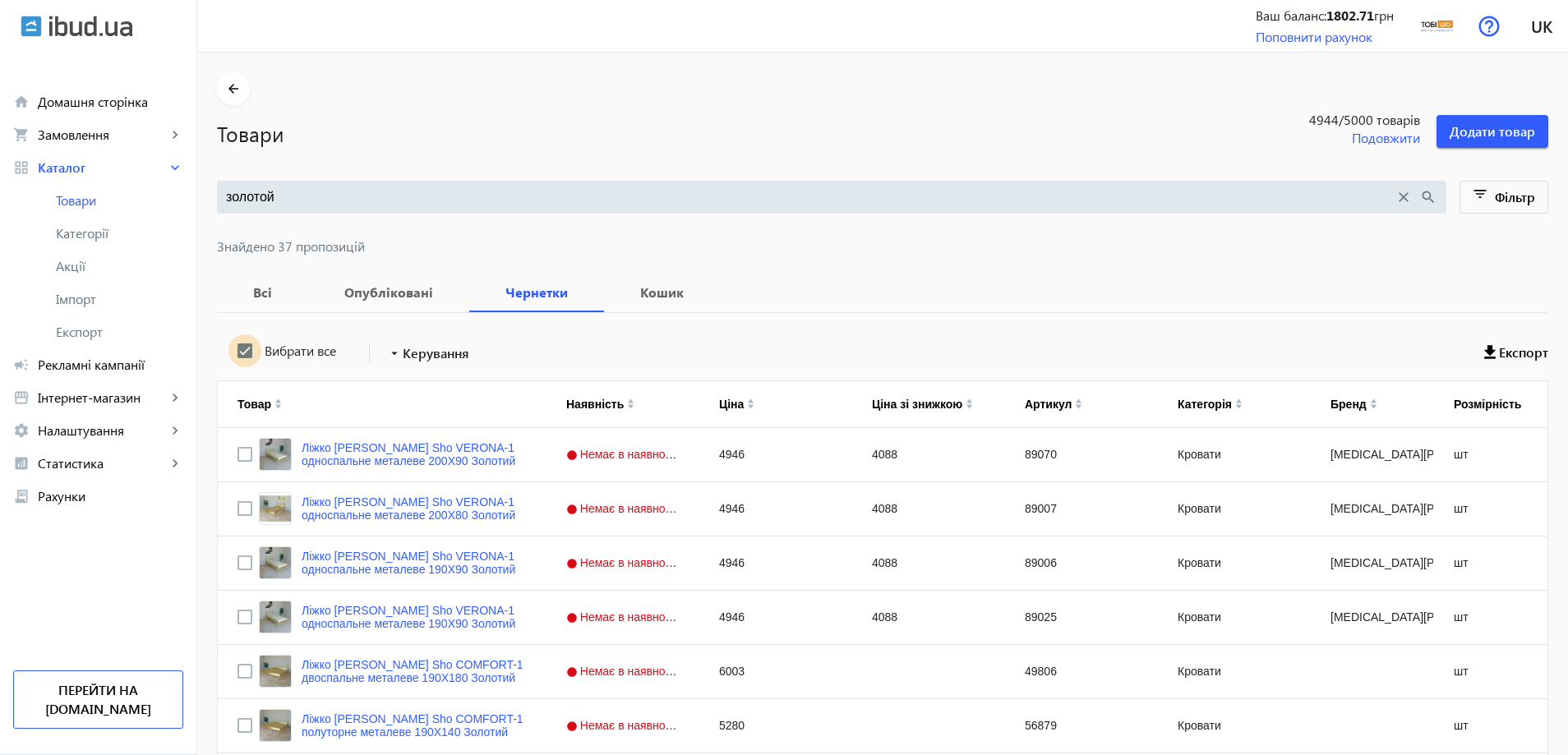
checkbox input "true"
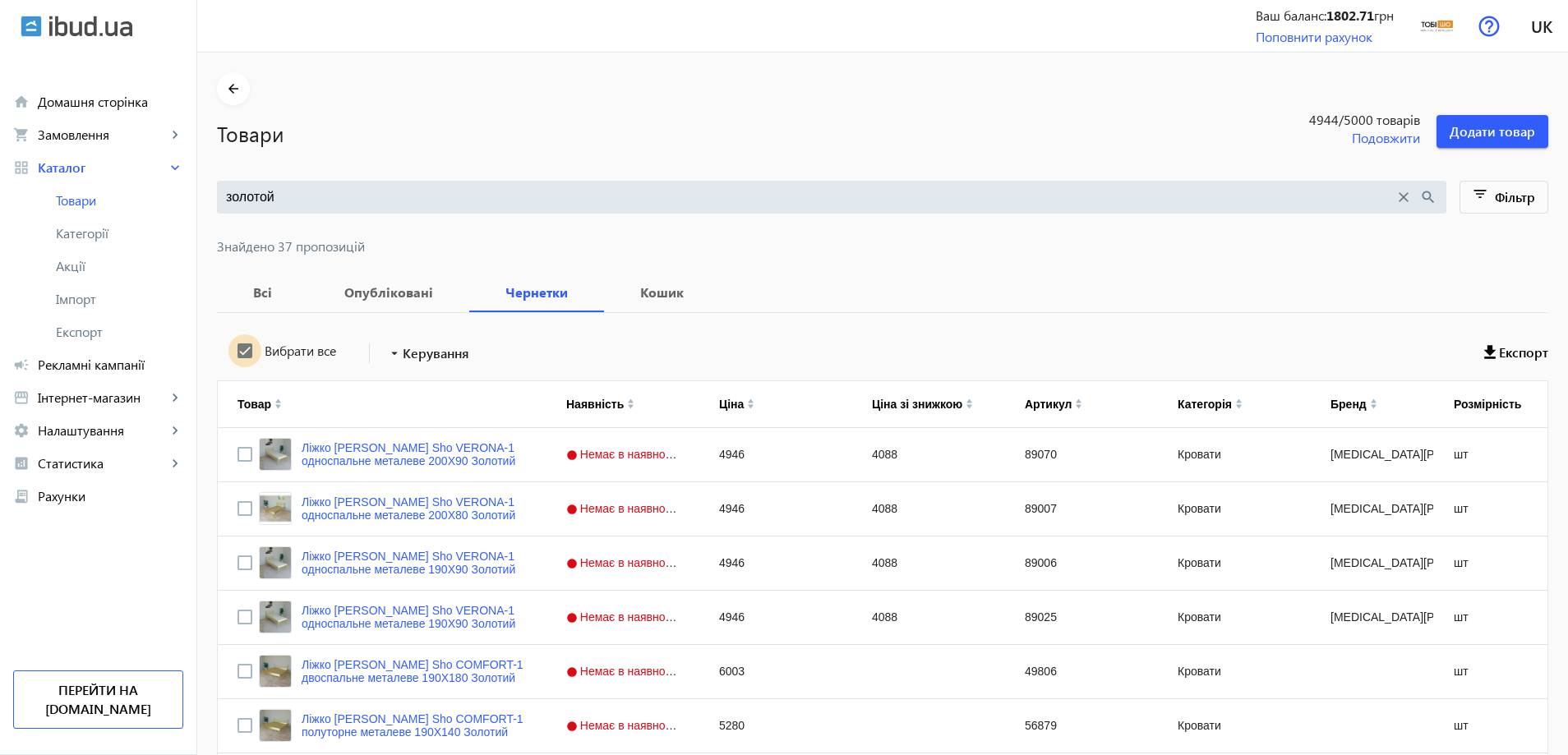
checkbox input "true"
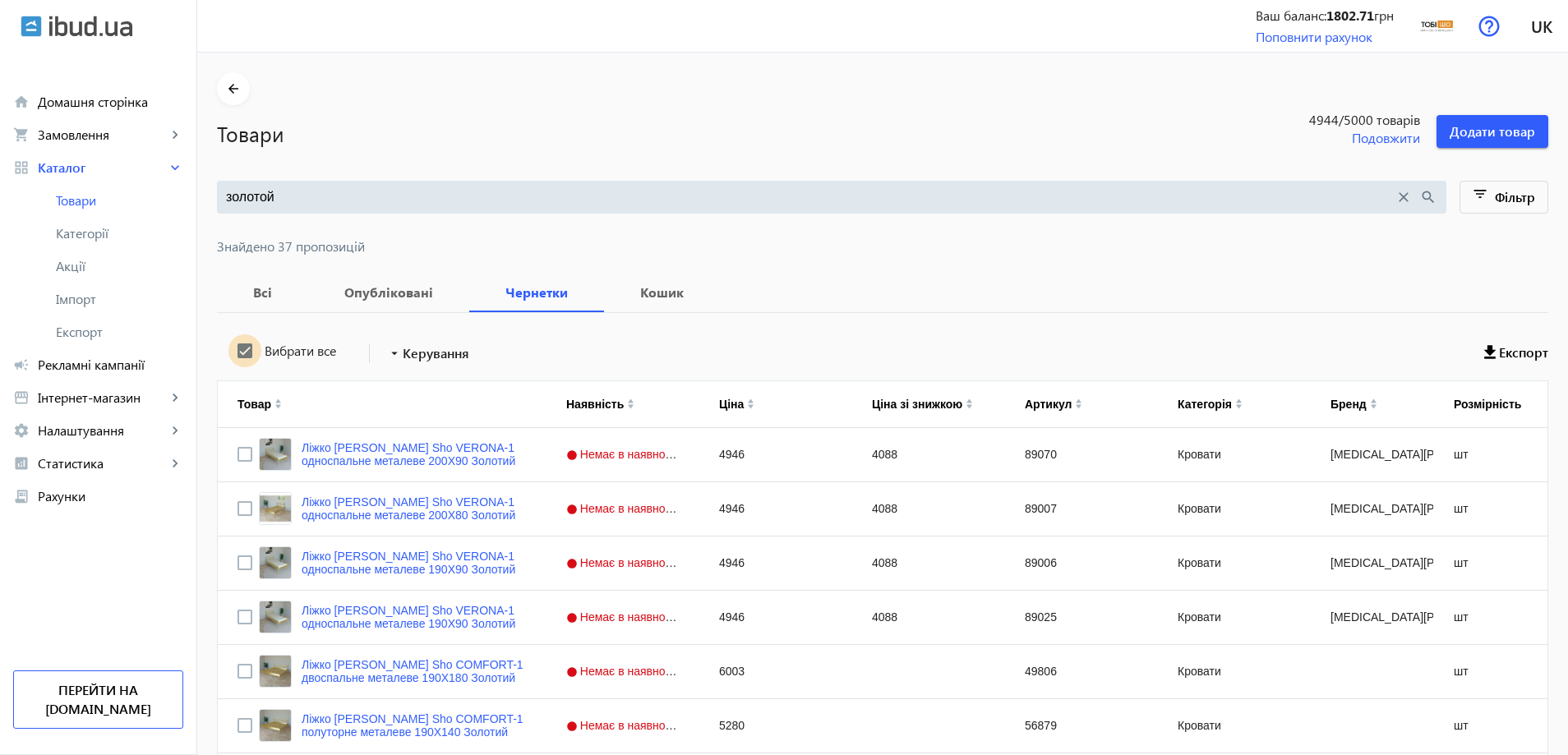
checkbox input "true"
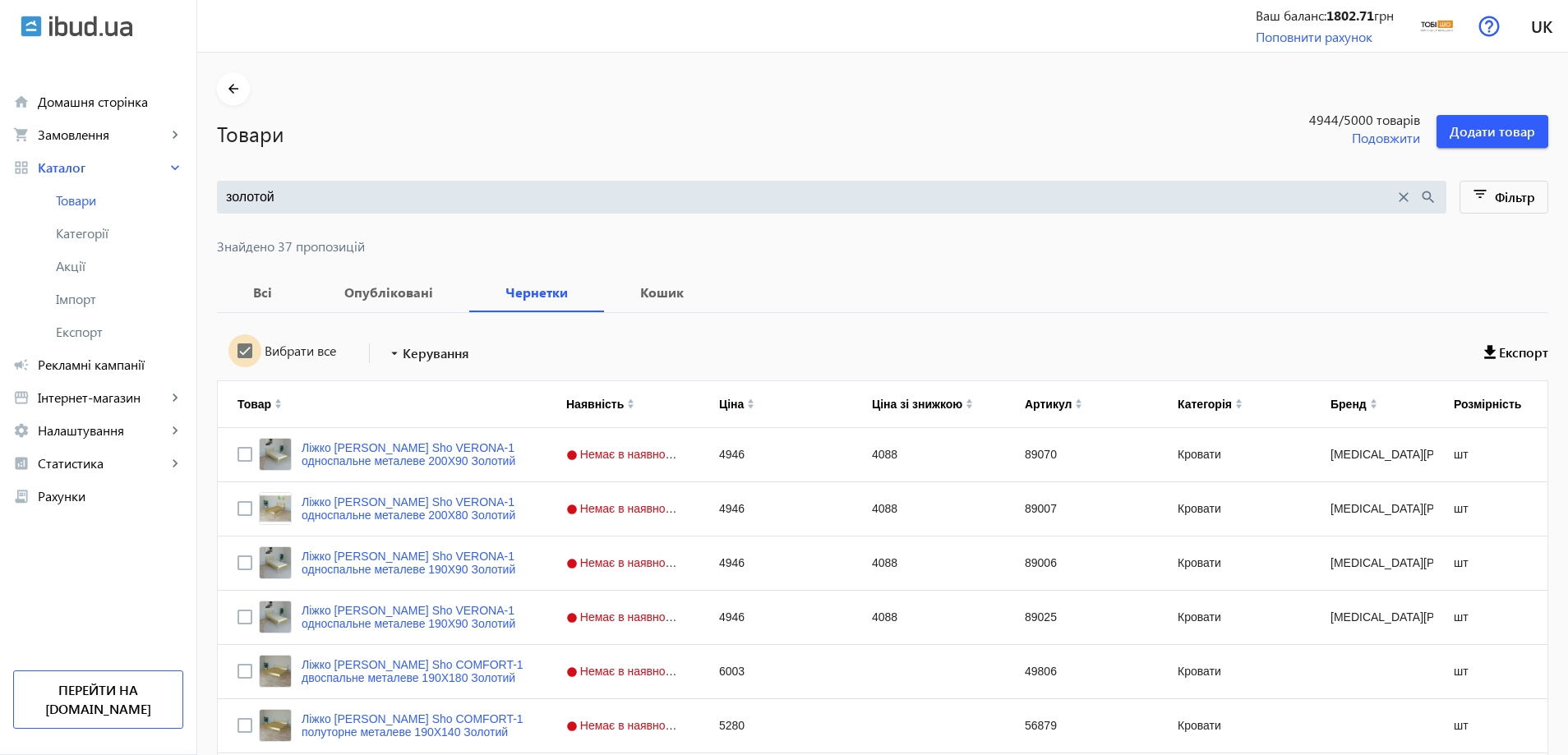
checkbox input "true"
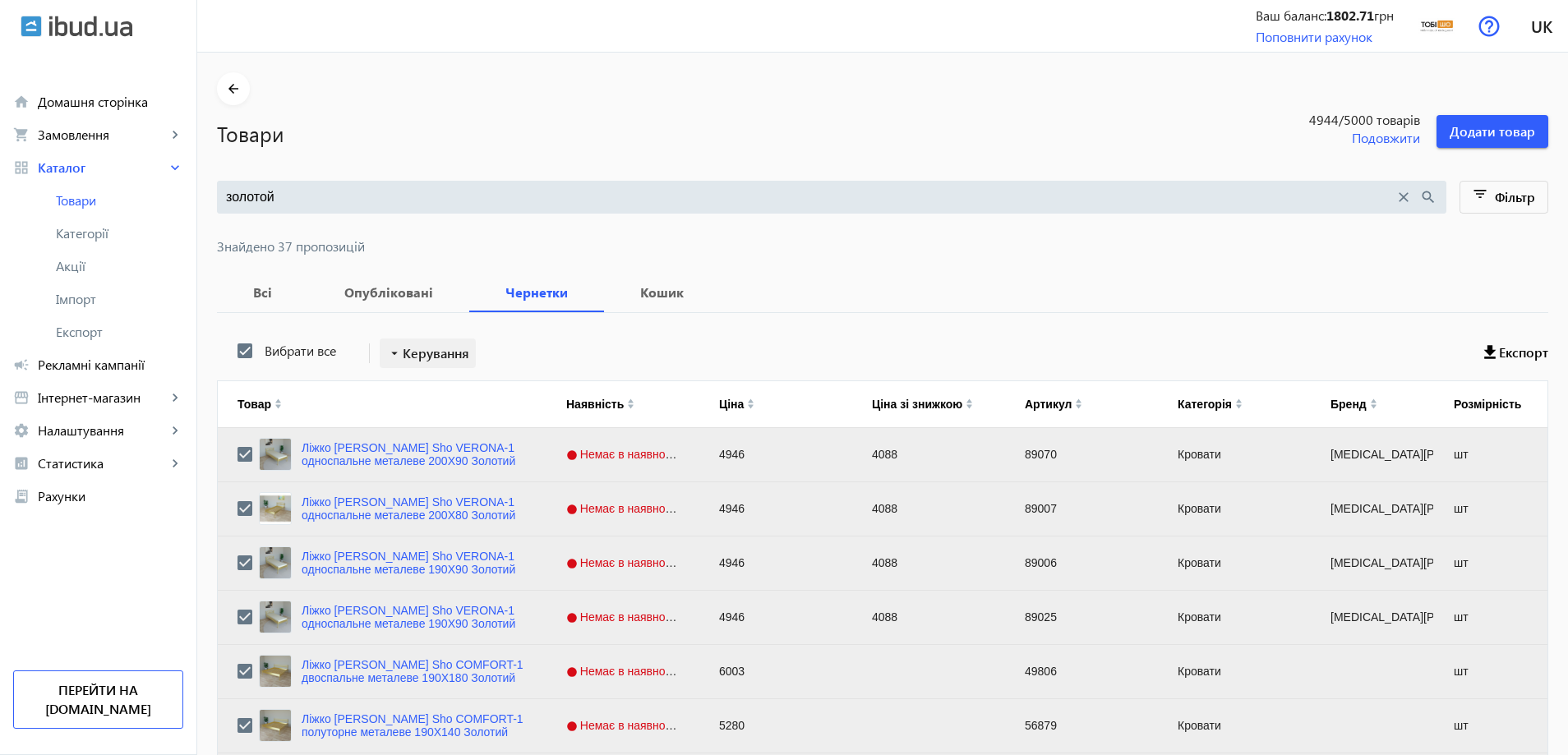
click at [416, 354] on span "Керування" at bounding box center [436, 353] width 67 height 20
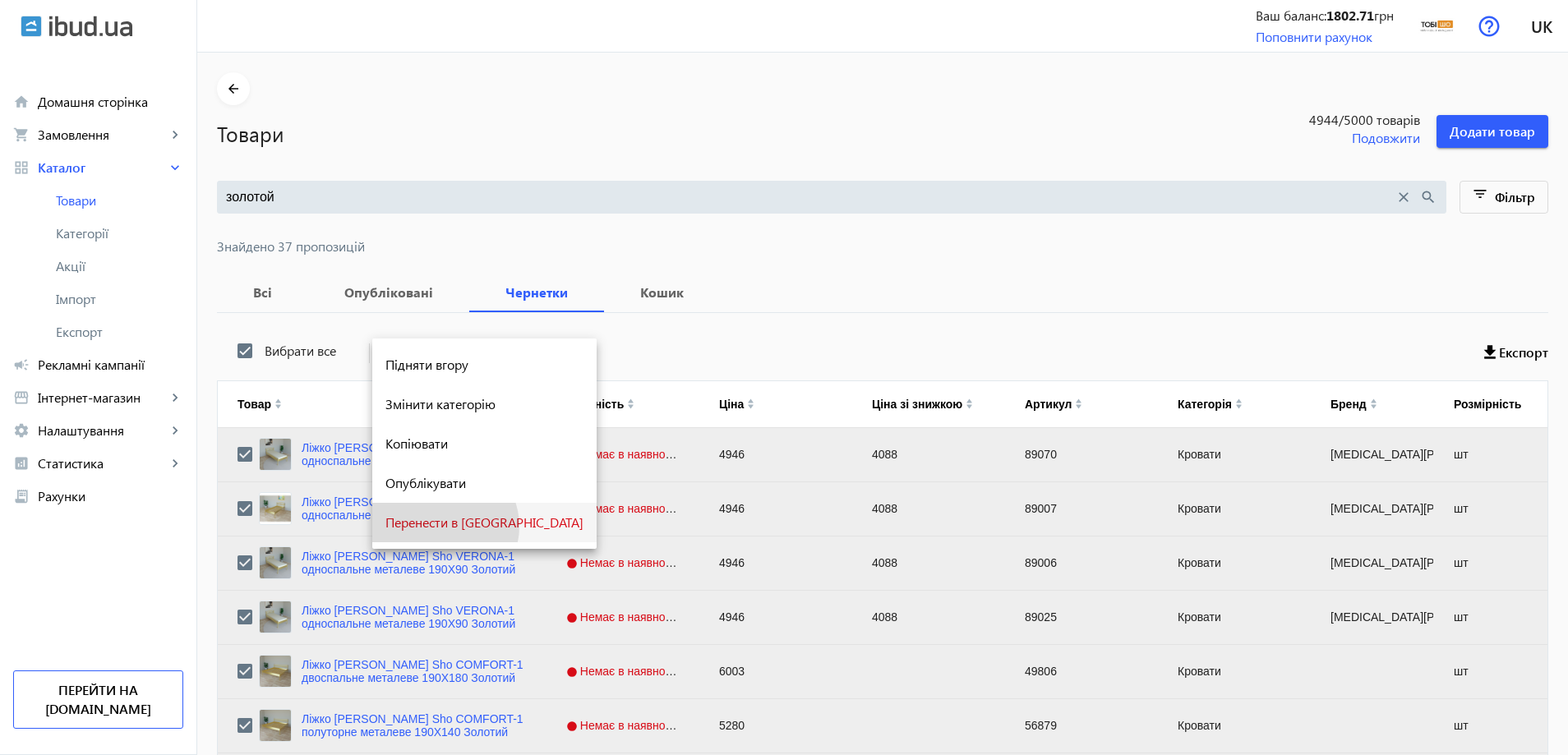
click at [442, 526] on span "Перенести в [GEOGRAPHIC_DATA]" at bounding box center [484, 522] width 198 height 13
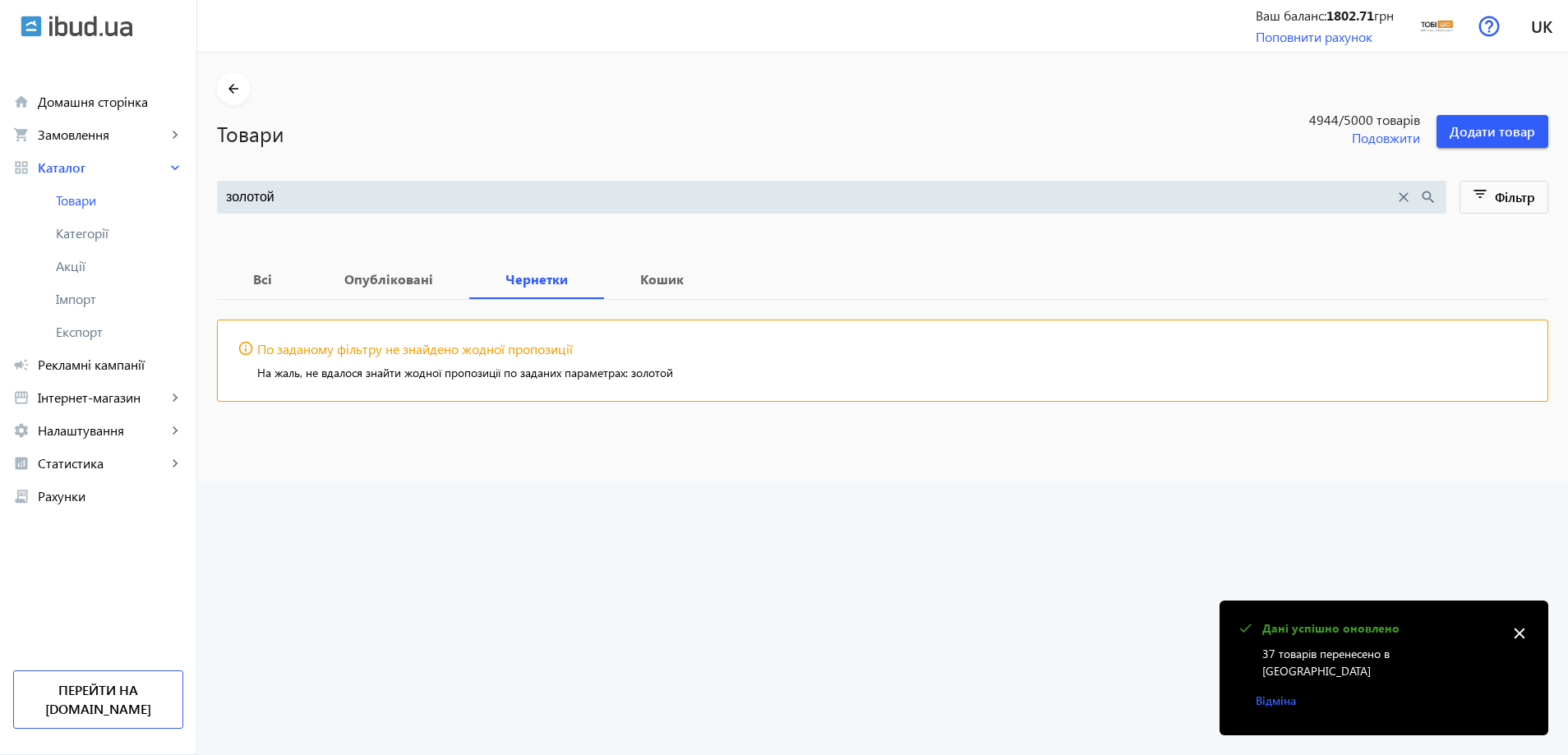
drag, startPoint x: 292, startPoint y: 192, endPoint x: 210, endPoint y: 195, distance: 82.1
click at [217, 195] on div "золотой close search" at bounding box center [832, 197] width 1229 height 33
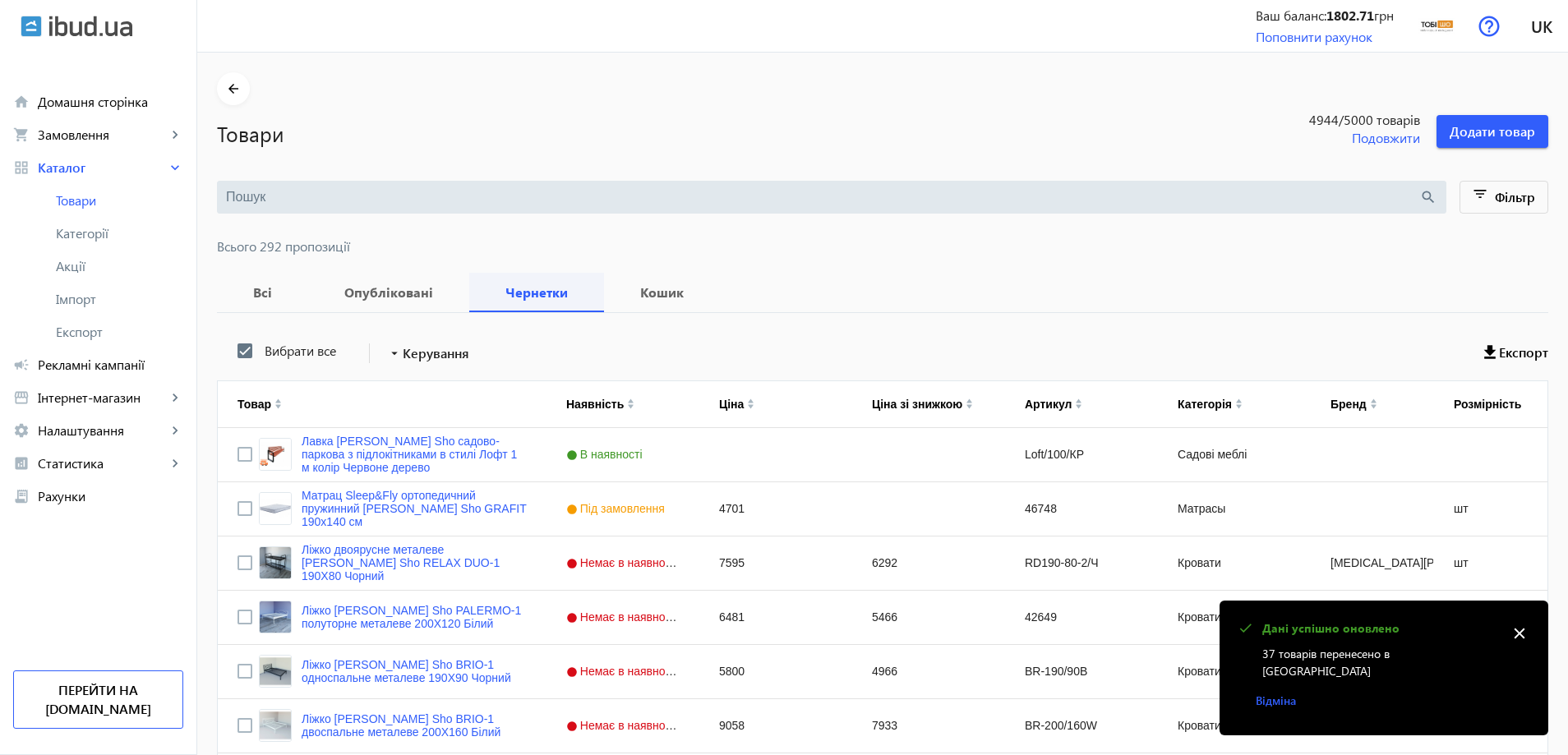
click at [490, 281] on span "Чернетки" at bounding box center [537, 293] width 95 height 40
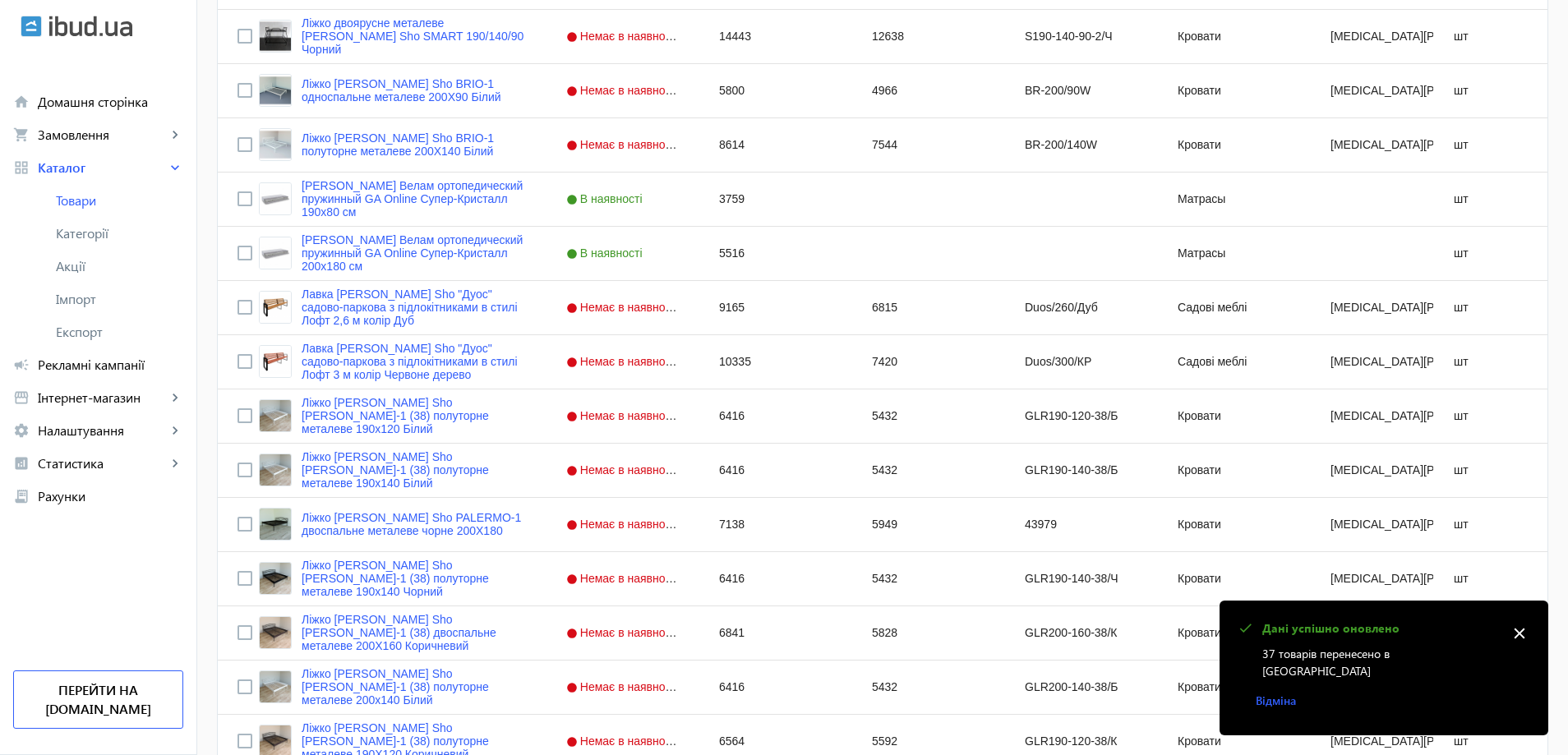
scroll to position [6328, 0]
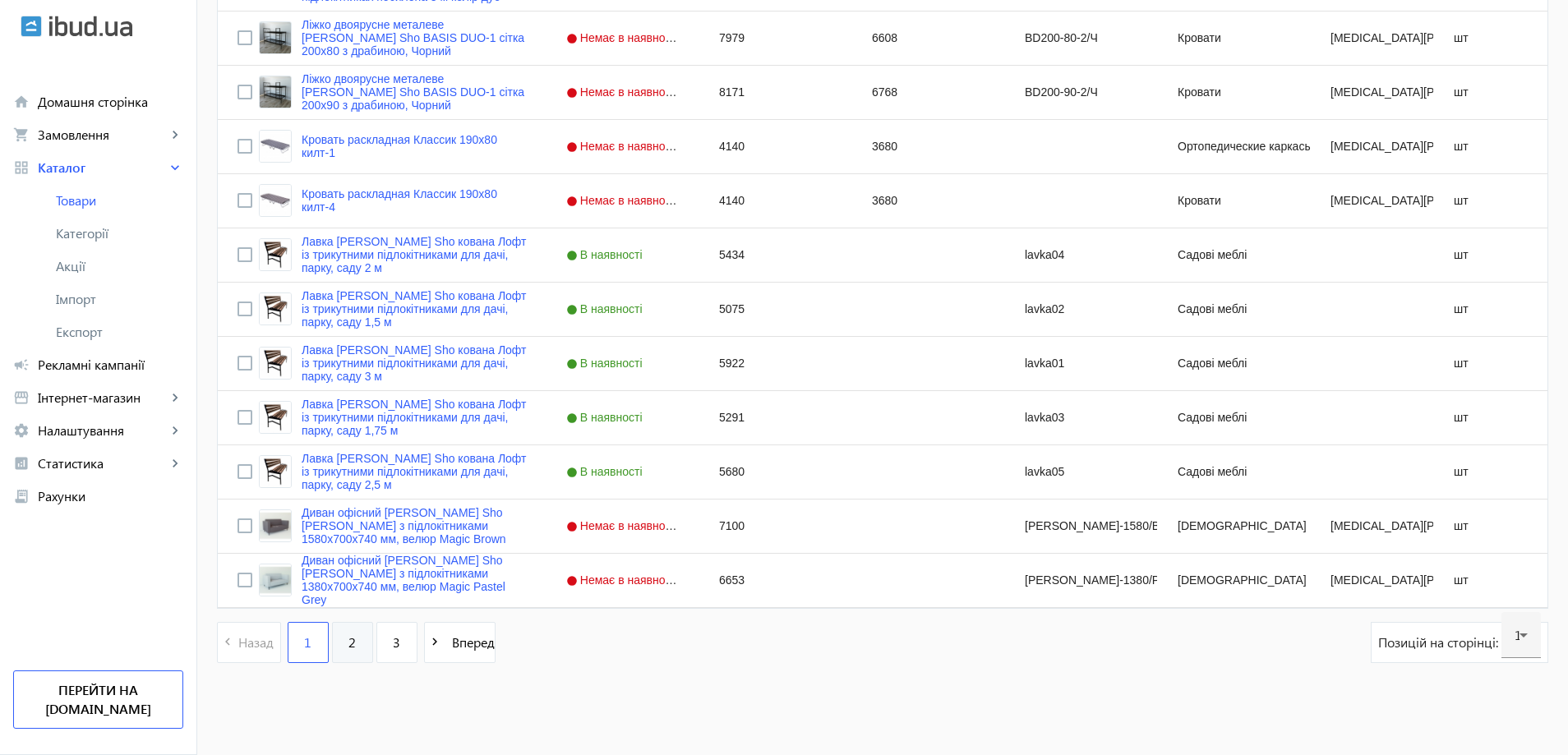
click at [352, 640] on link "2" at bounding box center [352, 642] width 41 height 41
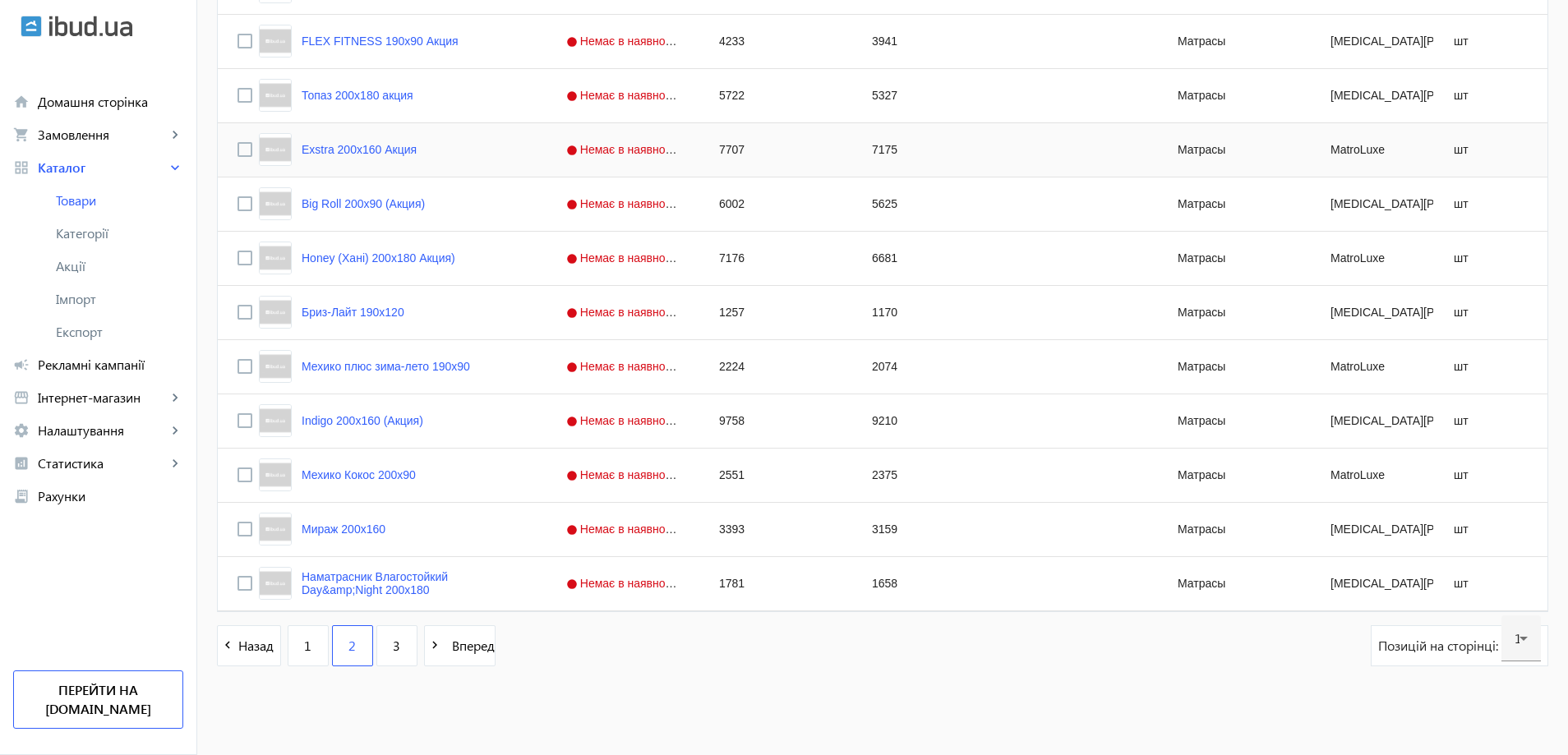
scroll to position [6328, 0]
click at [386, 661] on link "3" at bounding box center [397, 642] width 41 height 41
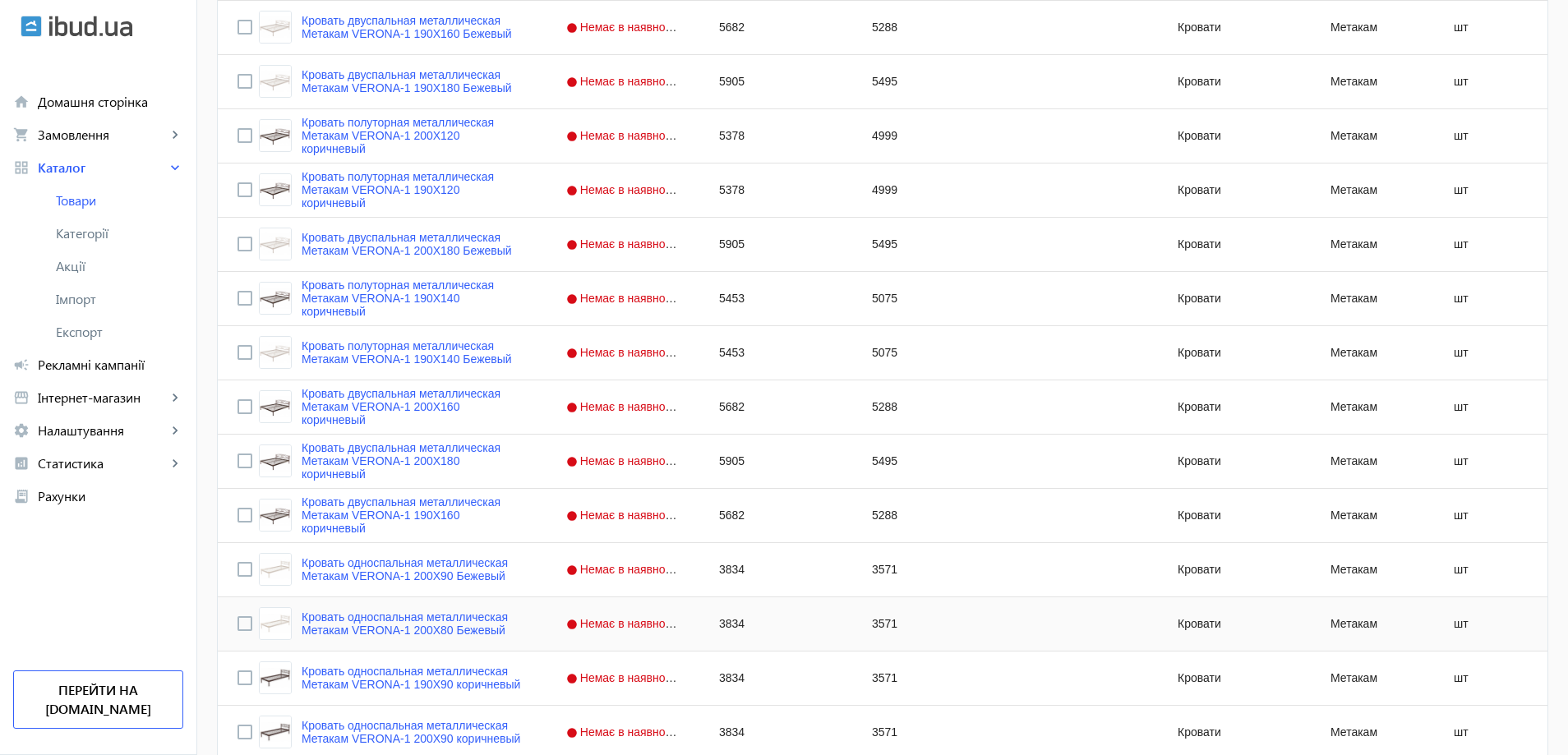
scroll to position [2547, 0]
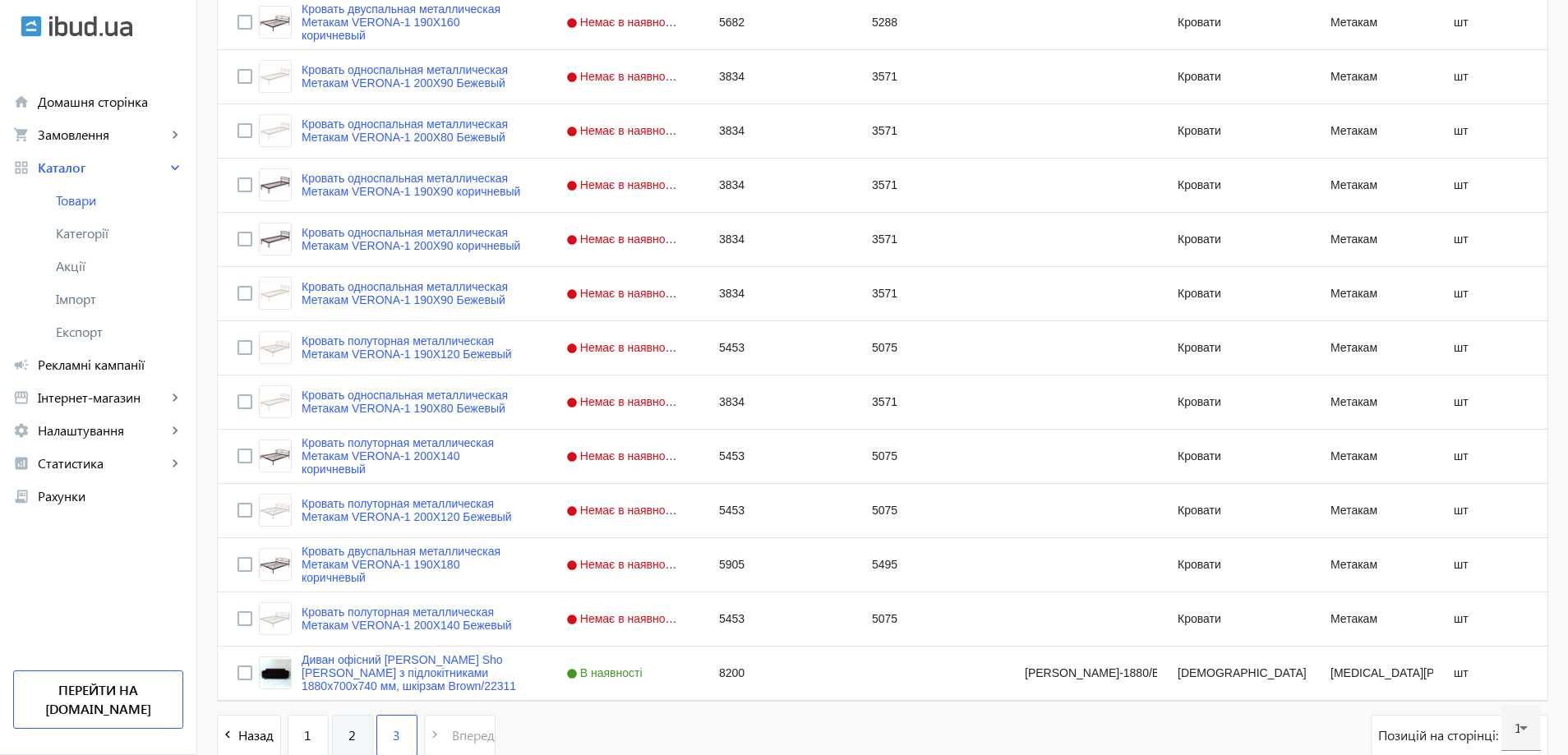
click at [348, 743] on span "2" at bounding box center [352, 735] width 8 height 18
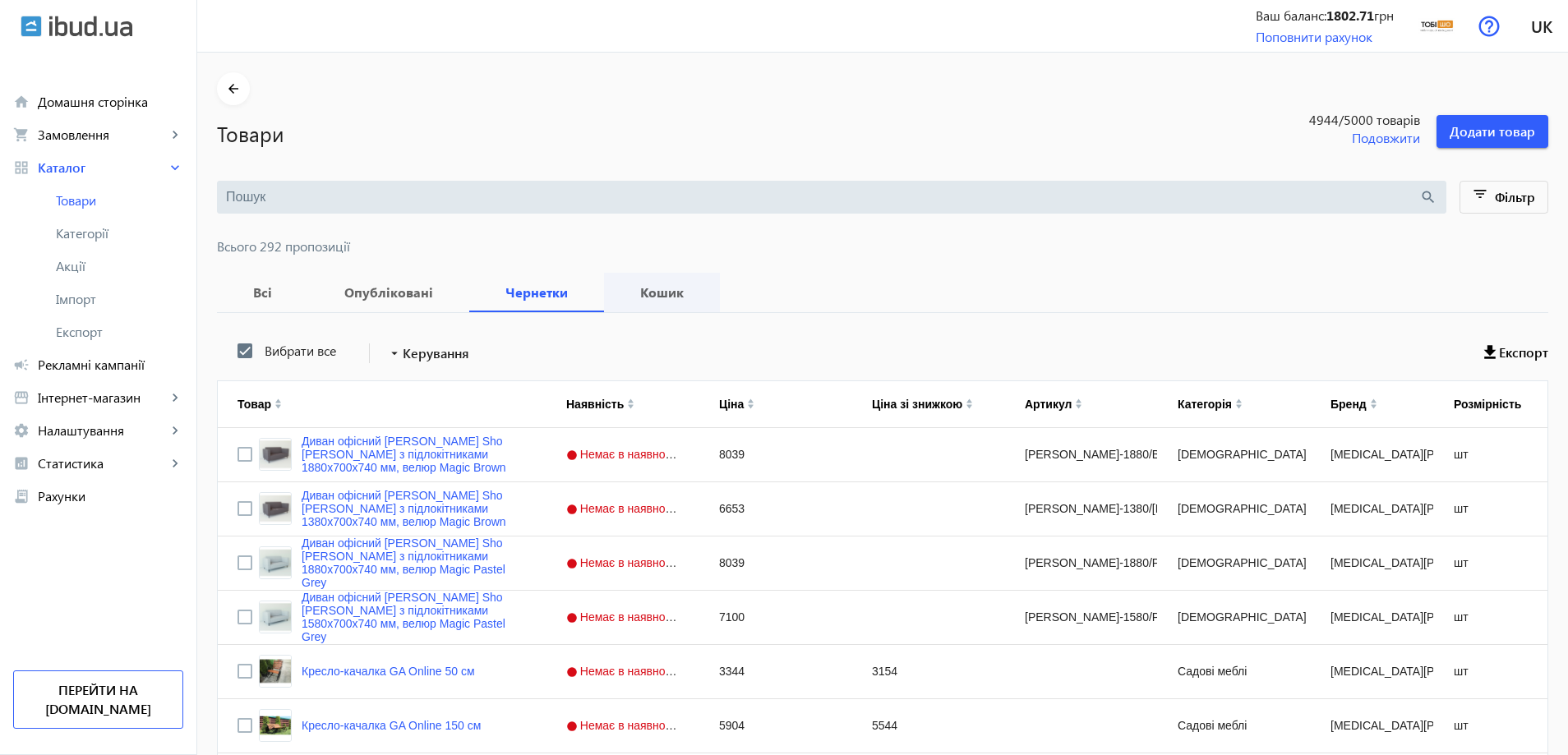
click at [623, 303] on span "Кошик" at bounding box center [661, 293] width 76 height 40
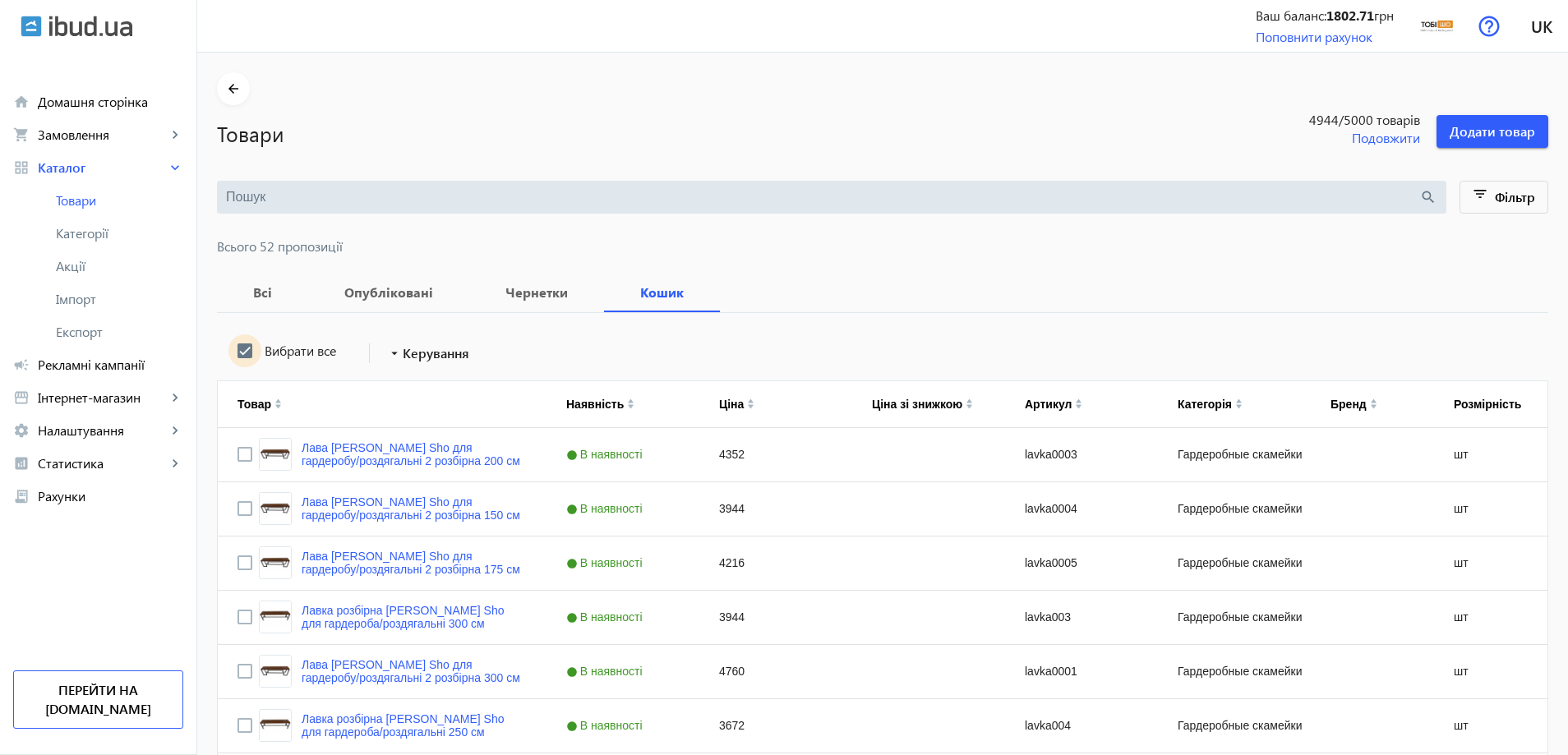
click at [229, 352] on input "Вибрати все" at bounding box center [245, 351] width 33 height 33
click at [230, 350] on input "Вибрати все" at bounding box center [245, 351] width 33 height 33
checkbox input "true"
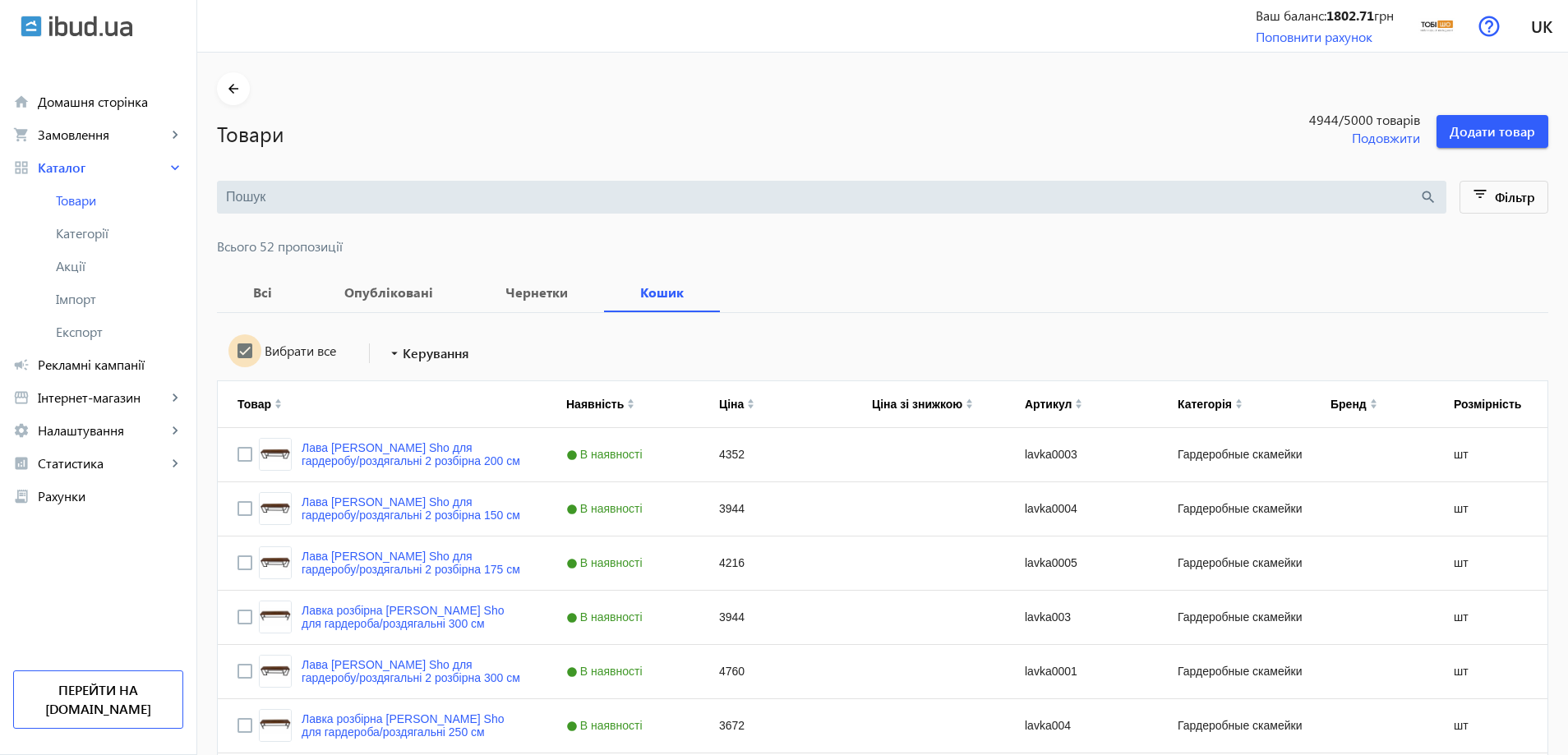
checkbox input "true"
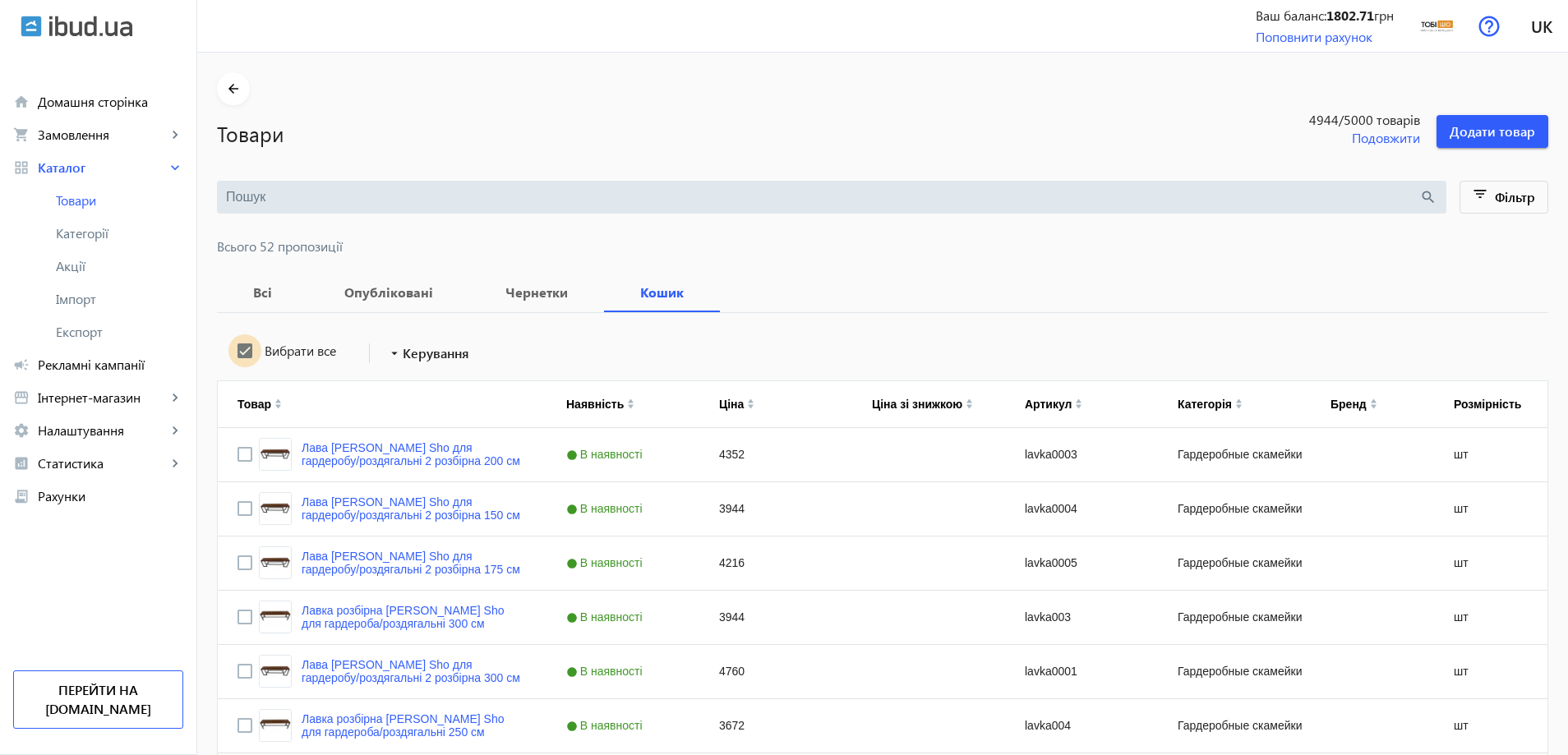
checkbox input "true"
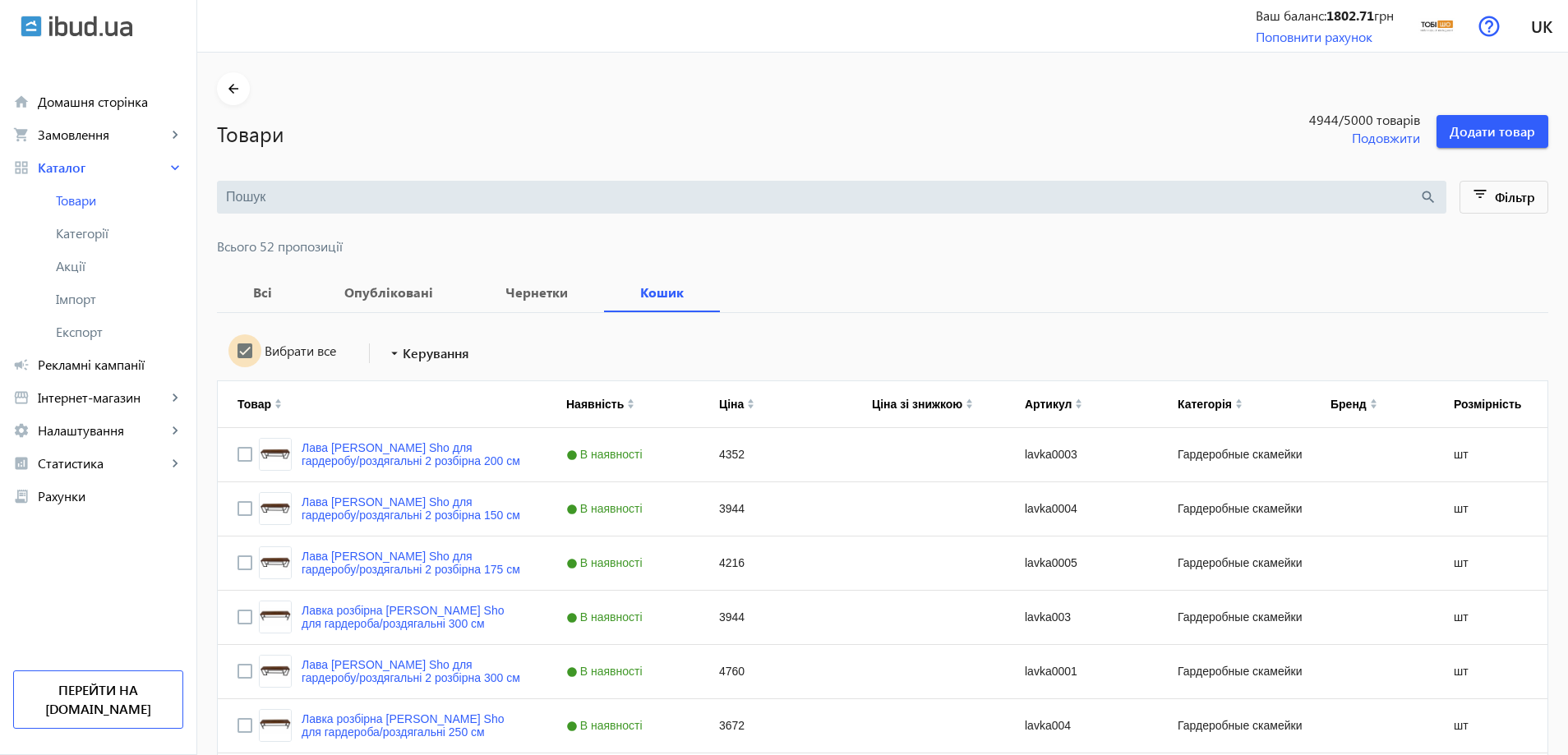
checkbox input "true"
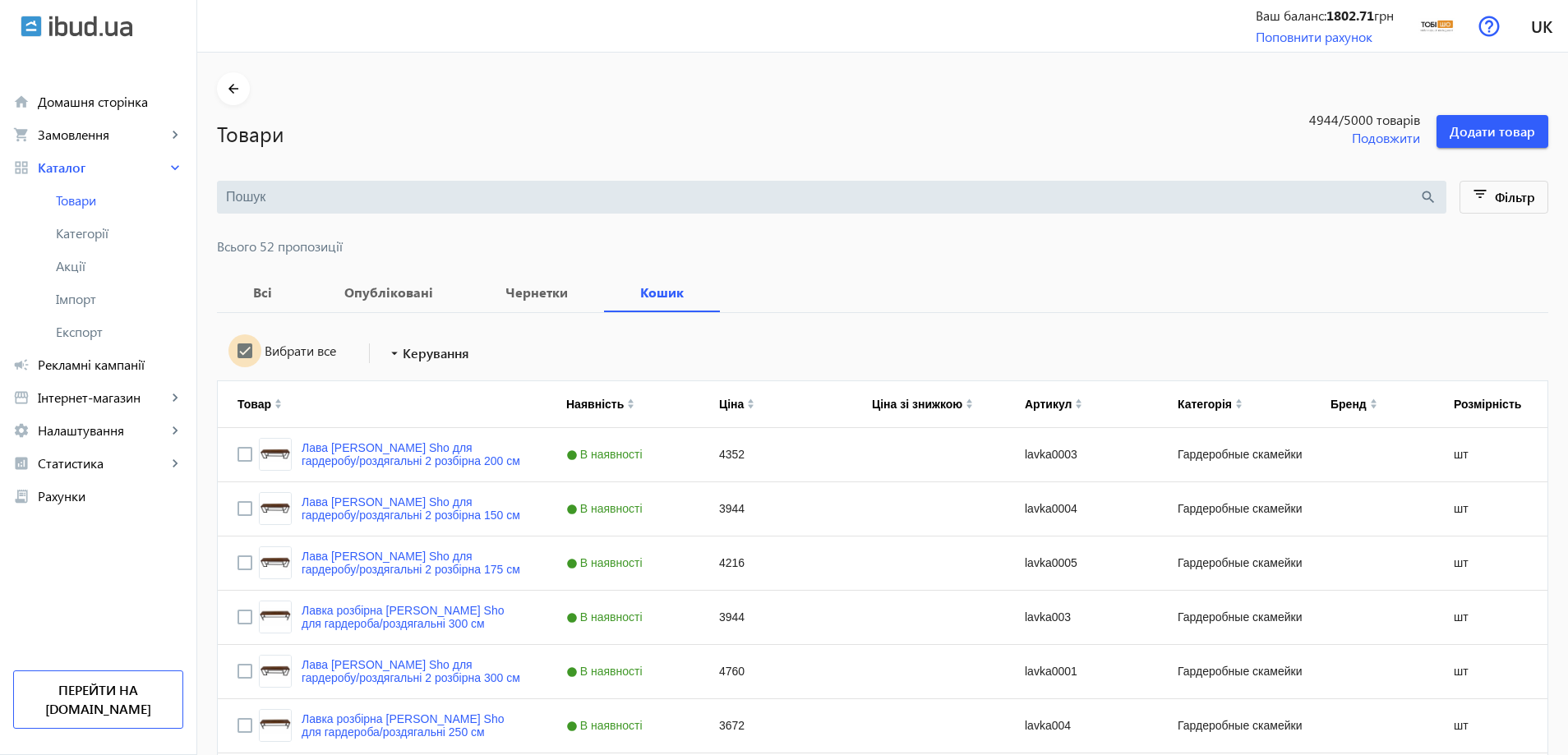
checkbox input "true"
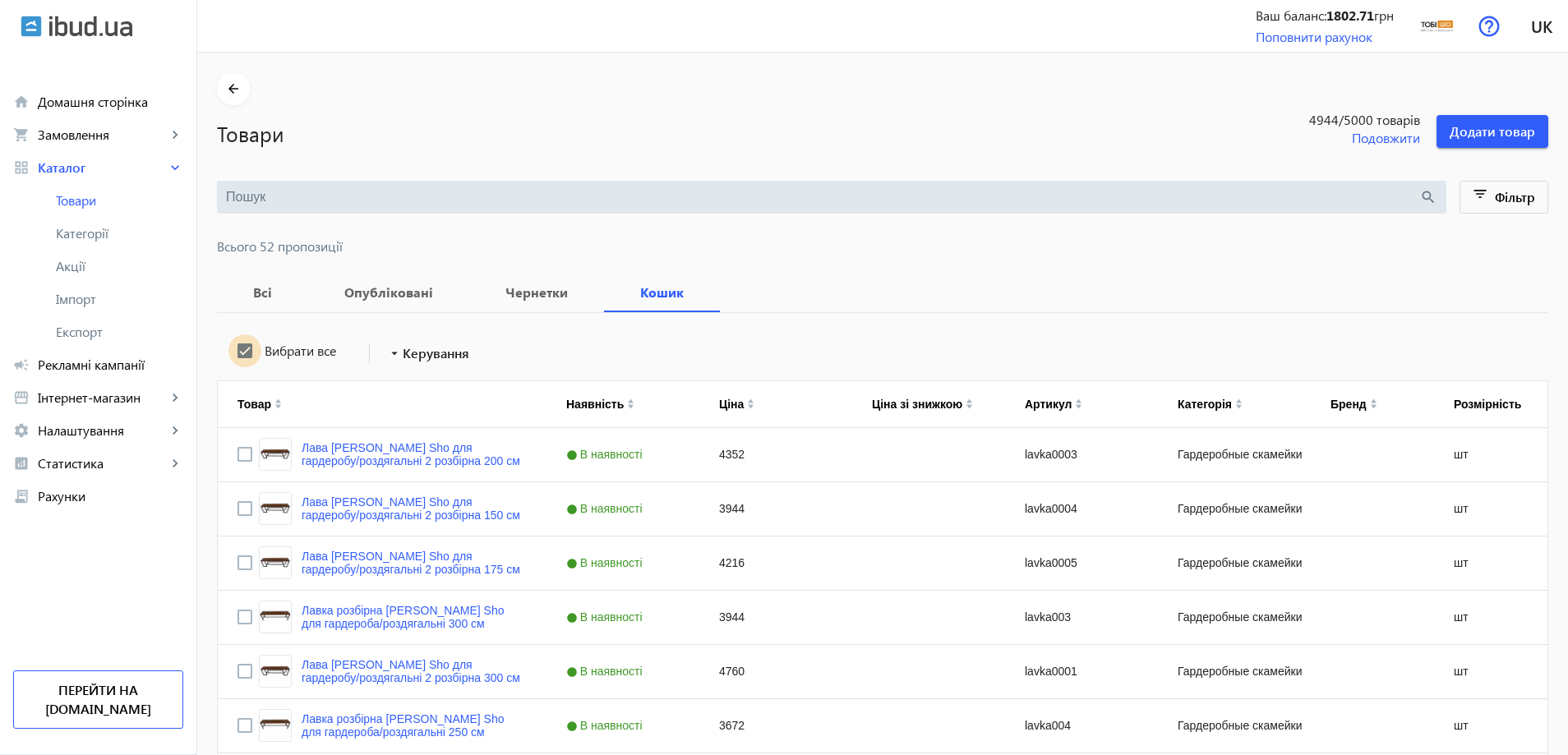
checkbox input "true"
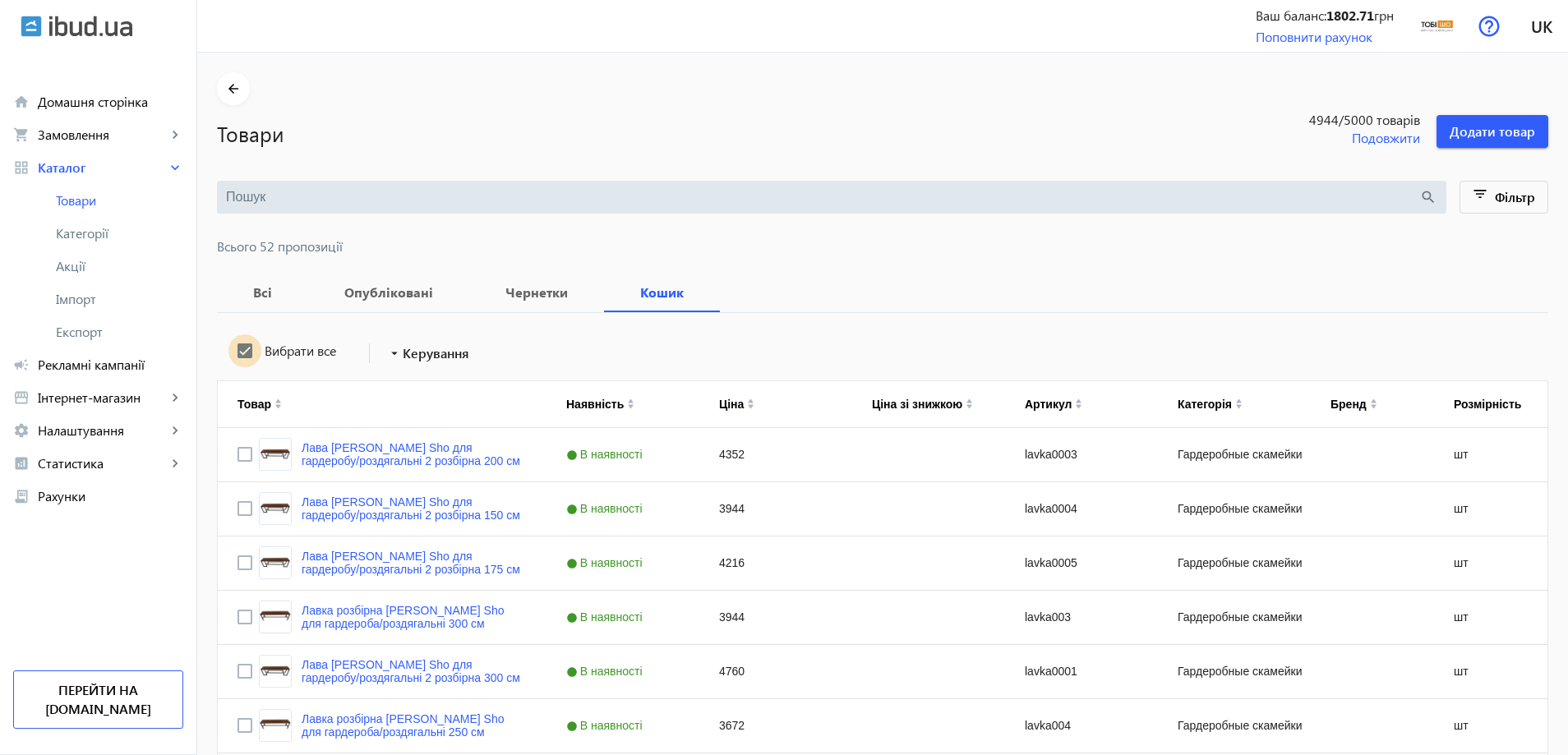
checkbox input "true"
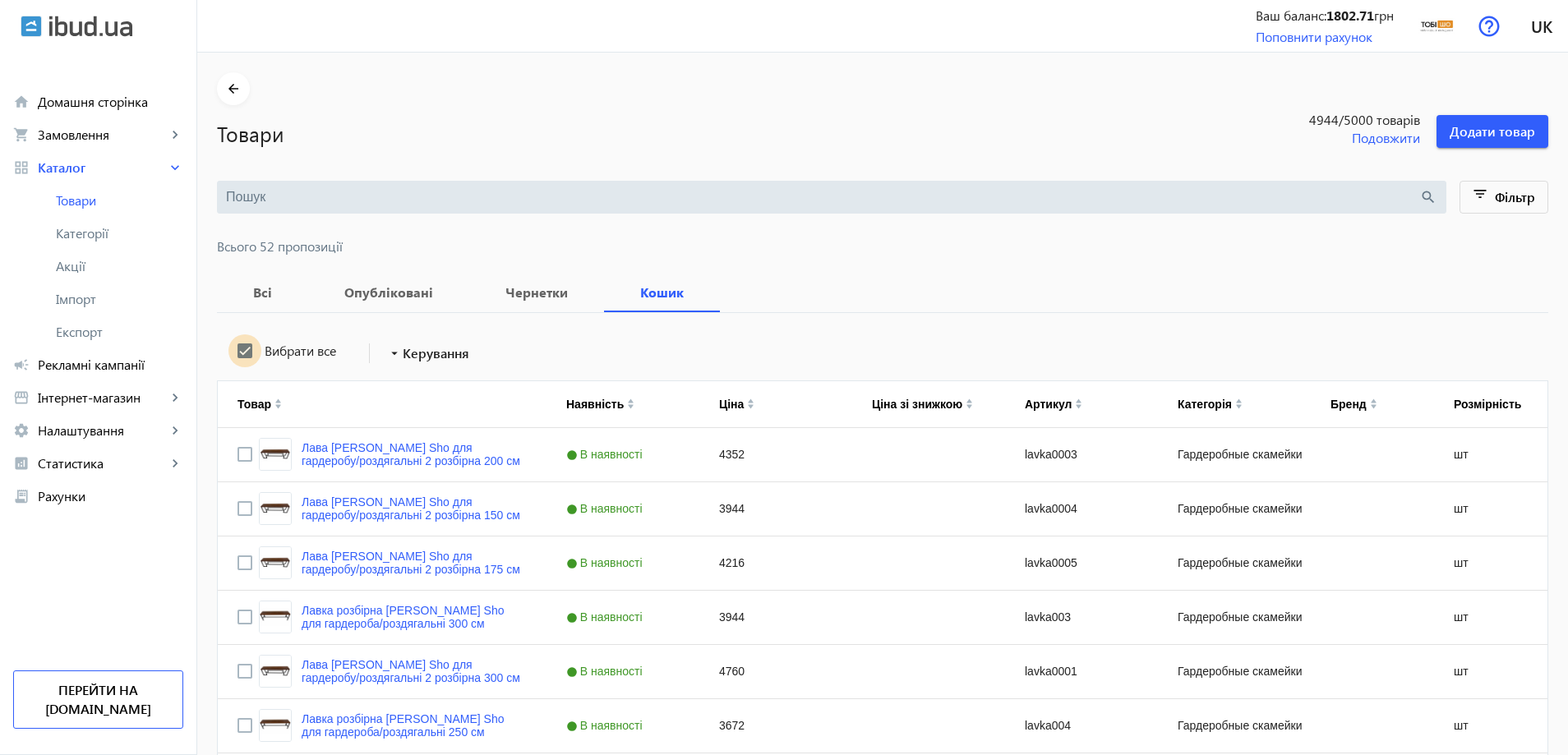
checkbox input "true"
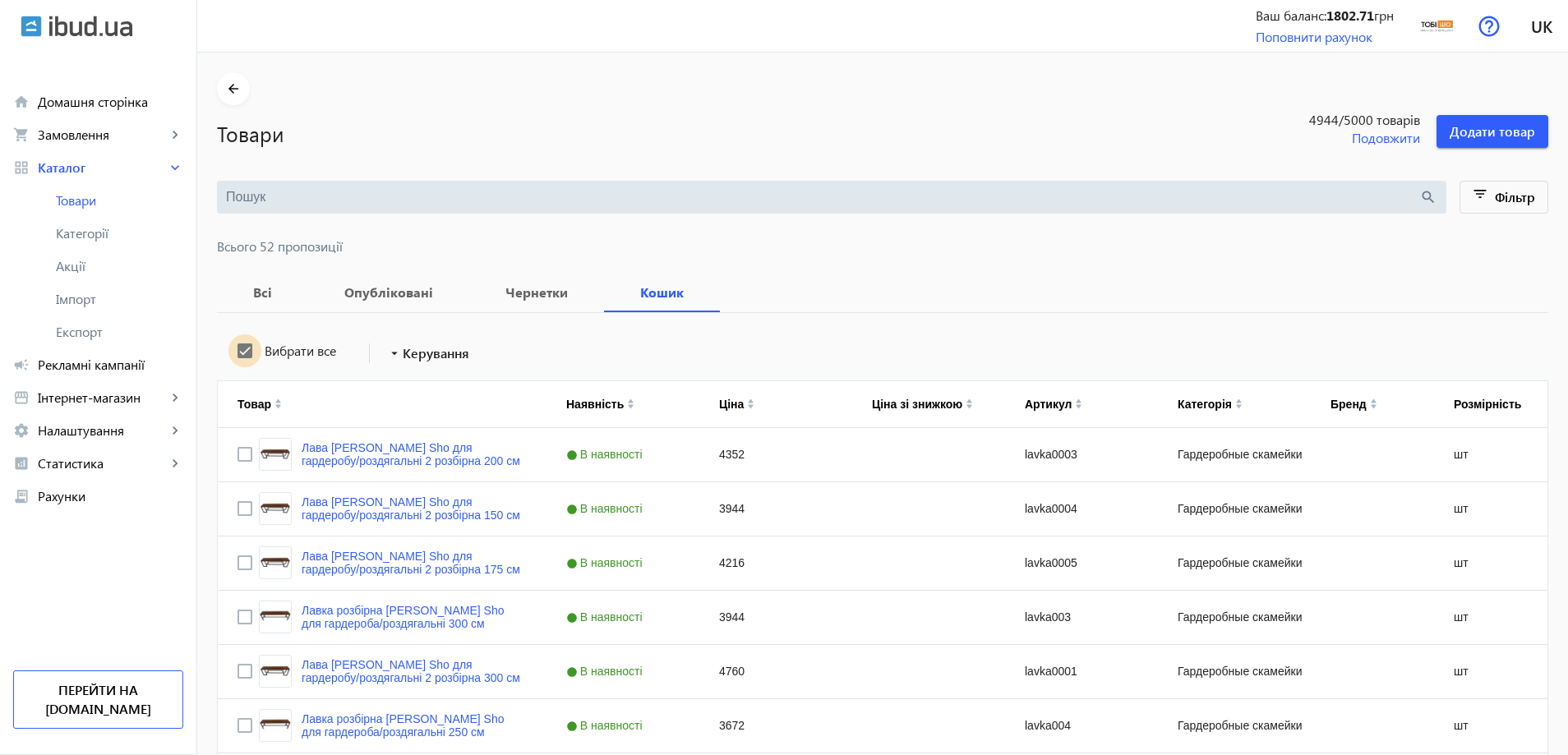
checkbox input "true"
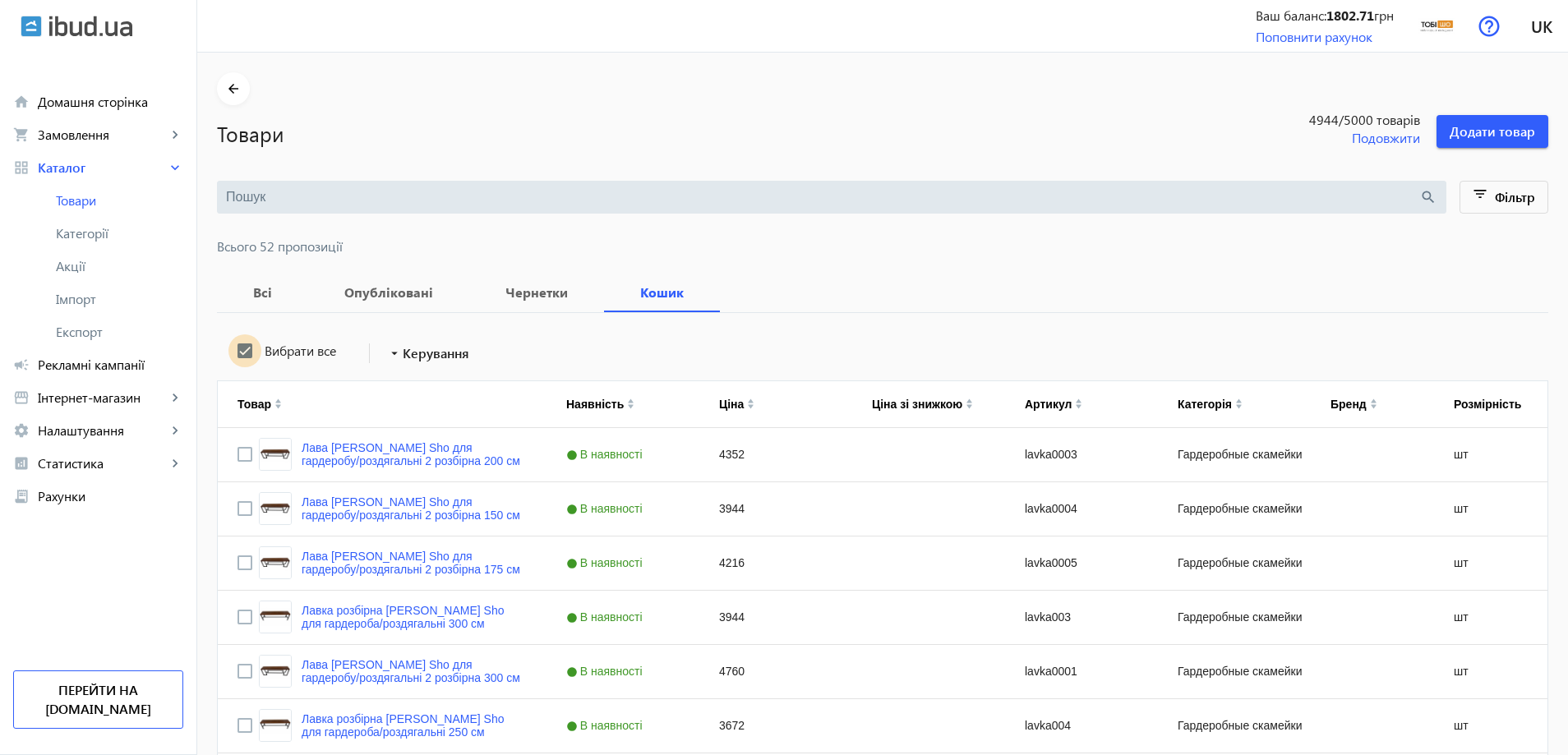
checkbox input "true"
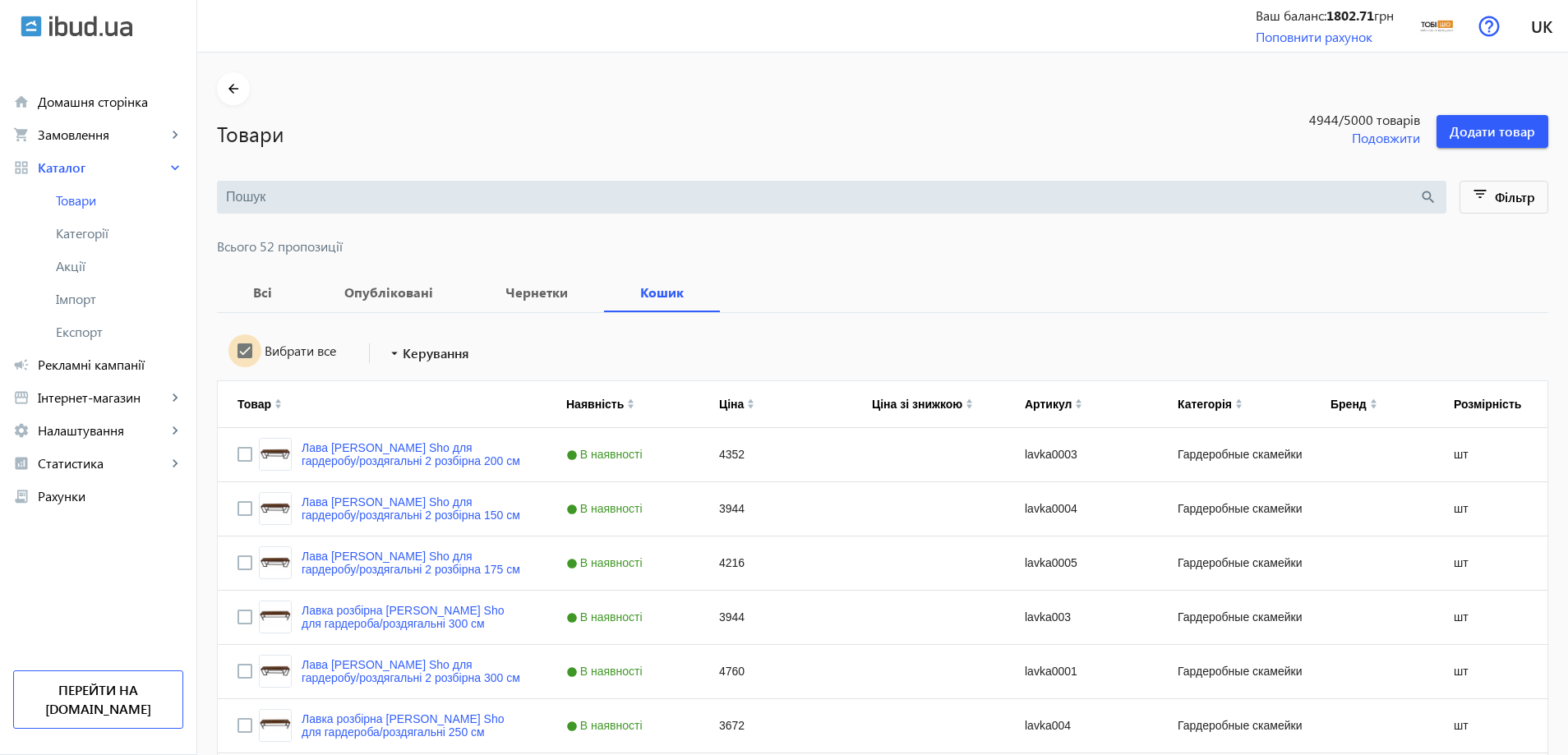
checkbox input "true"
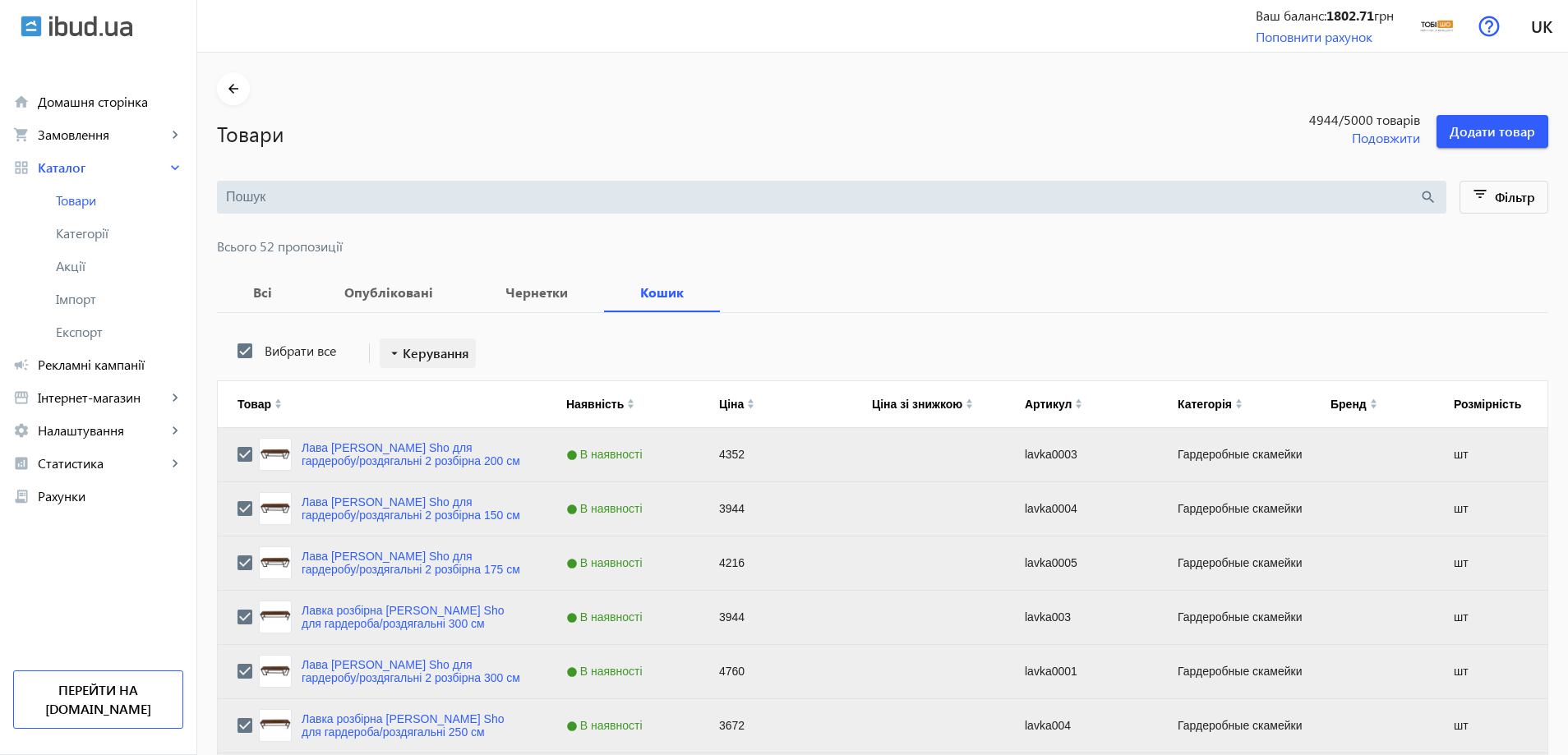
click at [452, 361] on span "Керування" at bounding box center [436, 353] width 67 height 20
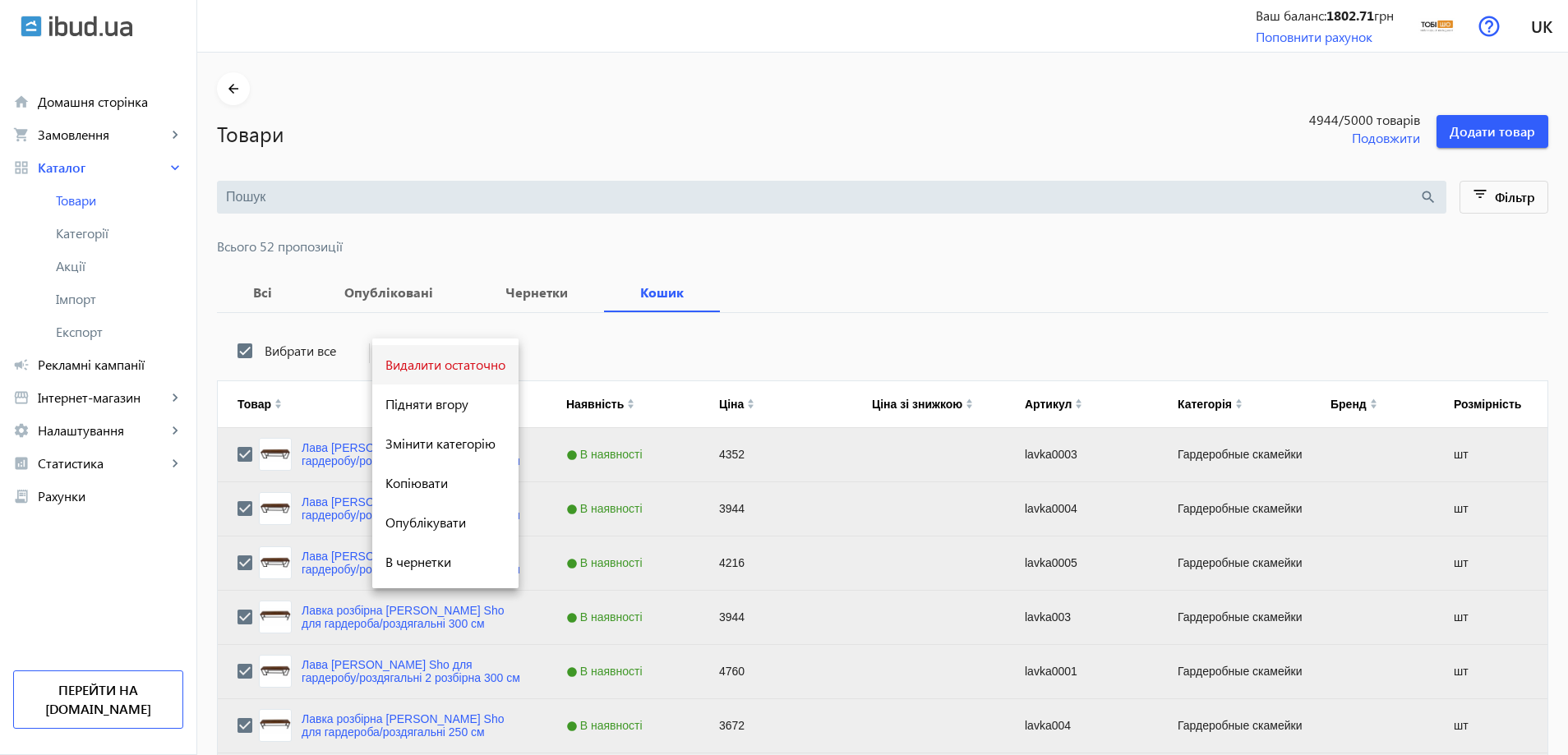
click at [474, 362] on span "Видалити остаточно" at bounding box center [445, 365] width 120 height 13
